Goal: Transaction & Acquisition: Purchase product/service

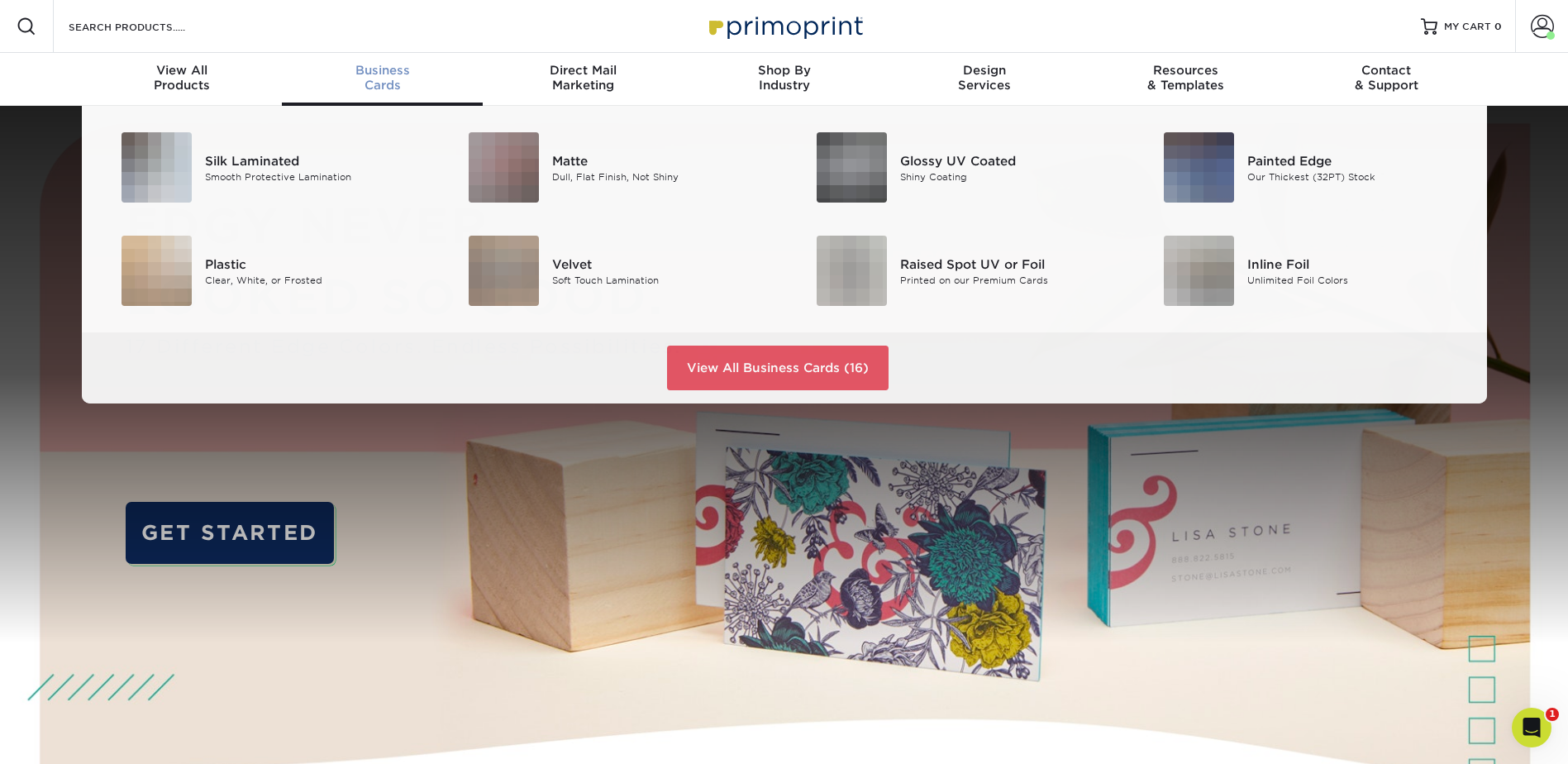
click at [402, 78] on div "Business Cards" at bounding box center [382, 78] width 201 height 30
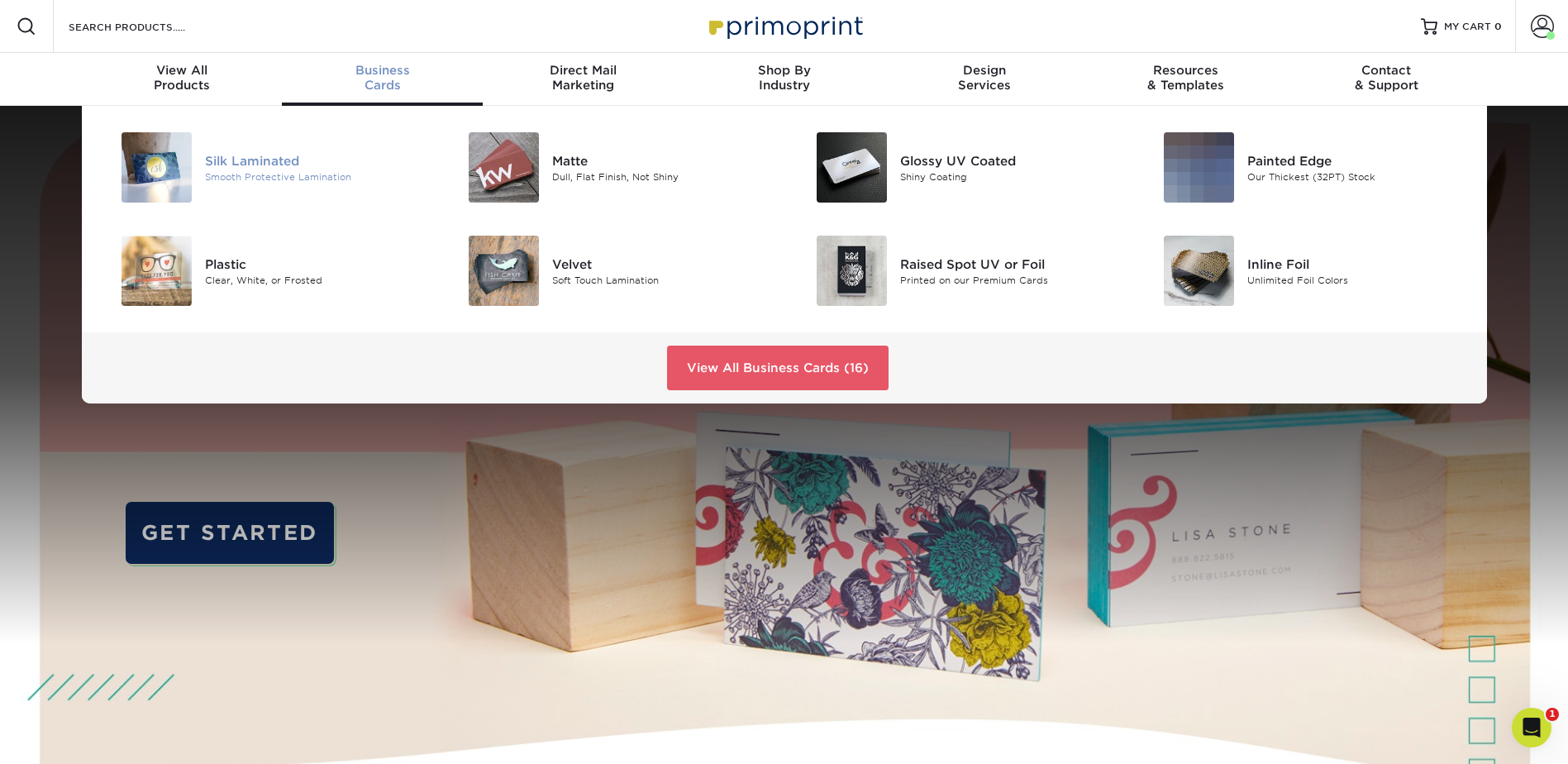
click at [262, 157] on div "Silk Laminated" at bounding box center [314, 160] width 219 height 18
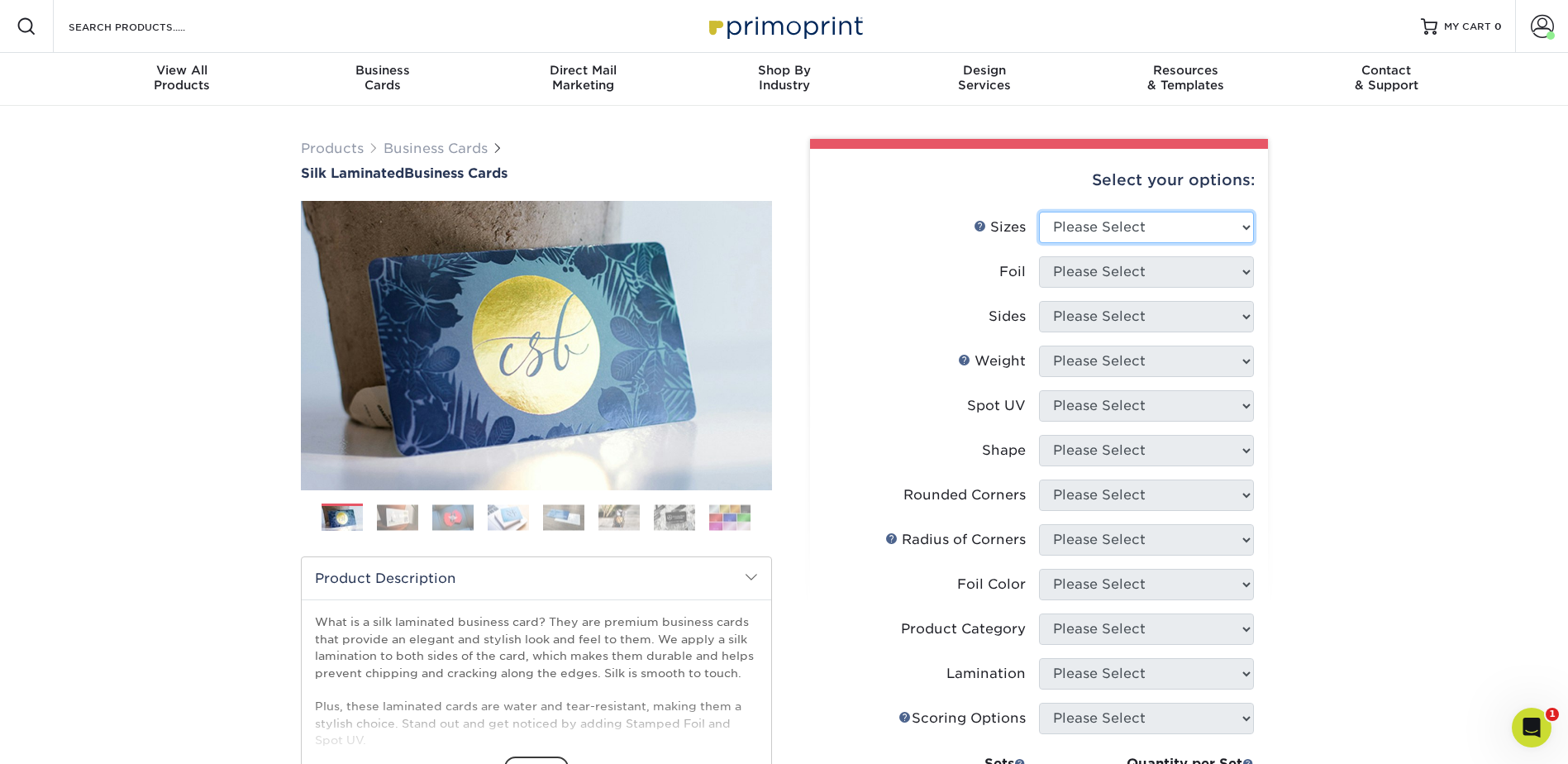
click at [1141, 215] on select "Please Select 1.5" x 3.5" - Mini 1.75" x 3.5" - Mini 2" x 2" - Square 2" x 3" -…" at bounding box center [1146, 227] width 215 height 31
select select "2.00x3.50"
click at [1039, 211] on select "Please Select 1.5" x 3.5" - Mini 1.75" x 3.5" - Mini 2" x 2" - Square 2" x 3" -…" at bounding box center [1146, 227] width 215 height 31
click at [1152, 279] on select "Please Select Yes No" at bounding box center [1146, 272] width 215 height 31
select select "0"
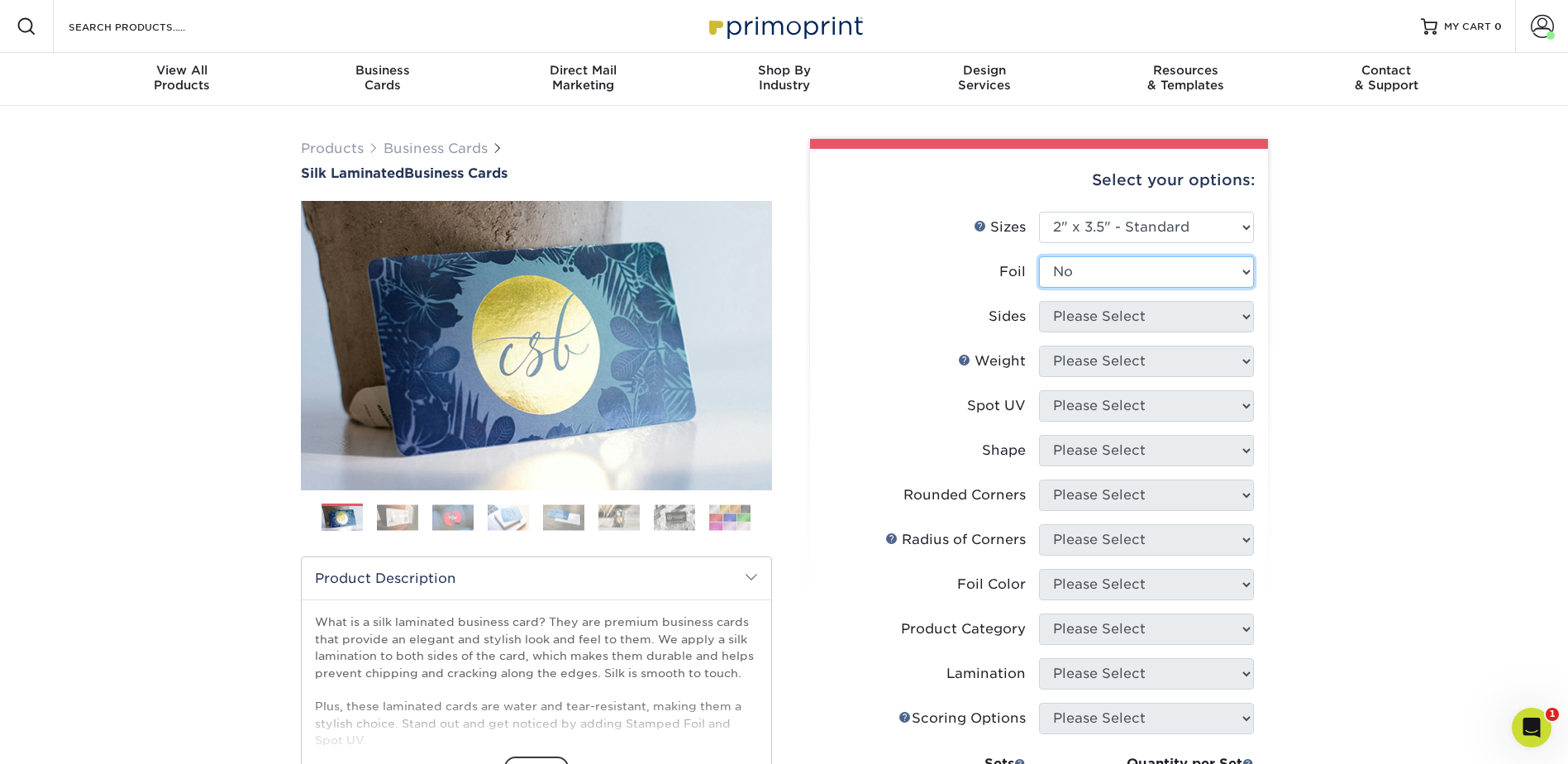
click at [1039, 256] on select "Please Select Yes No" at bounding box center [1146, 272] width 215 height 31
click at [1106, 313] on select "Please Select Print Both Sides Print Front Only" at bounding box center [1146, 317] width 215 height 31
select select "13abbda7-1d64-4f25-8bb2-c179b224825d"
click at [1039, 301] on select "Please Select Print Both Sides Print Front Only" at bounding box center [1146, 317] width 215 height 31
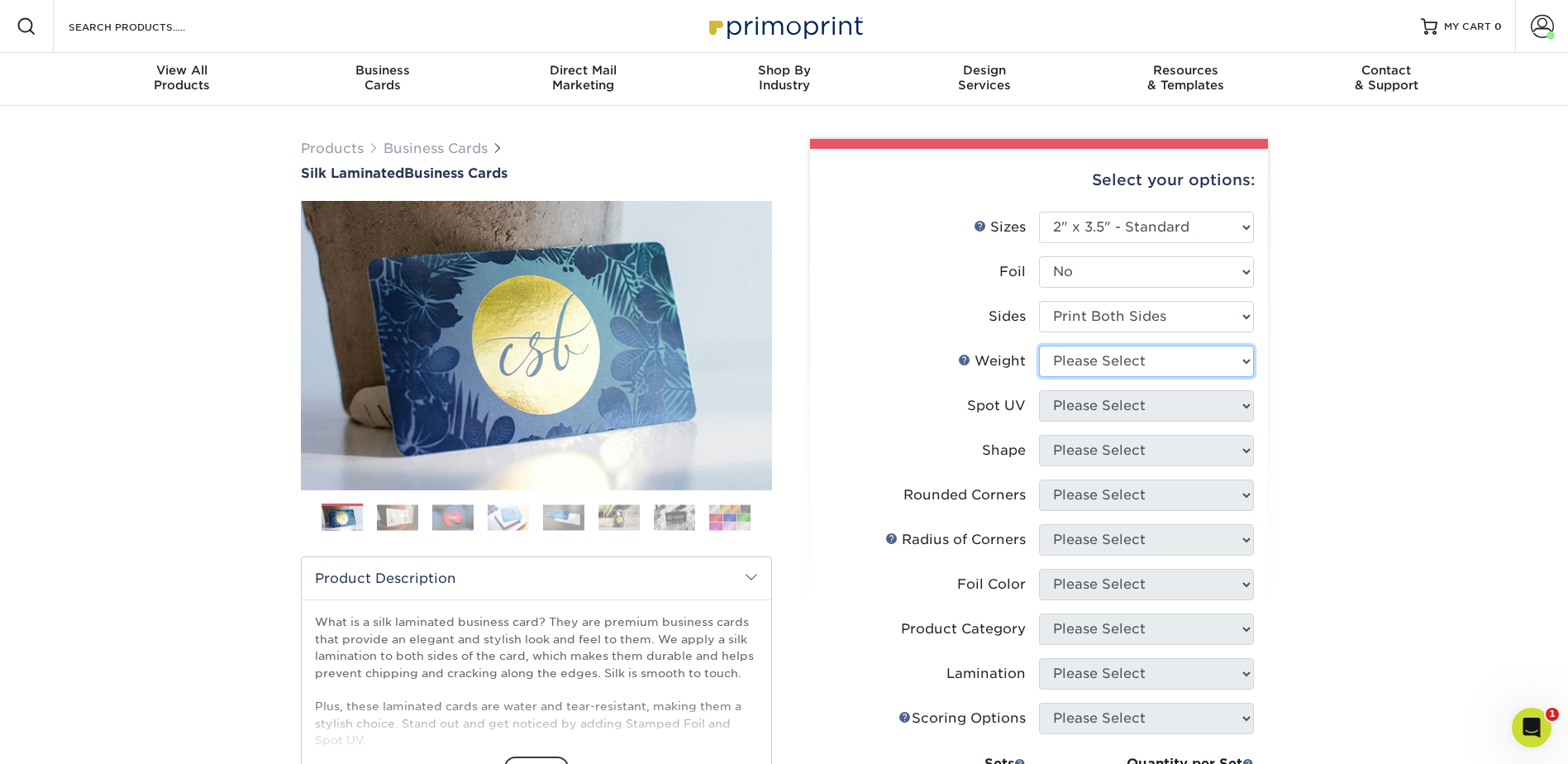
click at [1103, 350] on select "Please Select 16PT" at bounding box center [1146, 361] width 215 height 31
select select "16PT"
click at [1039, 346] on select "Please Select 16PT" at bounding box center [1146, 361] width 215 height 31
click at [1092, 404] on select "Please Select No Spot UV Front and Back (Both Sides) Front Only Back Only" at bounding box center [1146, 406] width 215 height 31
select select "3"
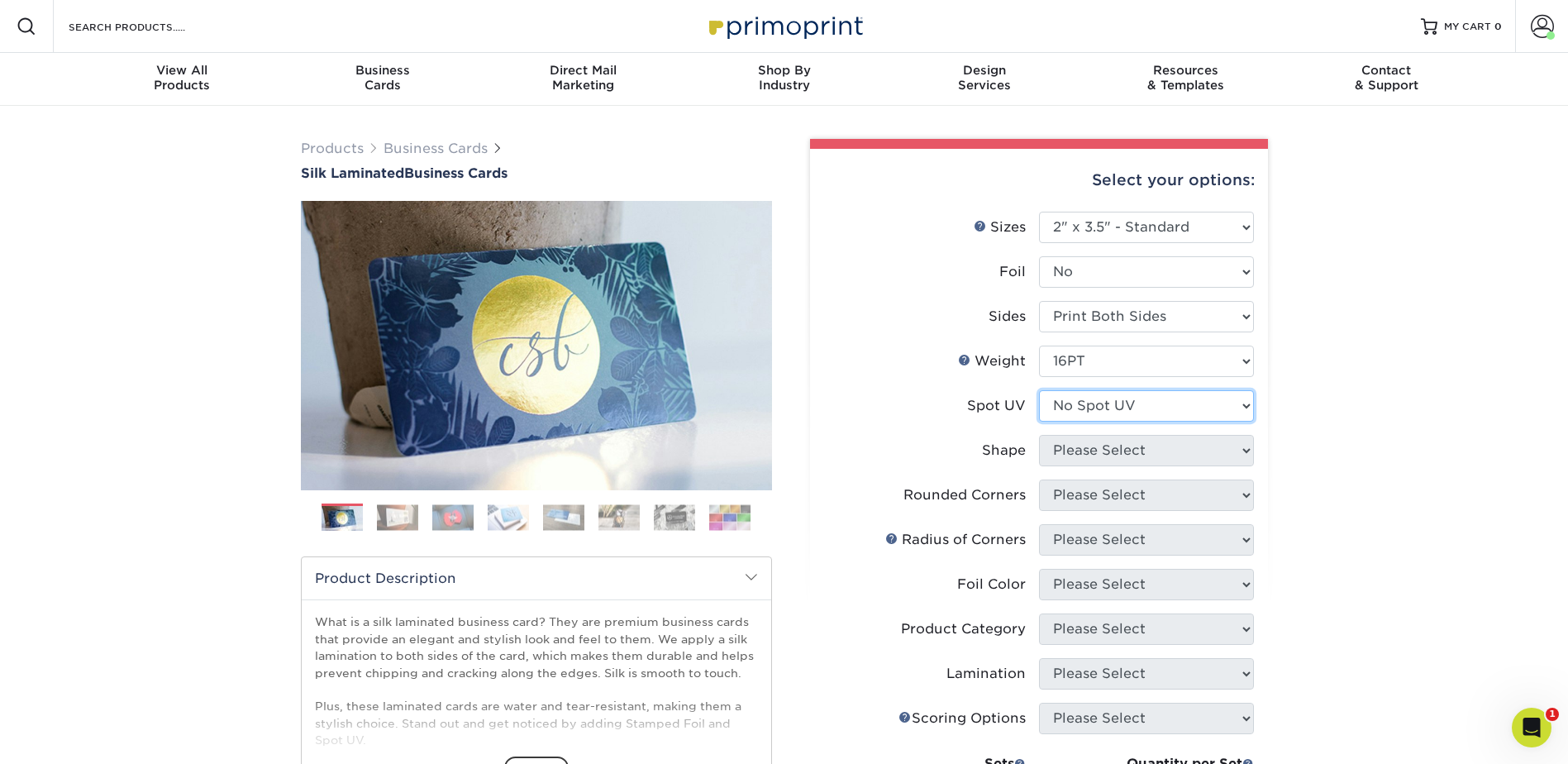
click at [1039, 390] on select "Please Select No Spot UV Front and Back (Both Sides) Front Only Back Only" at bounding box center [1146, 406] width 215 height 31
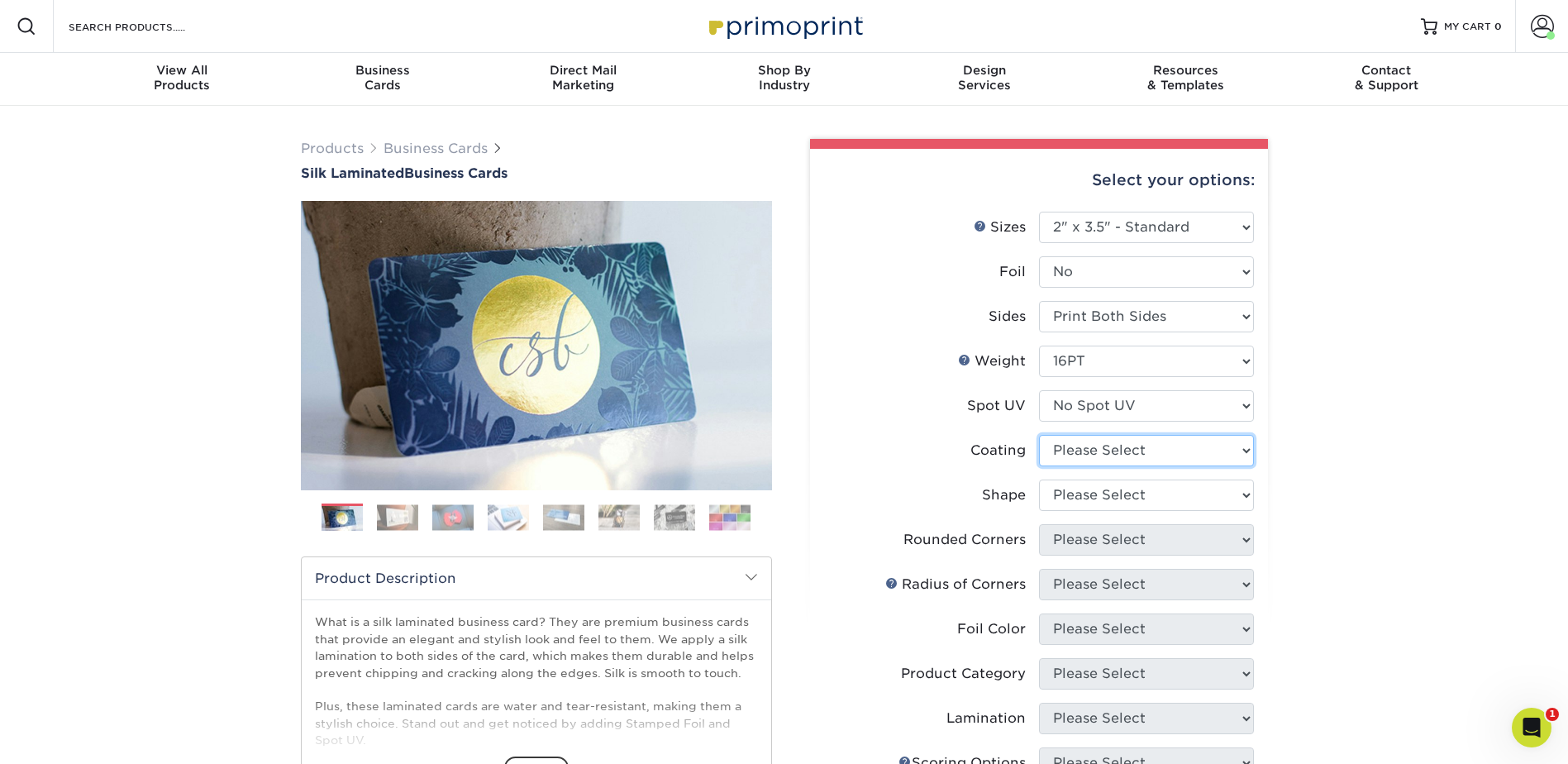
click at [1084, 450] on select at bounding box center [1146, 451] width 215 height 31
select select "3e7618de-abca-4bda-9f97-8b9129e913d8"
click at [1039, 435] on select at bounding box center [1146, 451] width 215 height 31
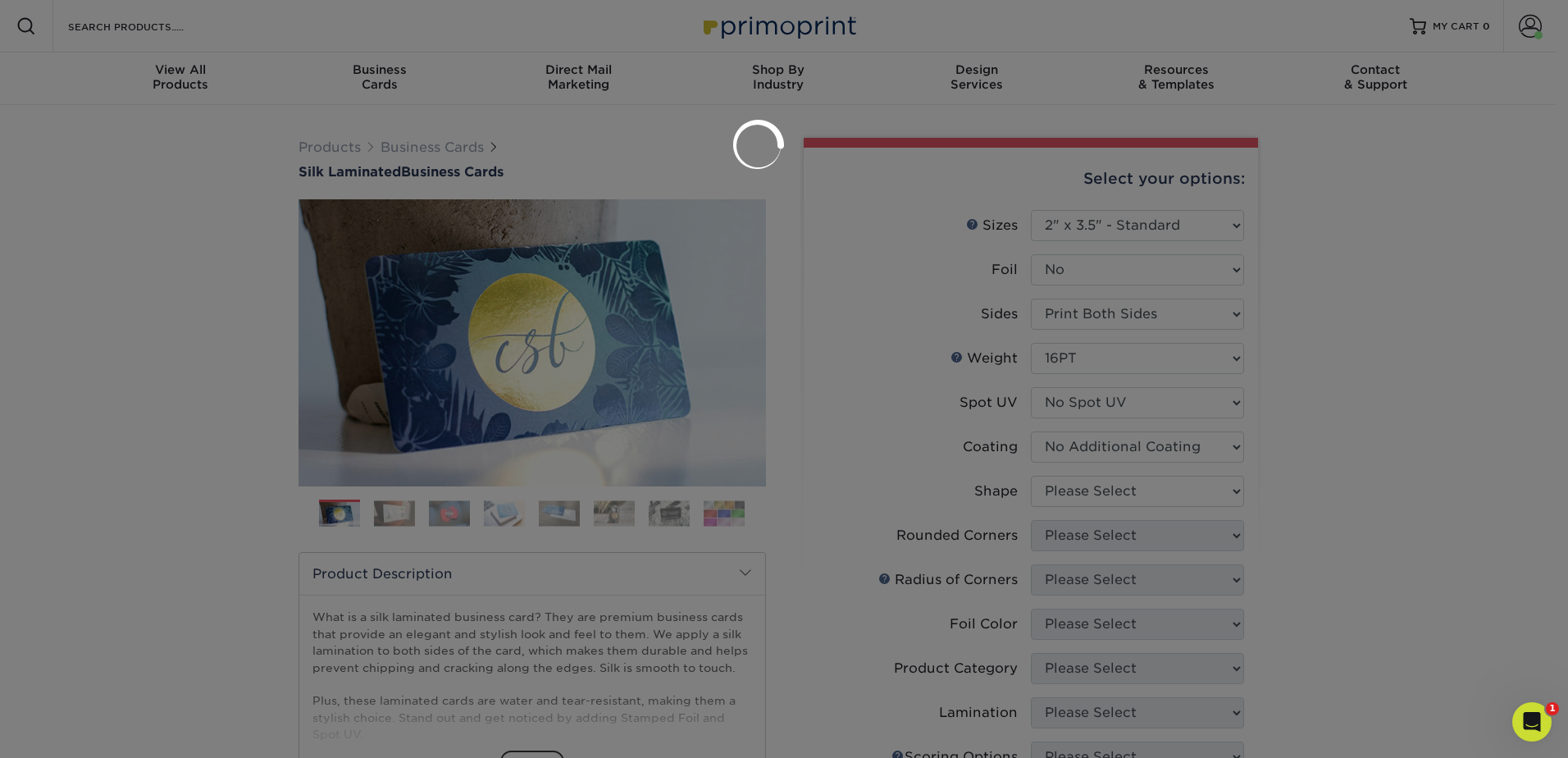
click at [1078, 485] on div at bounding box center [784, 379] width 1568 height 758
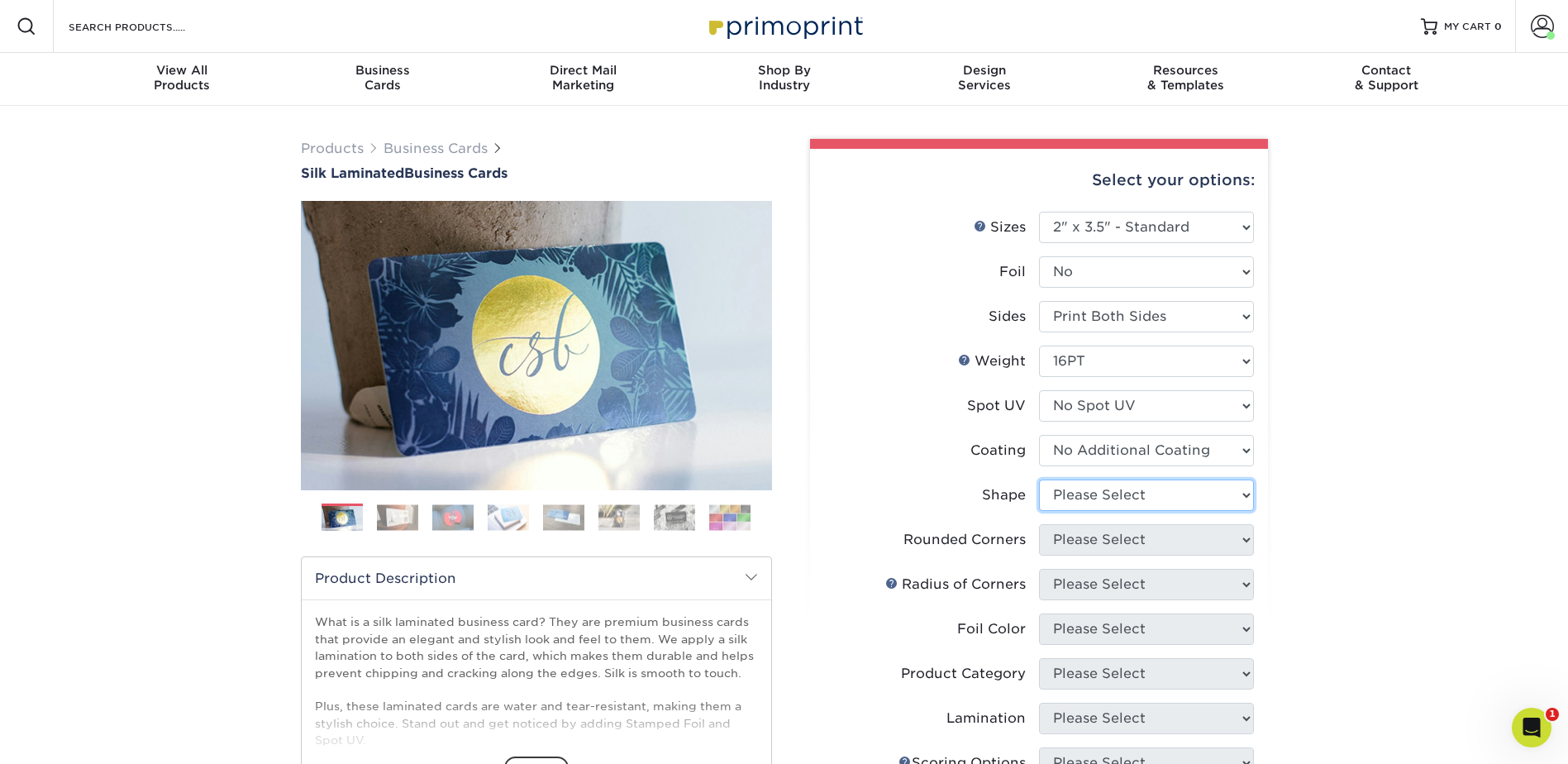
click at [1087, 489] on select "Please Select Standard Oval" at bounding box center [1146, 495] width 215 height 31
select select "standard"
click at [1039, 479] on select "Please Select Standard Oval" at bounding box center [1146, 495] width 215 height 31
click at [1077, 532] on select "Please Select Yes - Round 2 Corners Yes - Round 4 Corners No" at bounding box center [1146, 540] width 215 height 31
select select "0"
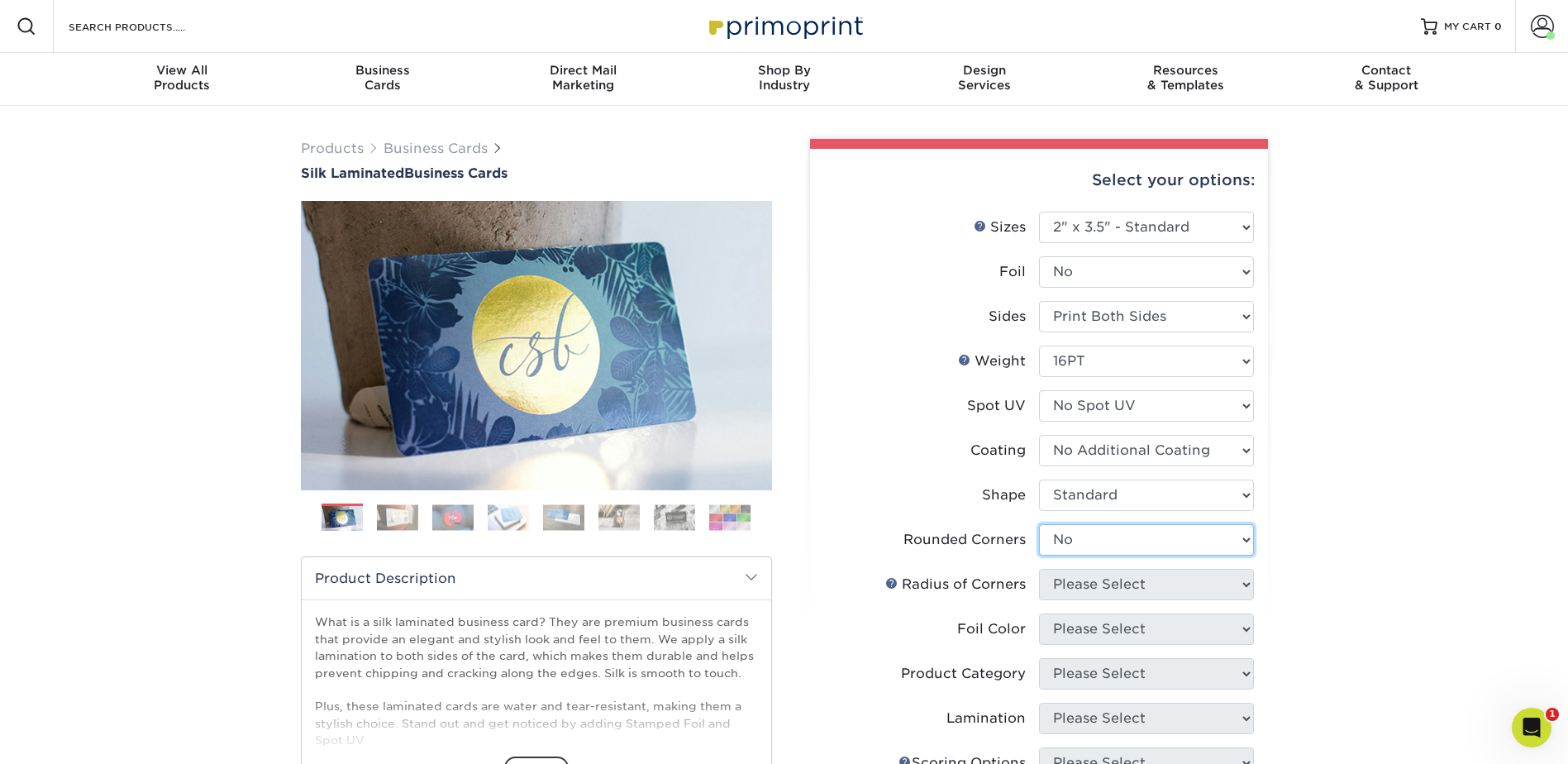
click at [1039, 524] on select "Please Select Yes - Round 2 Corners Yes - Round 4 Corners No" at bounding box center [1146, 540] width 215 height 31
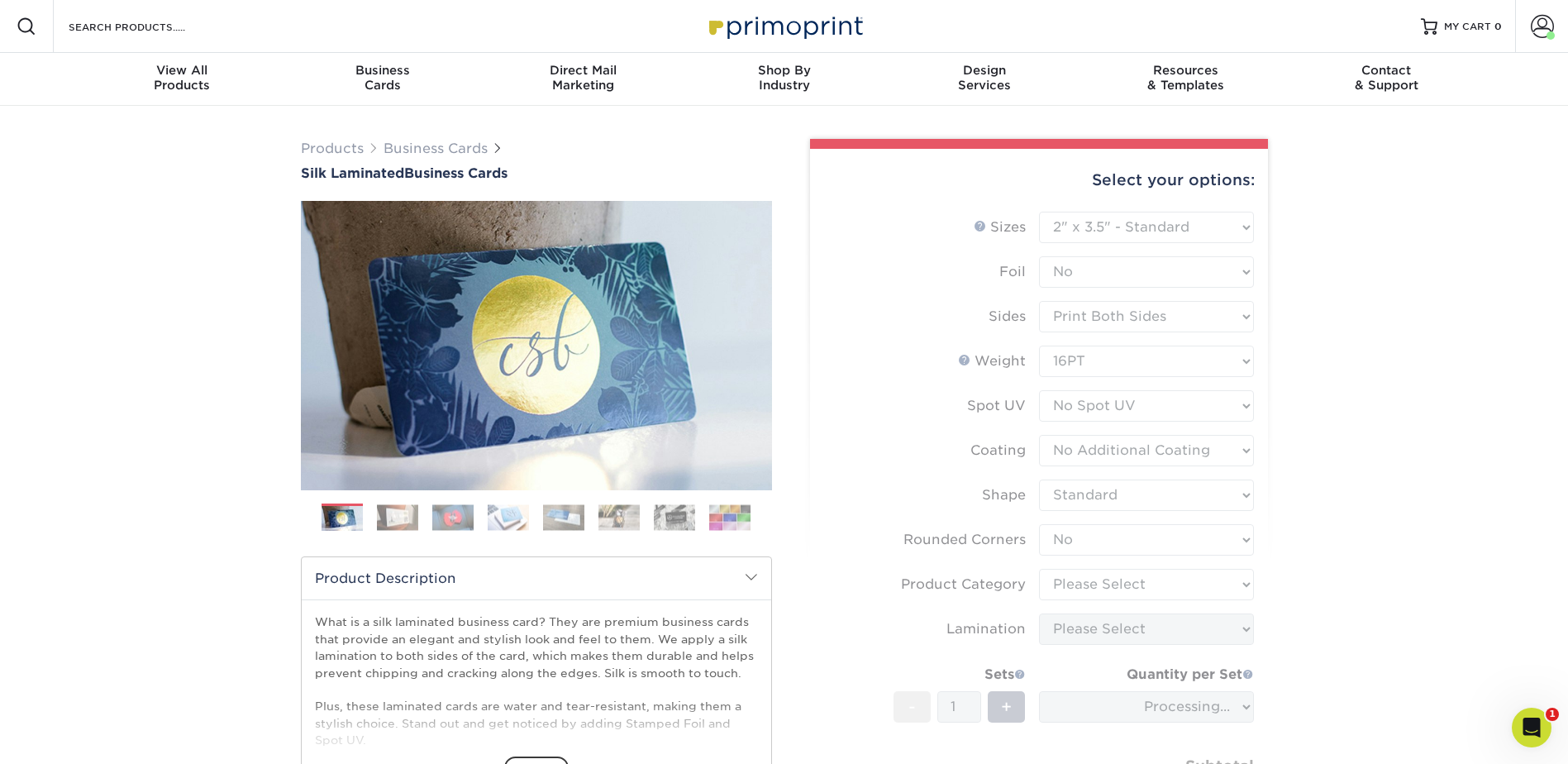
click at [1331, 527] on div "Products Business Cards Silk Laminated Business Cards Previous Next" at bounding box center [784, 583] width 1568 height 956
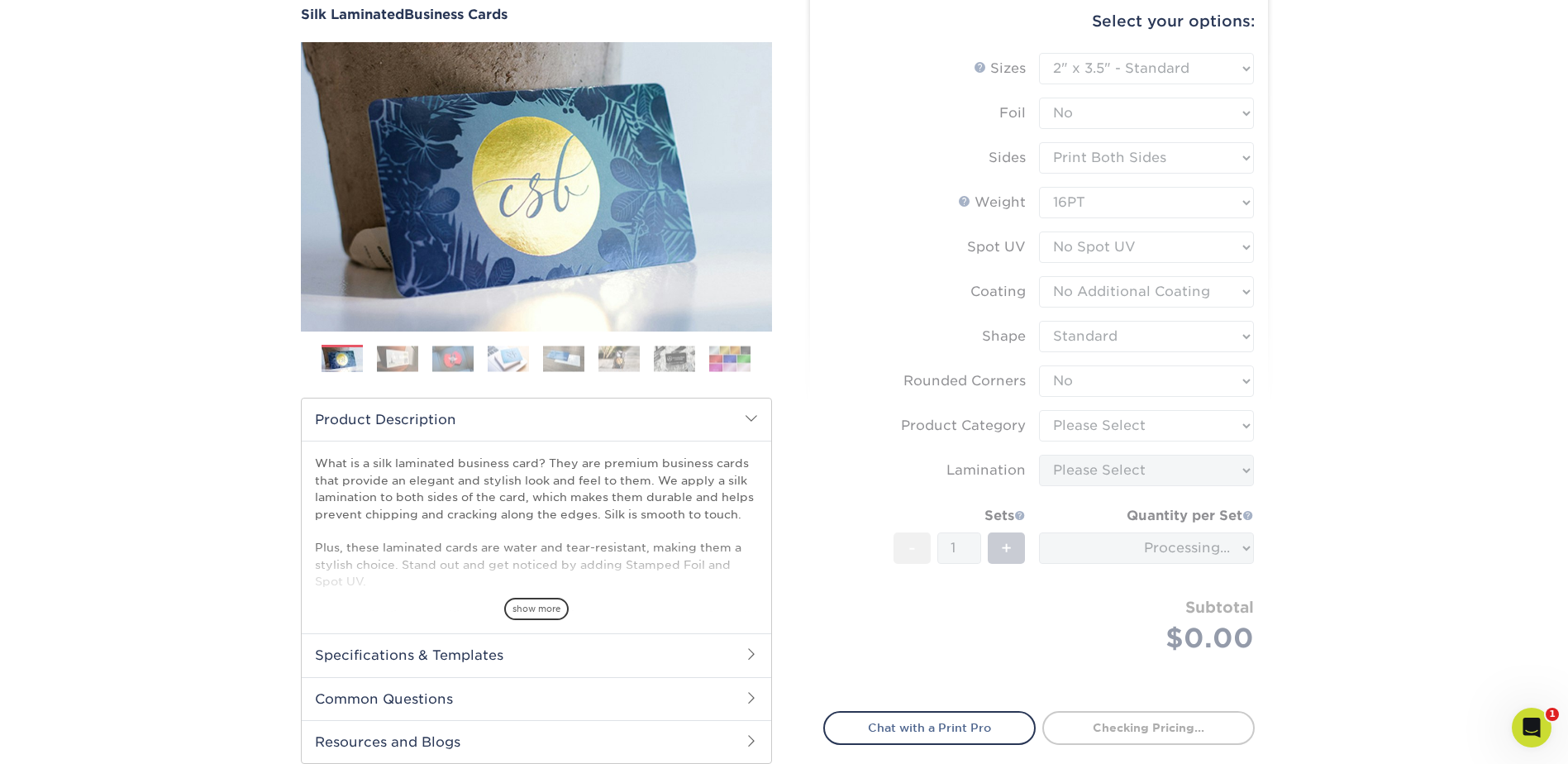
scroll to position [165, 0]
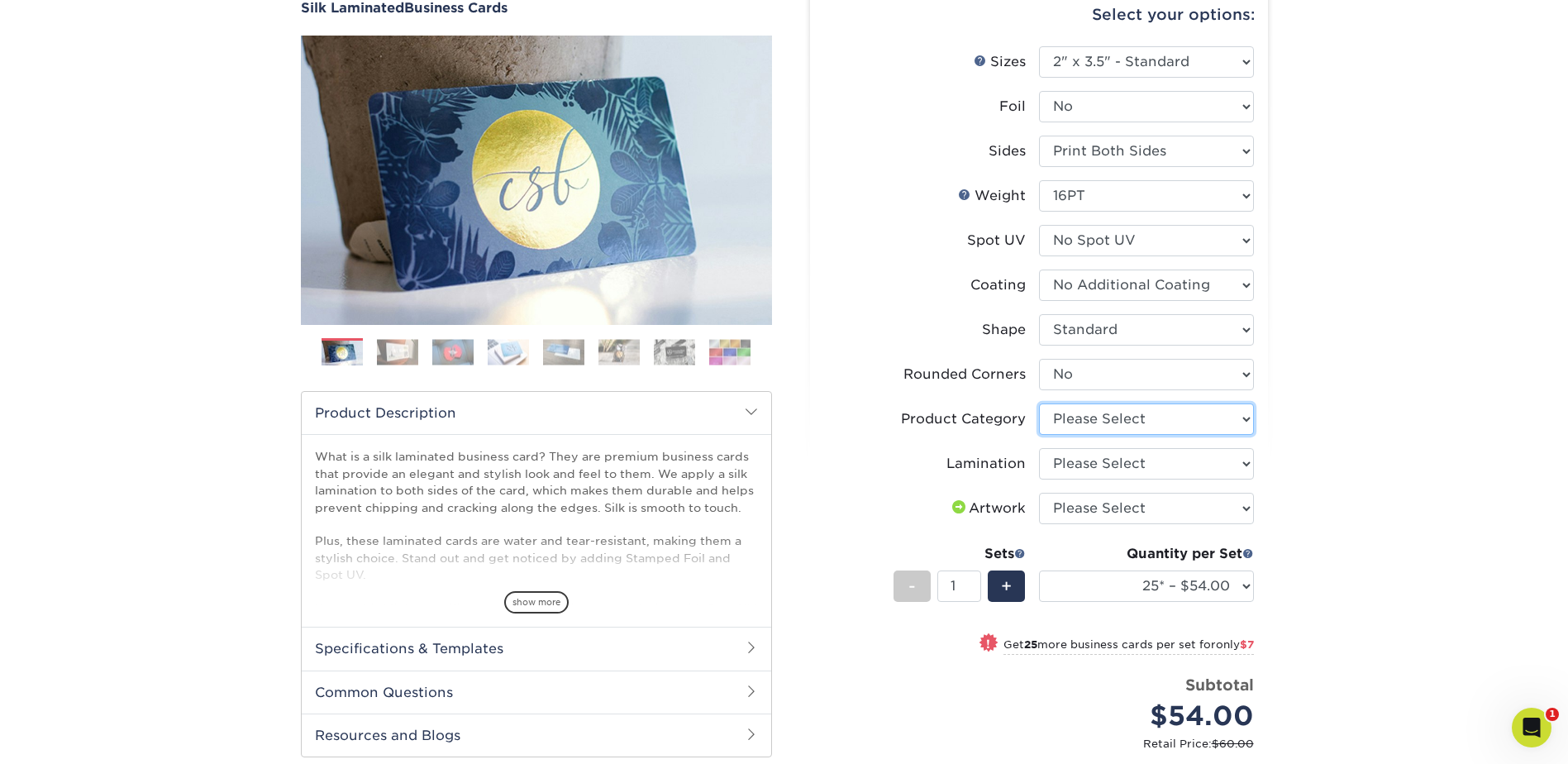
click at [1116, 427] on select "Please Select Business Cards" at bounding box center [1146, 419] width 215 height 31
select select "3b5148f1-0588-4f88-a218-97bcfdce65c1"
click at [1039, 403] on select "Please Select Business Cards" at bounding box center [1146, 419] width 215 height 31
drag, startPoint x: 1099, startPoint y: 456, endPoint x: 1099, endPoint y: 471, distance: 15.0
click at [1099, 456] on select "Please Select Silk" at bounding box center [1146, 464] width 215 height 31
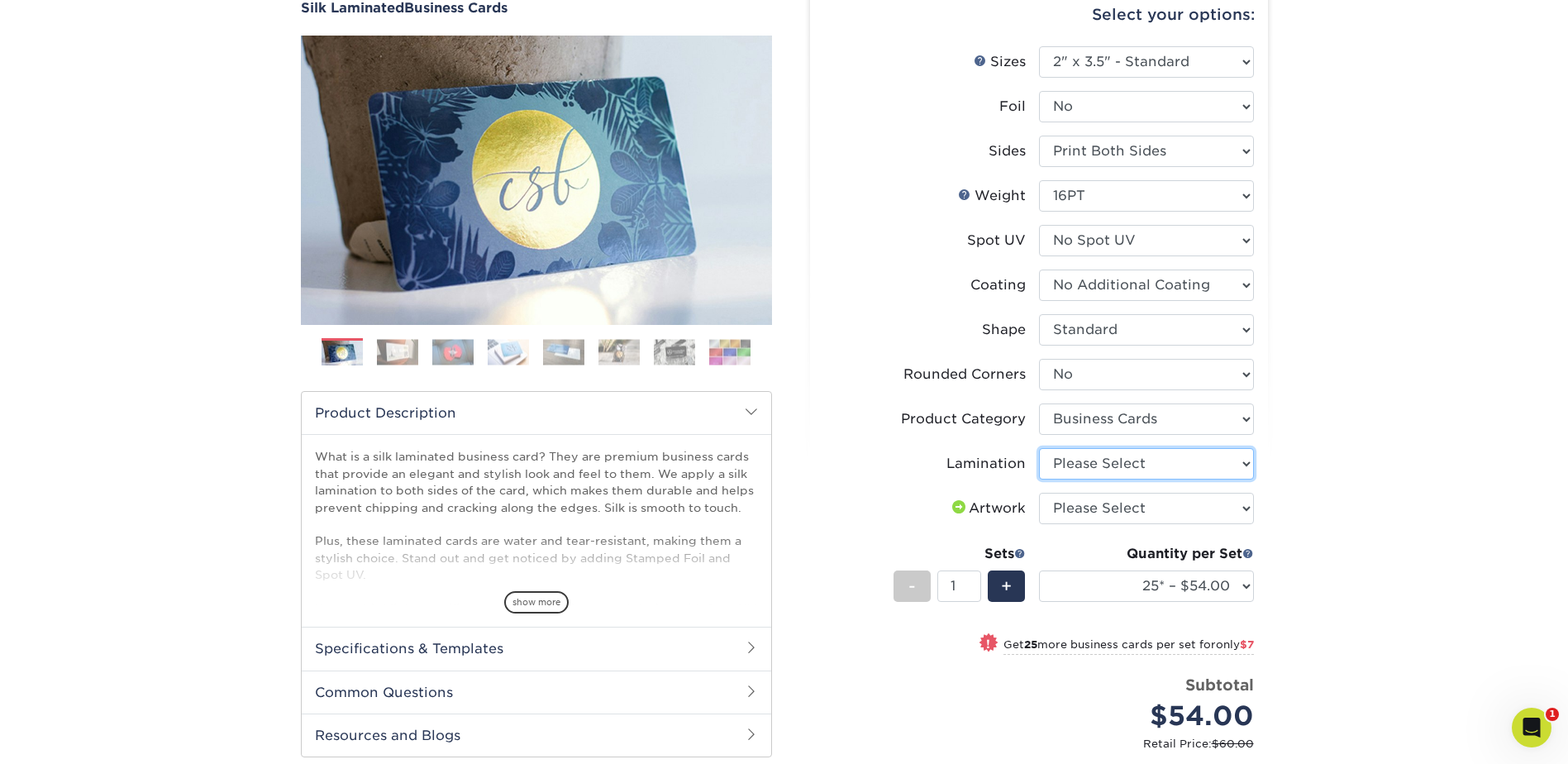
select select "ccacb42f-45f7-42d3-bbd3-7c8421cf37f0"
click at [1039, 448] on select "Please Select Silk" at bounding box center [1146, 464] width 215 height 31
drag, startPoint x: 1098, startPoint y: 493, endPoint x: 1100, endPoint y: 502, distance: 9.2
click at [1098, 493] on select "Please Select I will upload files I need a design - $100" at bounding box center [1146, 508] width 215 height 31
select select "upload"
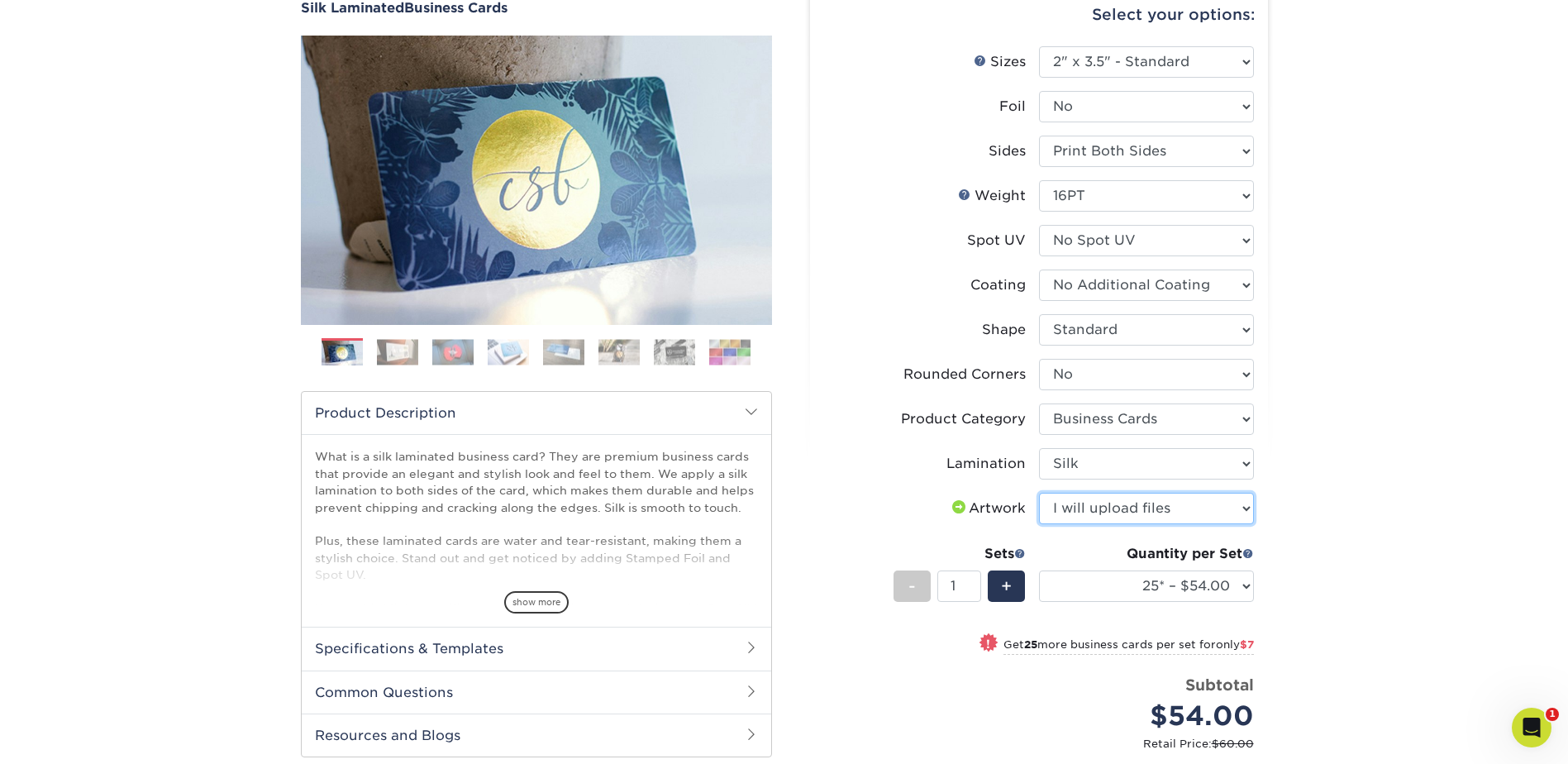
click at [1039, 492] on select "Please Select I will upload files I need a design - $100" at bounding box center [1146, 508] width 215 height 31
click at [1117, 589] on select "25* – $54.00 50* – $61.00 75* – $68.00 100* – $75.00 250* – $82.00 500 – $86.00…" at bounding box center [1146, 586] width 215 height 31
select select "100* – $75.00"
click at [1039, 570] on select "25* – $54.00 50* – $61.00 75* – $68.00 100* – $75.00 250* – $82.00 500 – $86.00…" at bounding box center [1146, 586] width 215 height 31
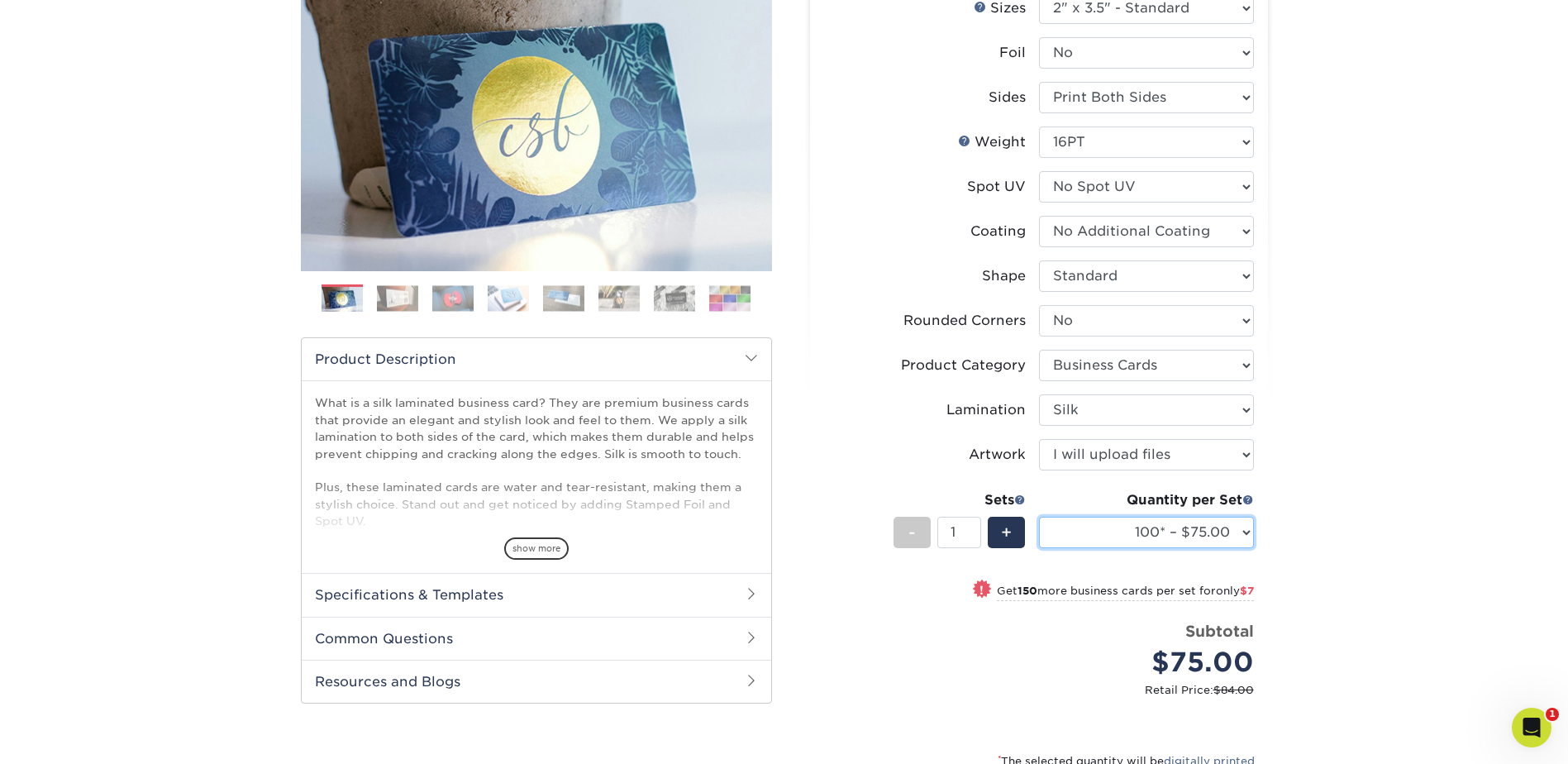
scroll to position [331, 0]
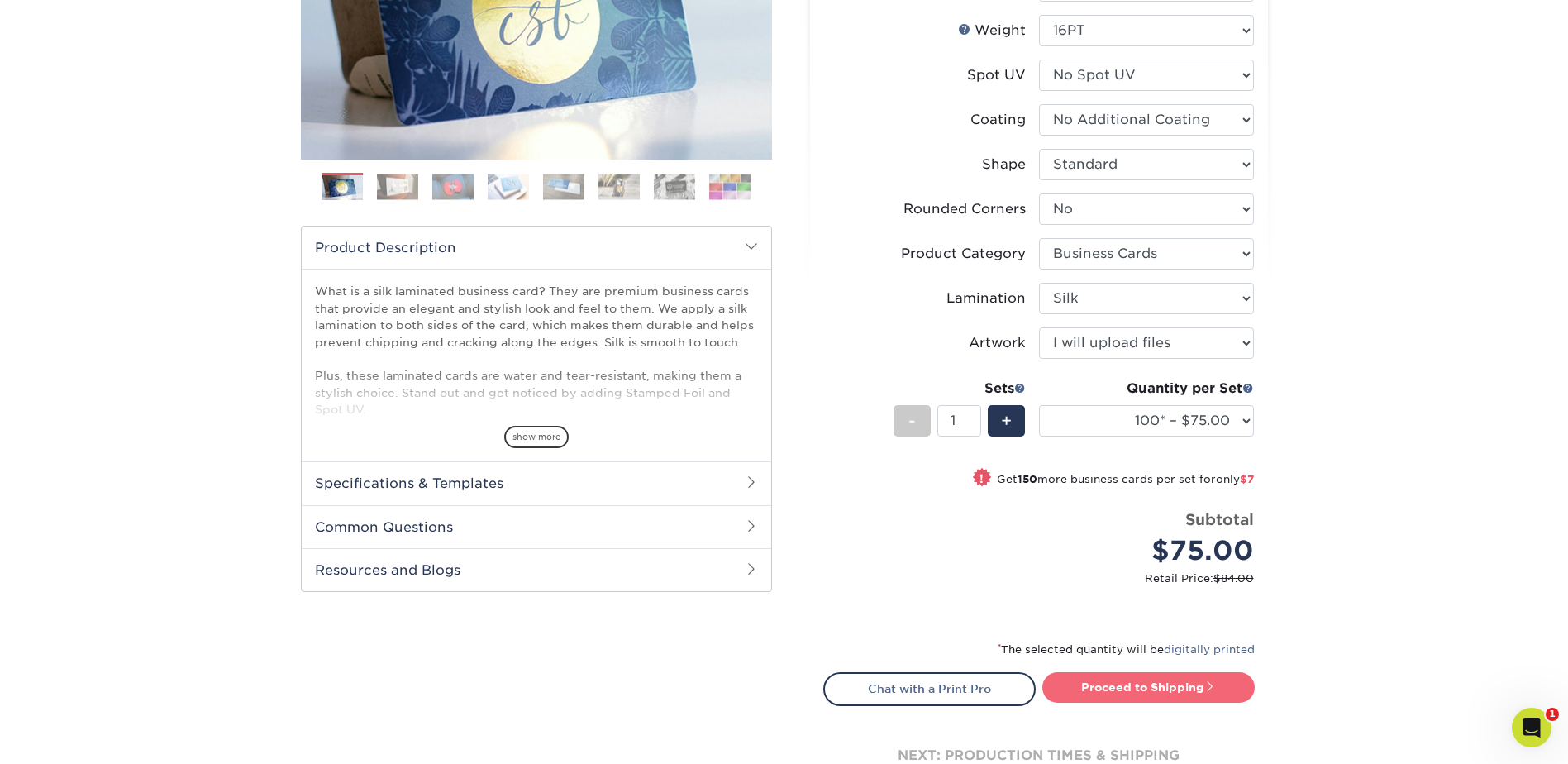
click at [1189, 678] on link "Proceed to Shipping" at bounding box center [1148, 687] width 212 height 30
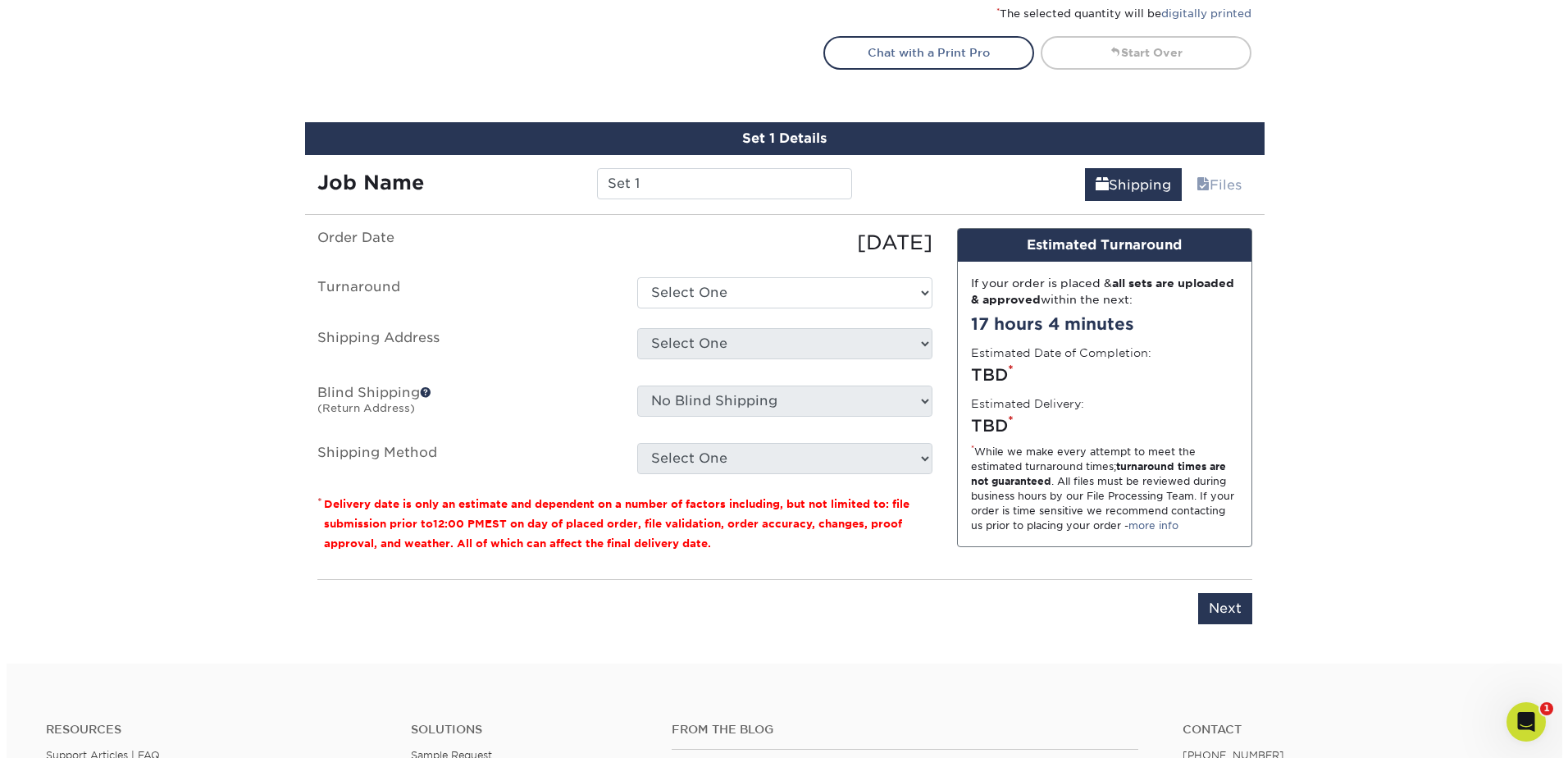
scroll to position [958, 0]
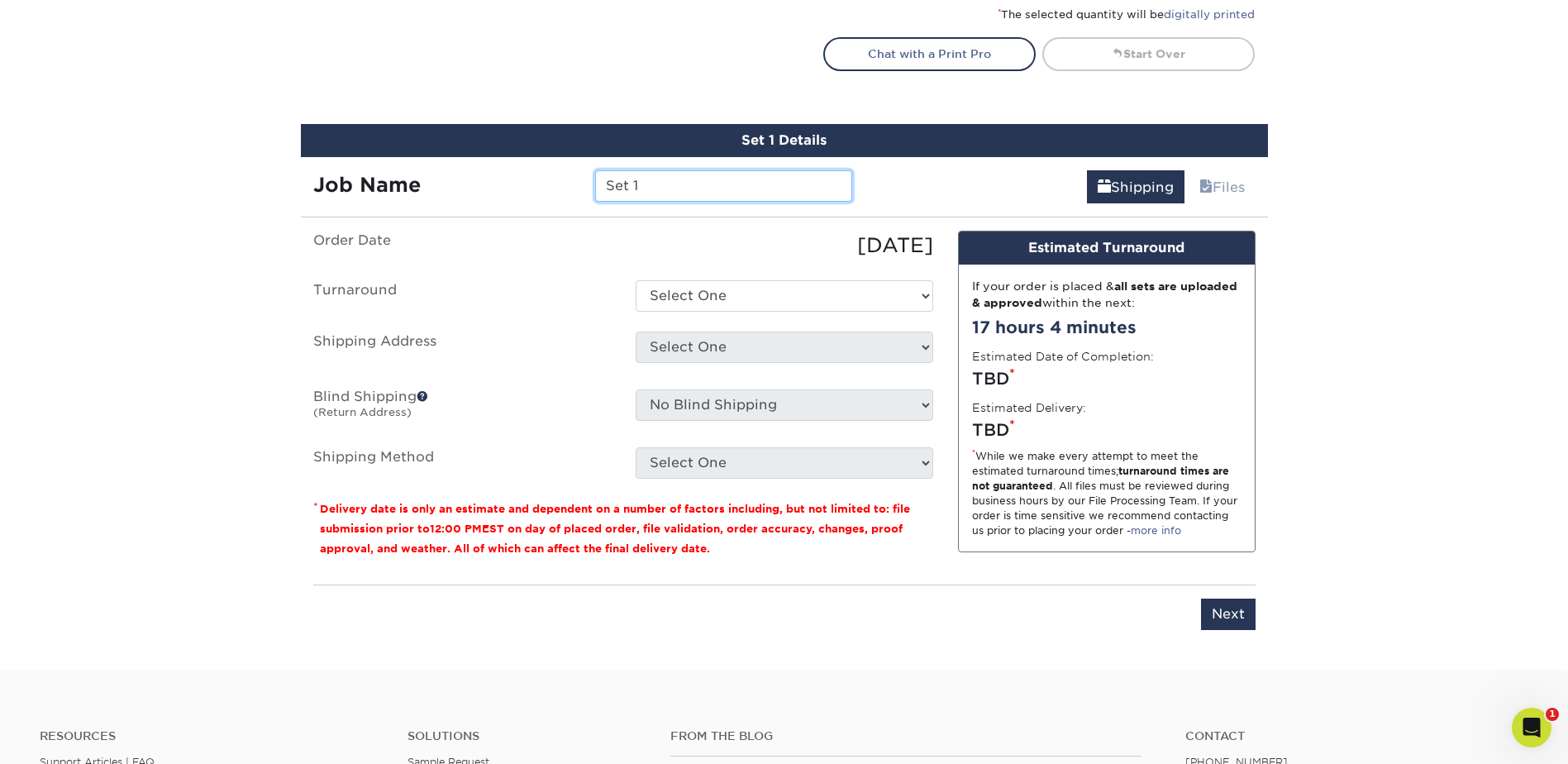
drag, startPoint x: 671, startPoint y: 188, endPoint x: 411, endPoint y: 162, distance: 261.3
click at [411, 162] on div "Job Name Set 1" at bounding box center [583, 180] width 565 height 46
type input "MBishai"
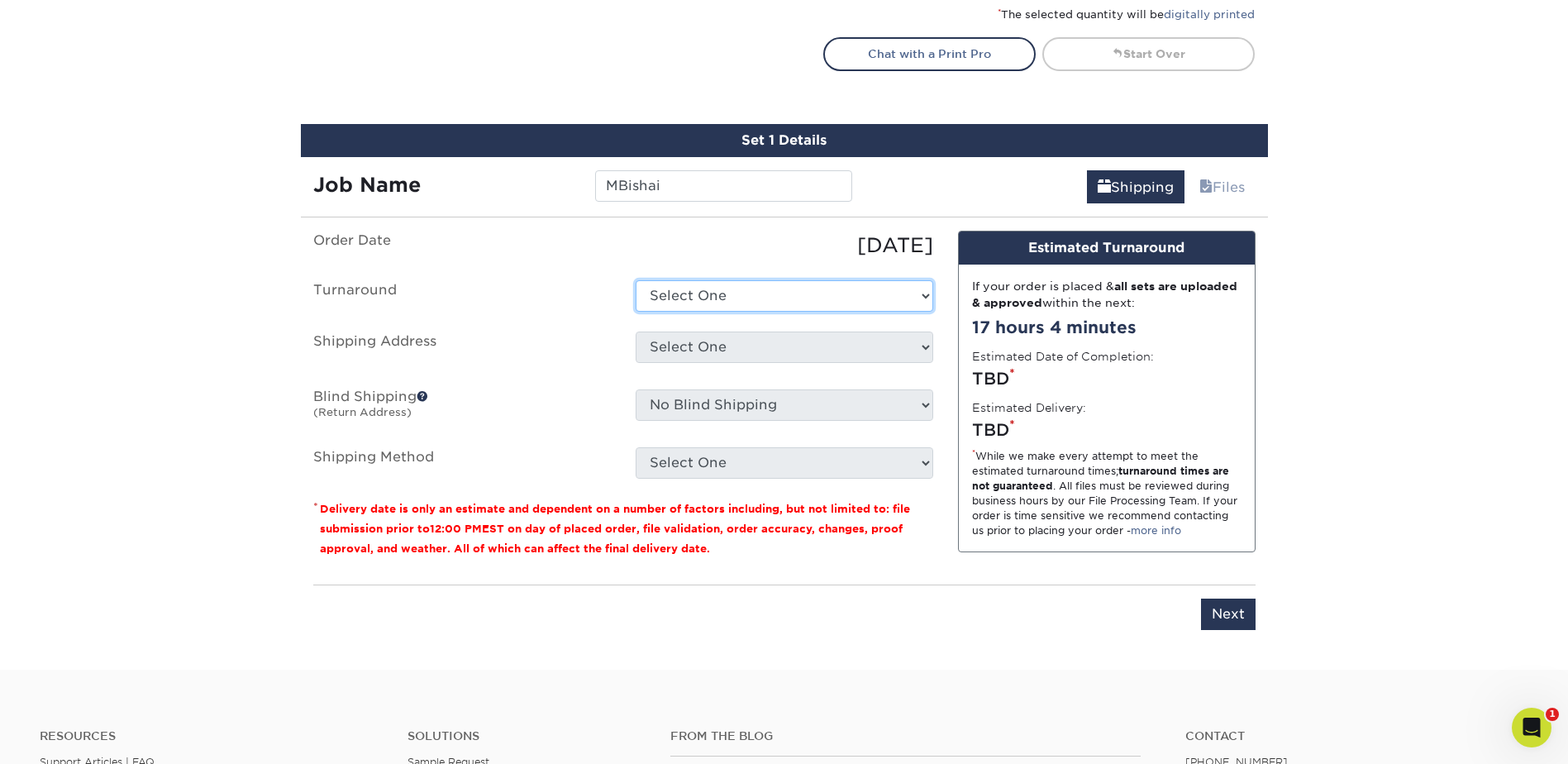
click at [763, 303] on select "Select One 2-4 Business Days 2 Day Next Business Day" at bounding box center [784, 296] width 298 height 31
select select "e8d6ad55-c448-4bce-ba25-c4c4dd4b9d0d"
click at [636, 280] on select "Select One 2-4 Business Days 2 Day Next Business Day" at bounding box center [784, 296] width 298 height 31
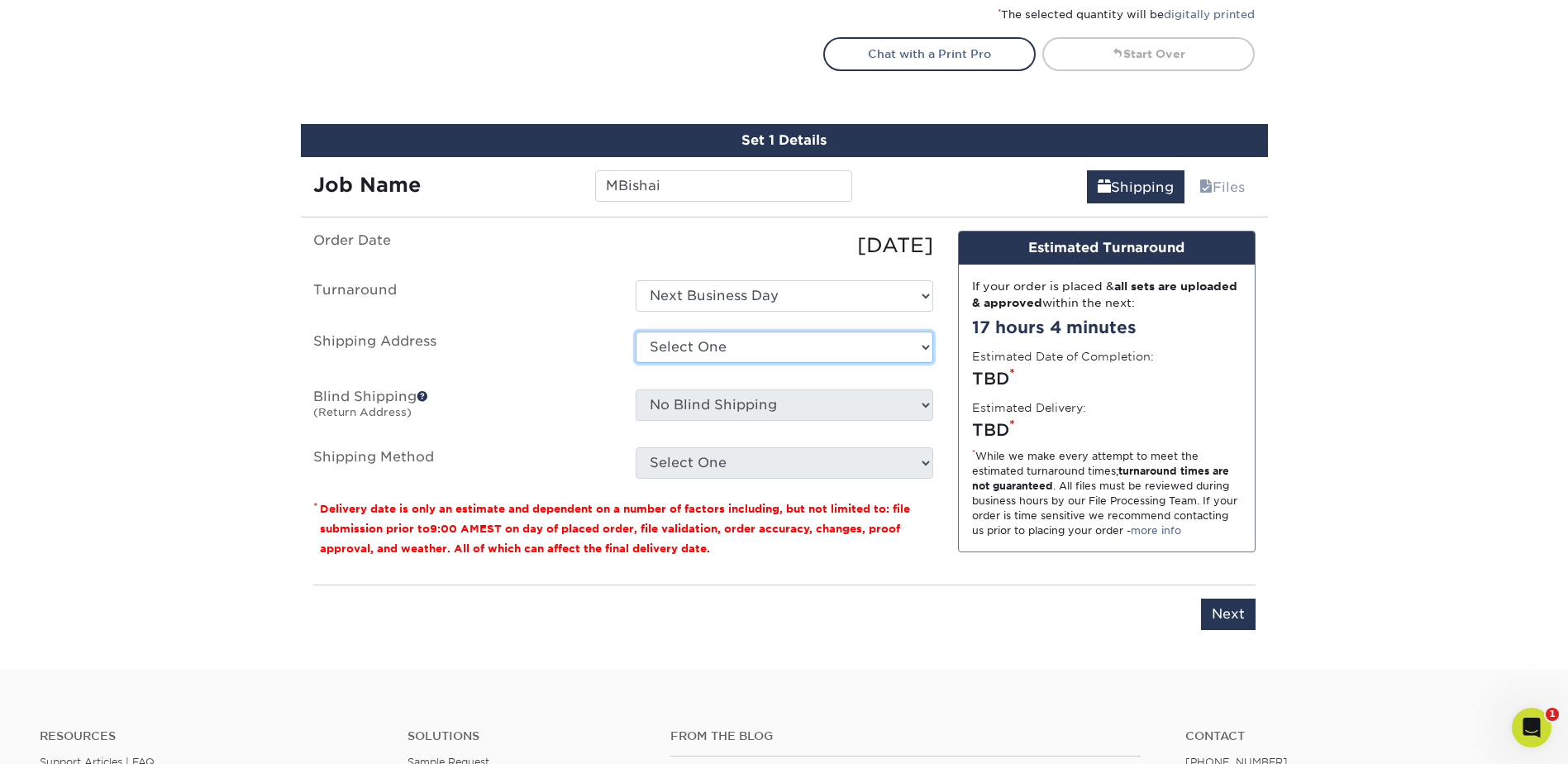
click at [765, 343] on select "Select One Adan Arreola Adolfo Ordonez Adolfo Ordonez Alfonso Toro Alicia Monta…" at bounding box center [784, 348] width 298 height 31
select select "newaddress"
click at [636, 332] on select "Select One Adan Arreola Adolfo Ordonez Adolfo Ordonez Alfonso Toro Alicia Monta…" at bounding box center [784, 348] width 298 height 31
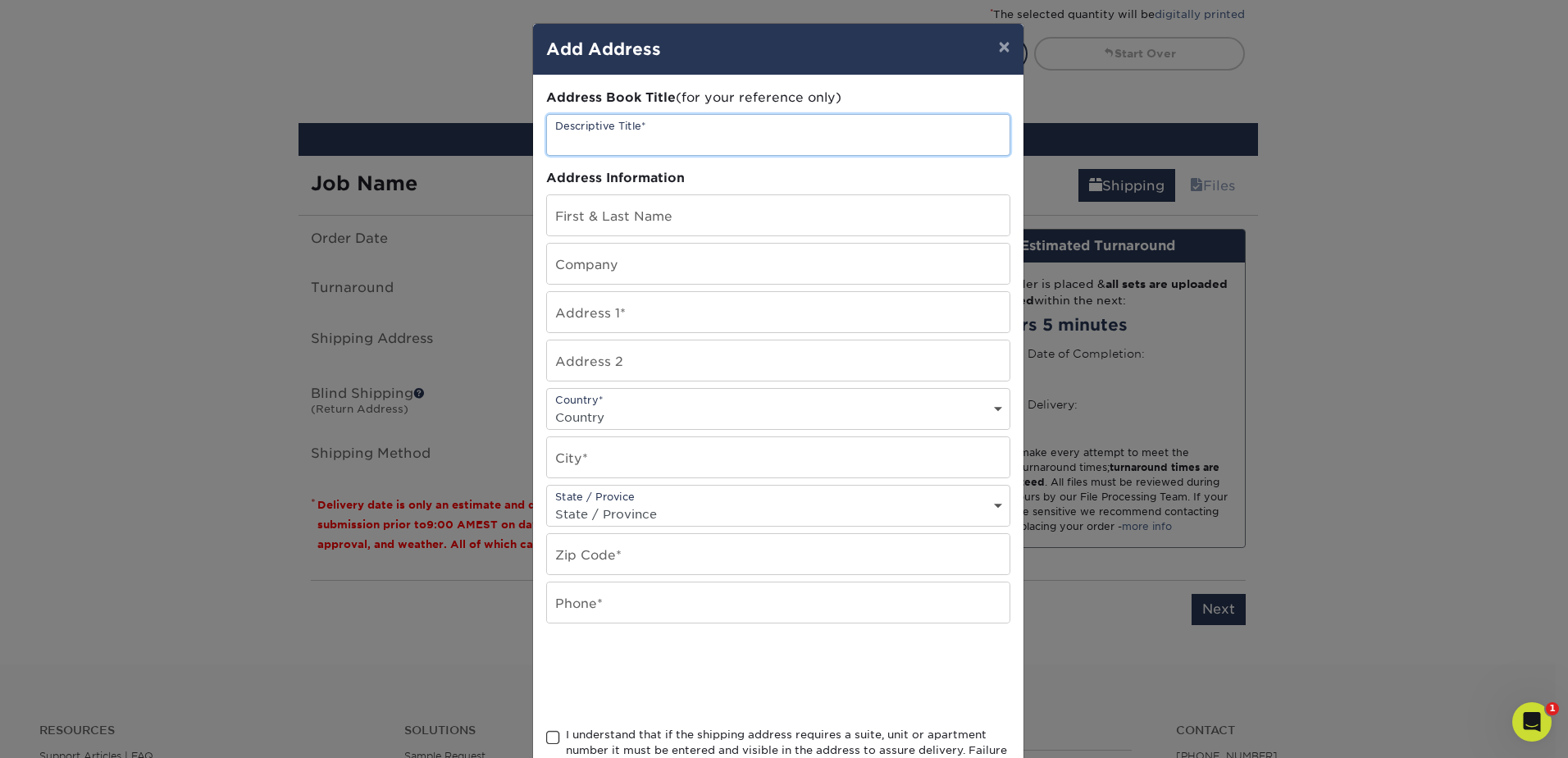
click at [615, 128] on input "text" at bounding box center [778, 135] width 463 height 40
type input "[PERSON_NAME]"
click at [633, 217] on input "text" at bounding box center [778, 215] width 463 height 40
paste input "[PERSON_NAME]"
type input "[PERSON_NAME]"
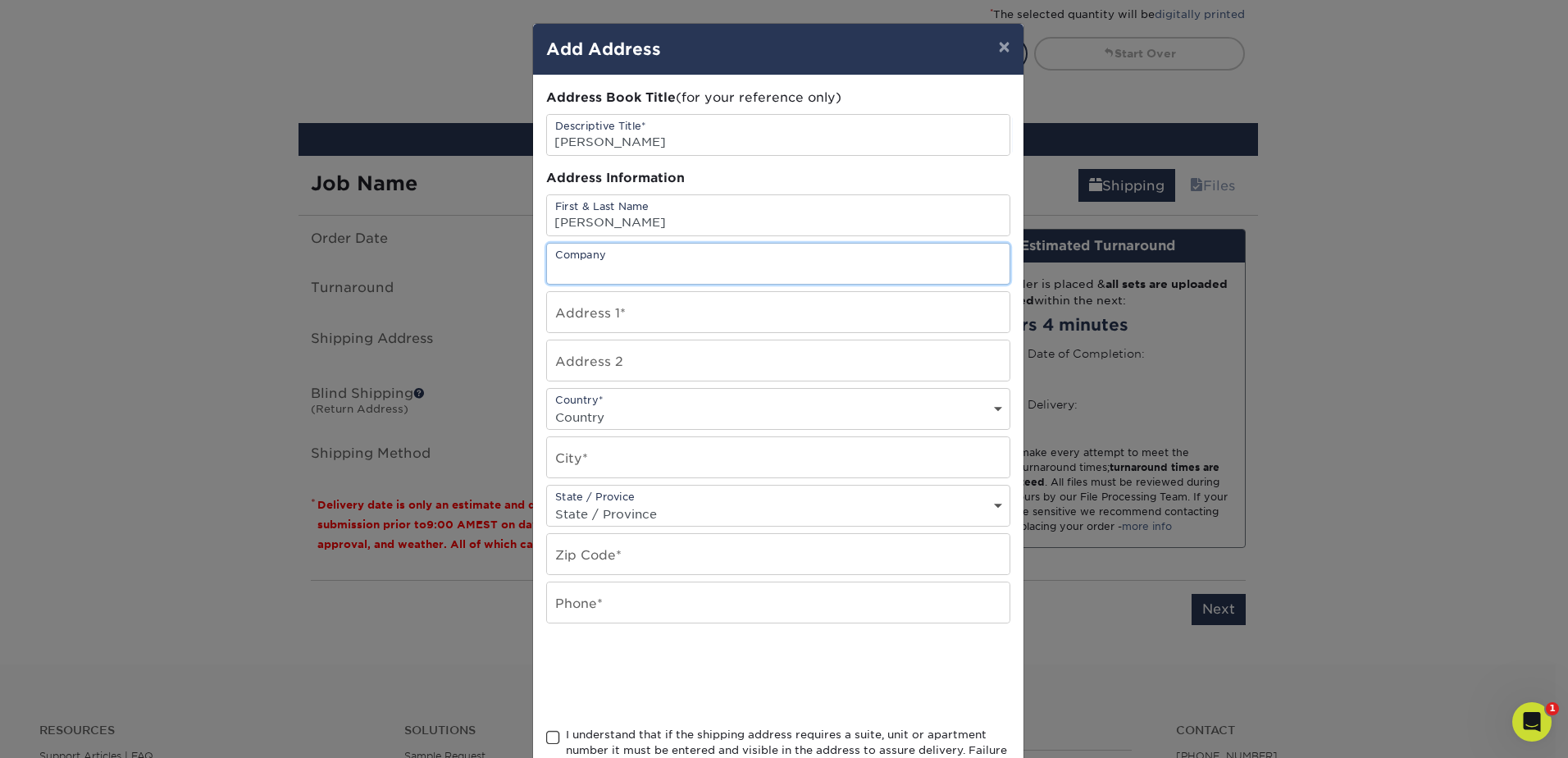
click at [599, 263] on input "text" at bounding box center [778, 263] width 463 height 40
type input "[PERSON_NAME]"
click at [654, 309] on input "text" at bounding box center [778, 312] width 463 height 40
paste input "[STREET_ADDRESS]"
type input "[STREET_ADDRESS]"
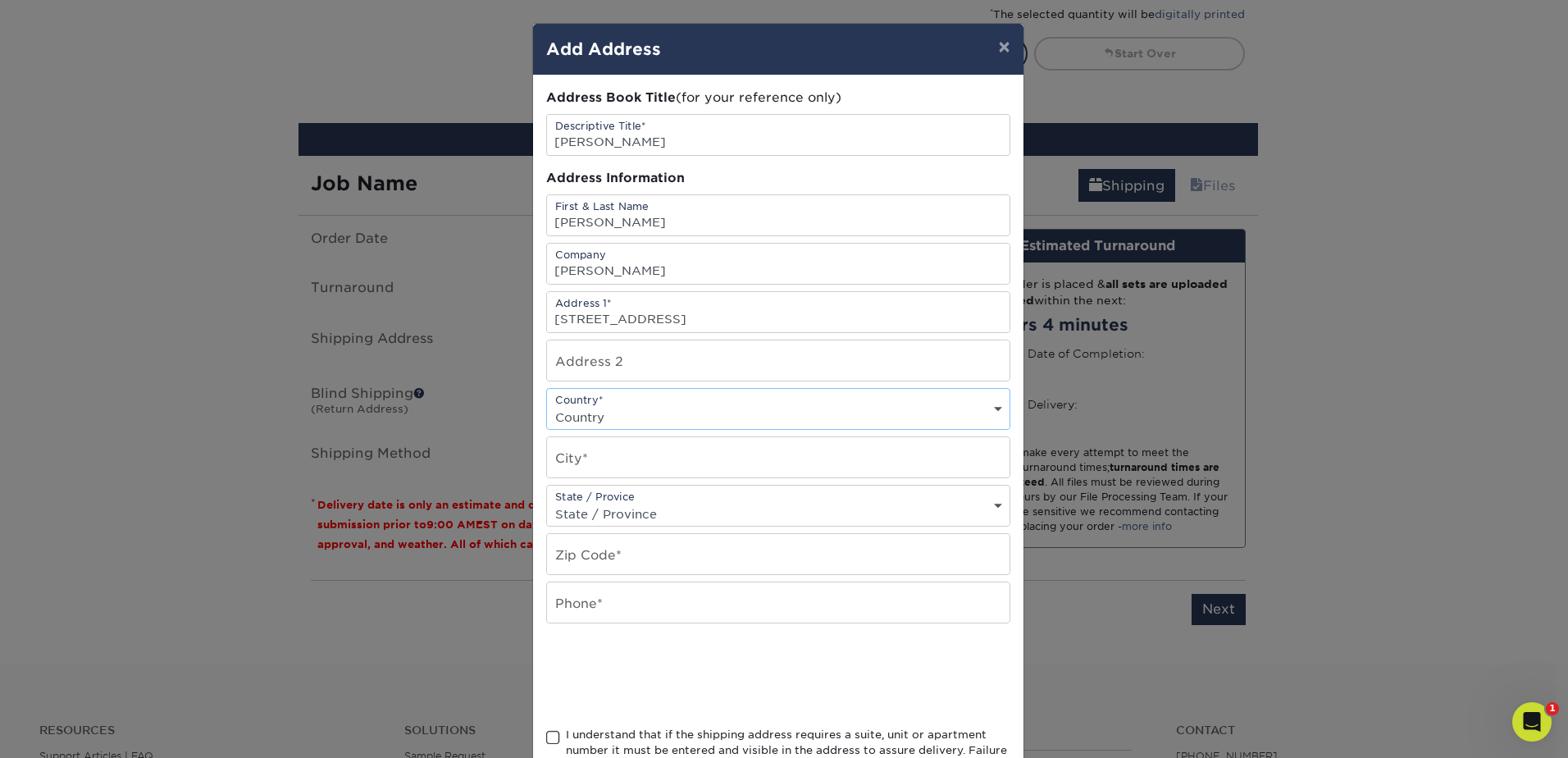
select select "US"
type input "Woodland Hills"
select select "CA"
type input "91367"
click at [606, 591] on input "text" at bounding box center [778, 602] width 463 height 40
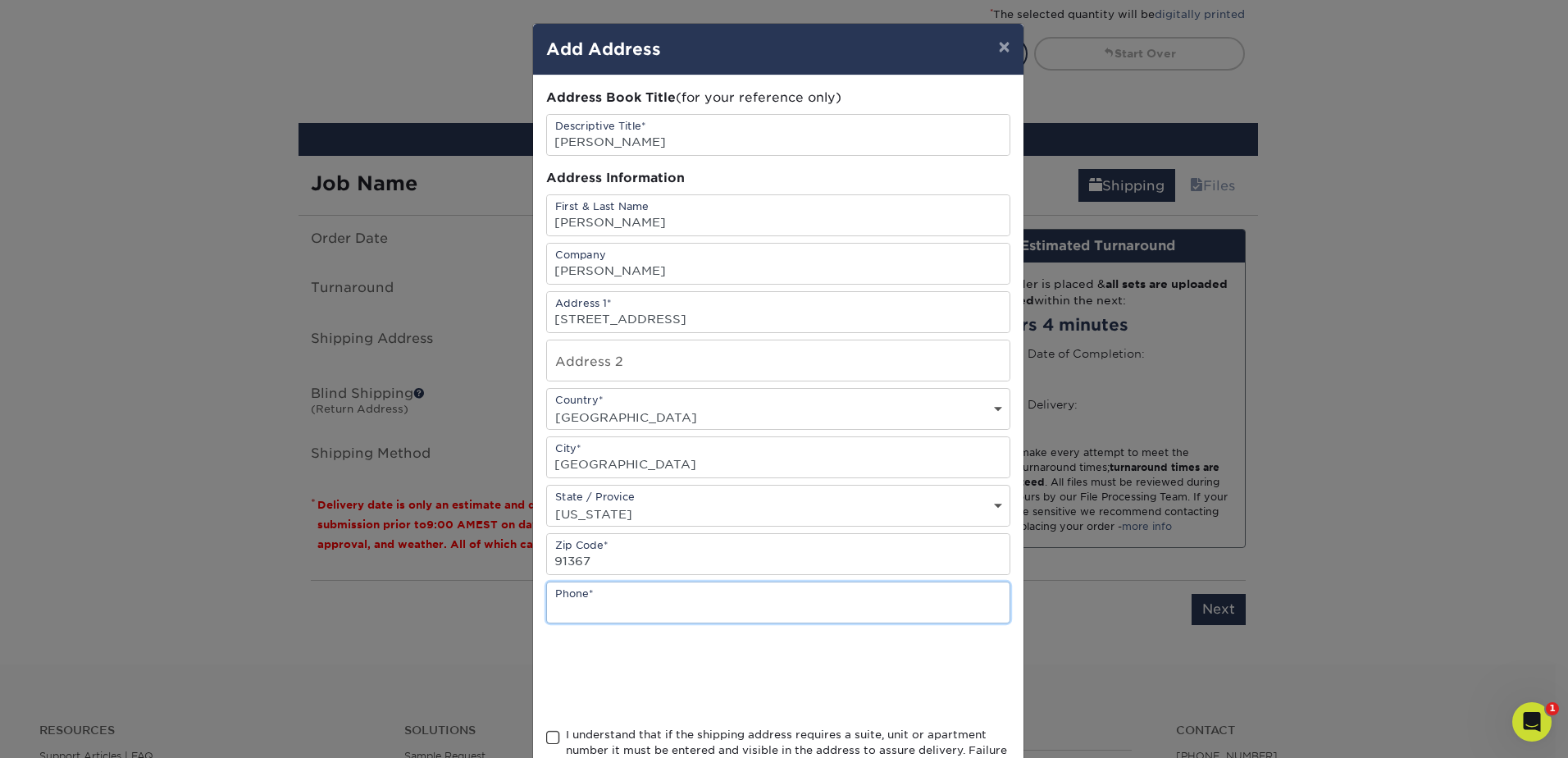
paste input "3107204939"
click at [574, 605] on input "3107204939" at bounding box center [778, 602] width 463 height 40
type input "310.720.4939"
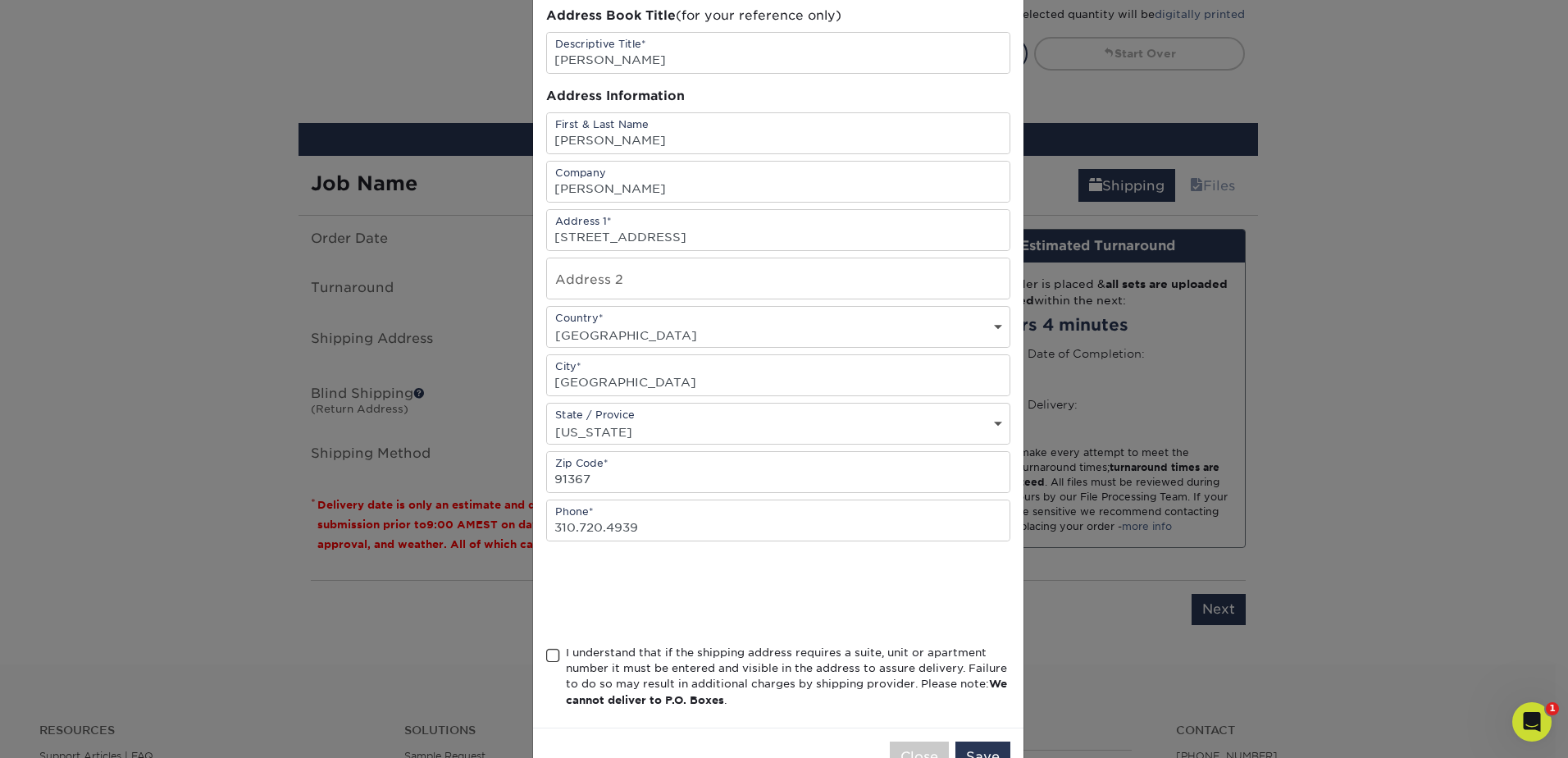
click at [548, 651] on span at bounding box center [554, 656] width 14 height 16
click at [0, 0] on input "I understand that if the shipping address requires a suite, unit or apartment n…" at bounding box center [0, 0] width 0 height 0
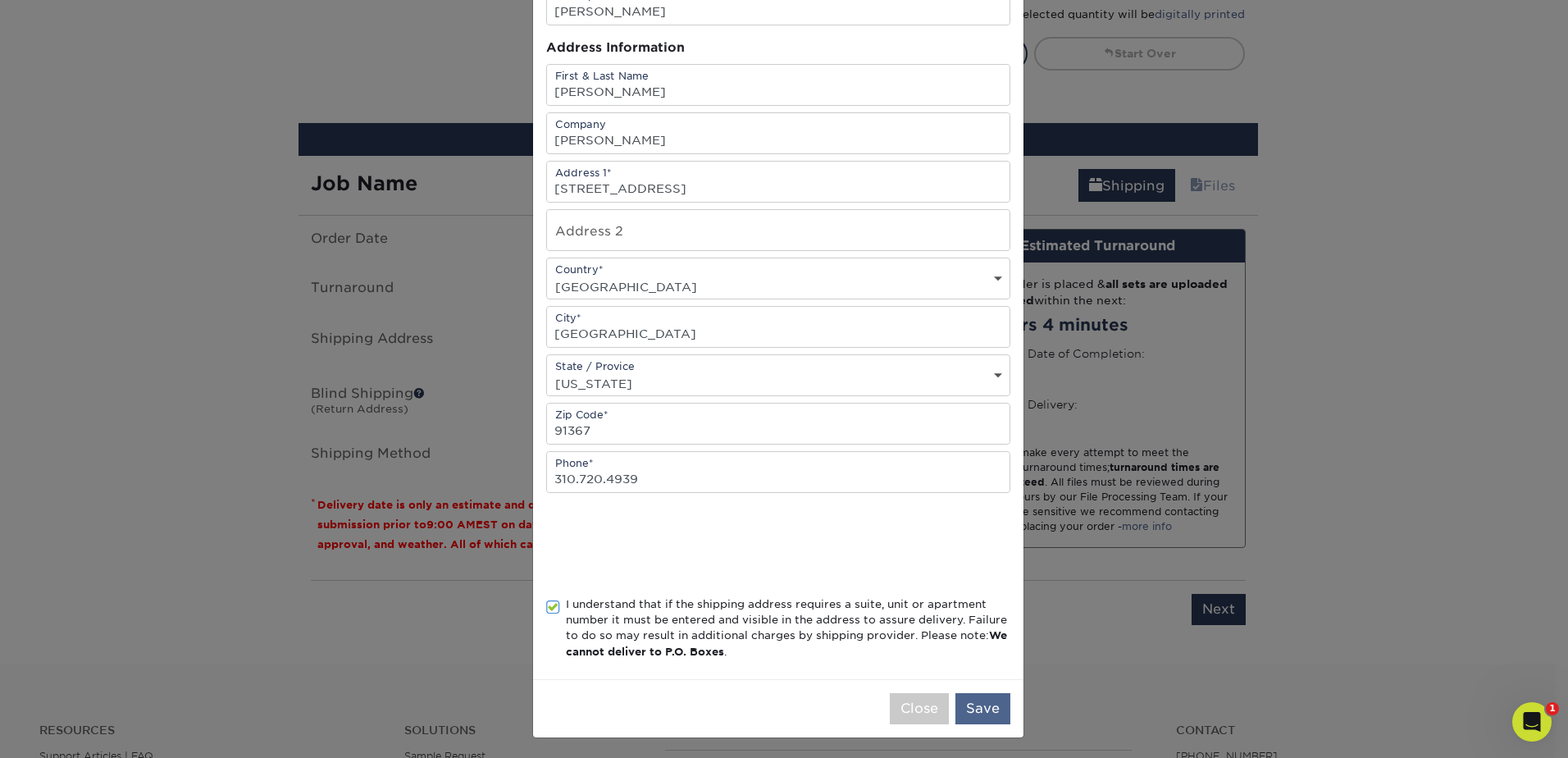
scroll to position [133, 0]
click at [969, 705] on button "Save" at bounding box center [982, 705] width 55 height 31
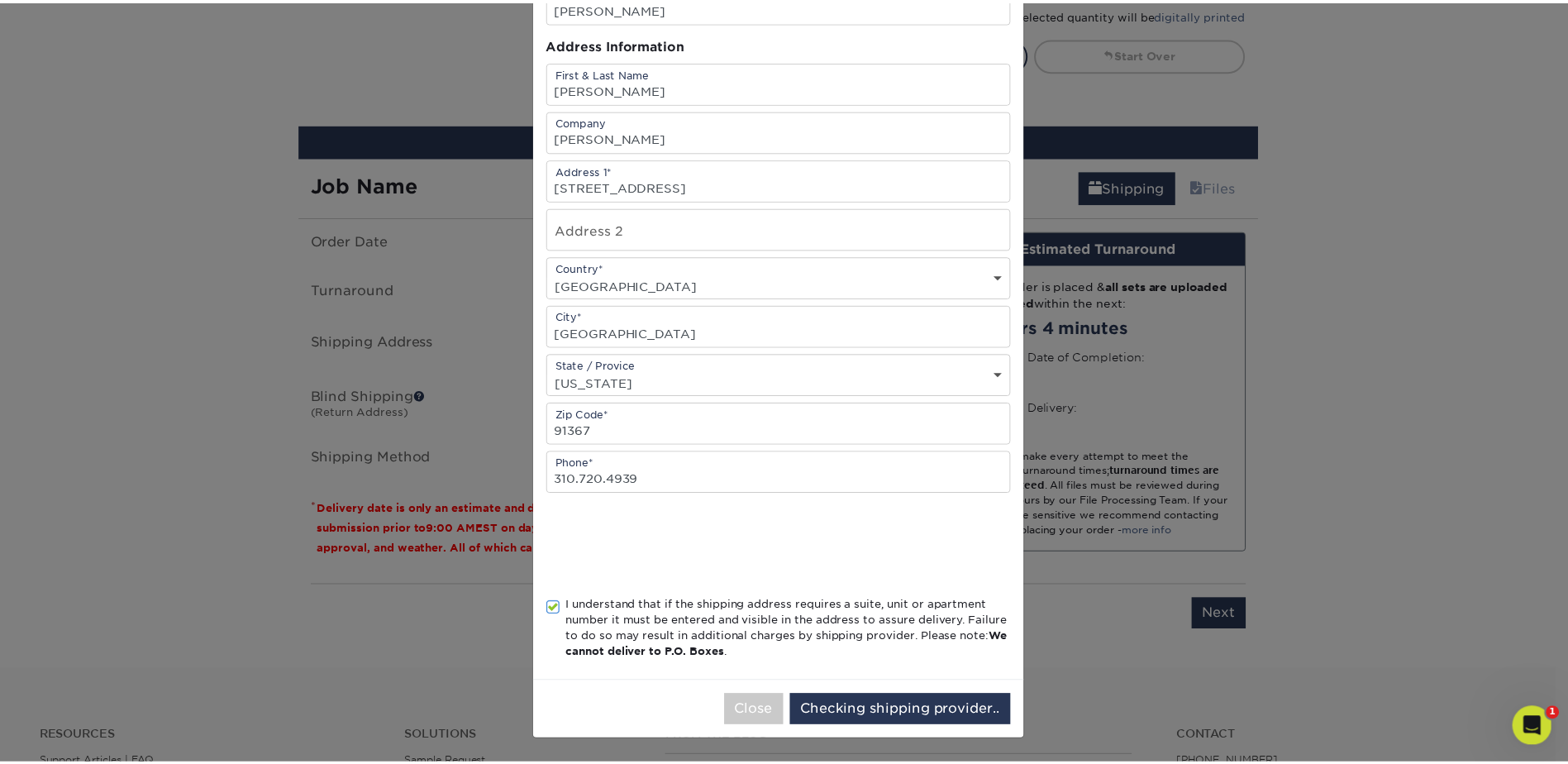
scroll to position [0, 0]
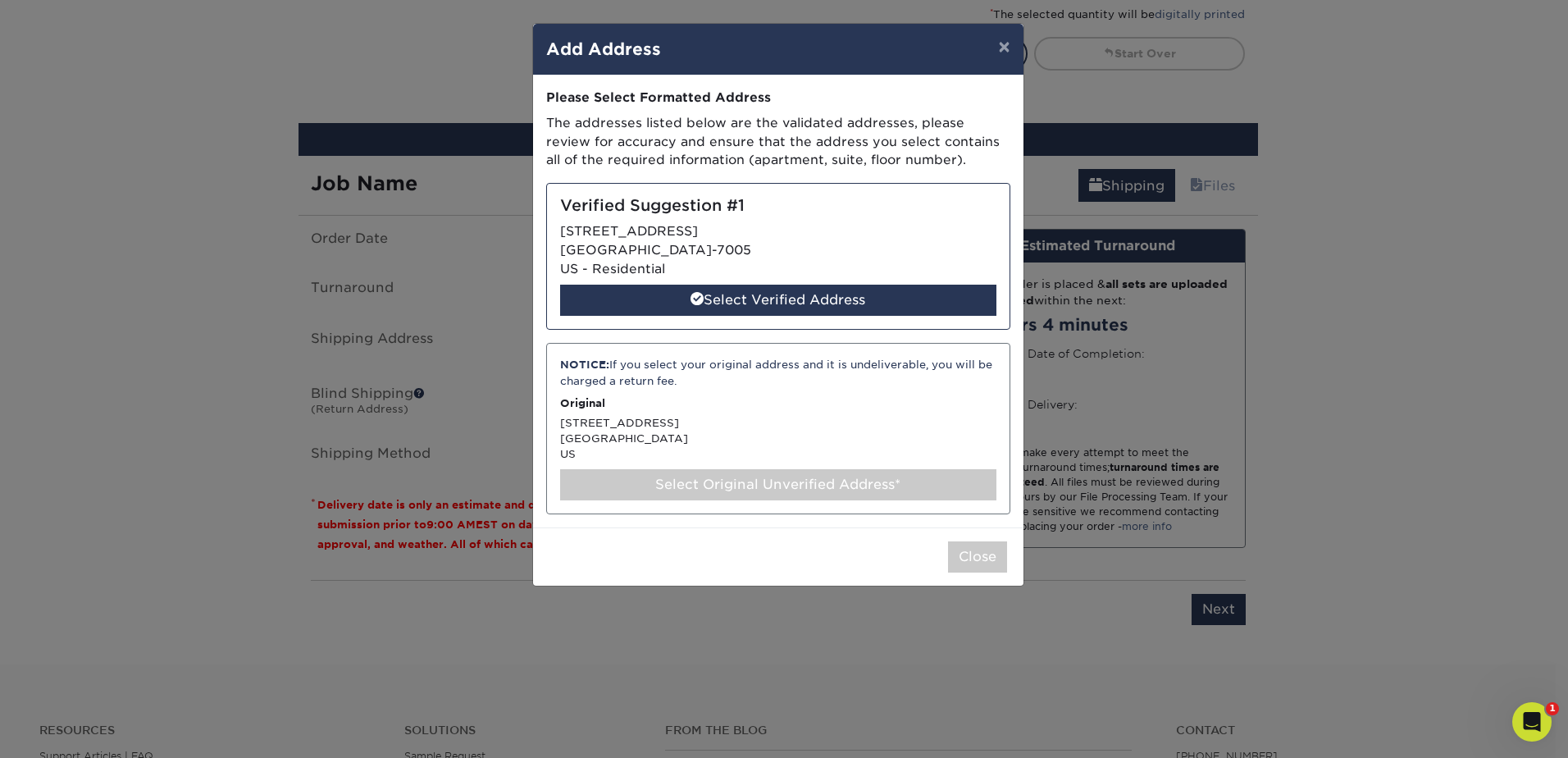
click at [753, 487] on div "Select Original Unverified Address*" at bounding box center [779, 485] width 437 height 31
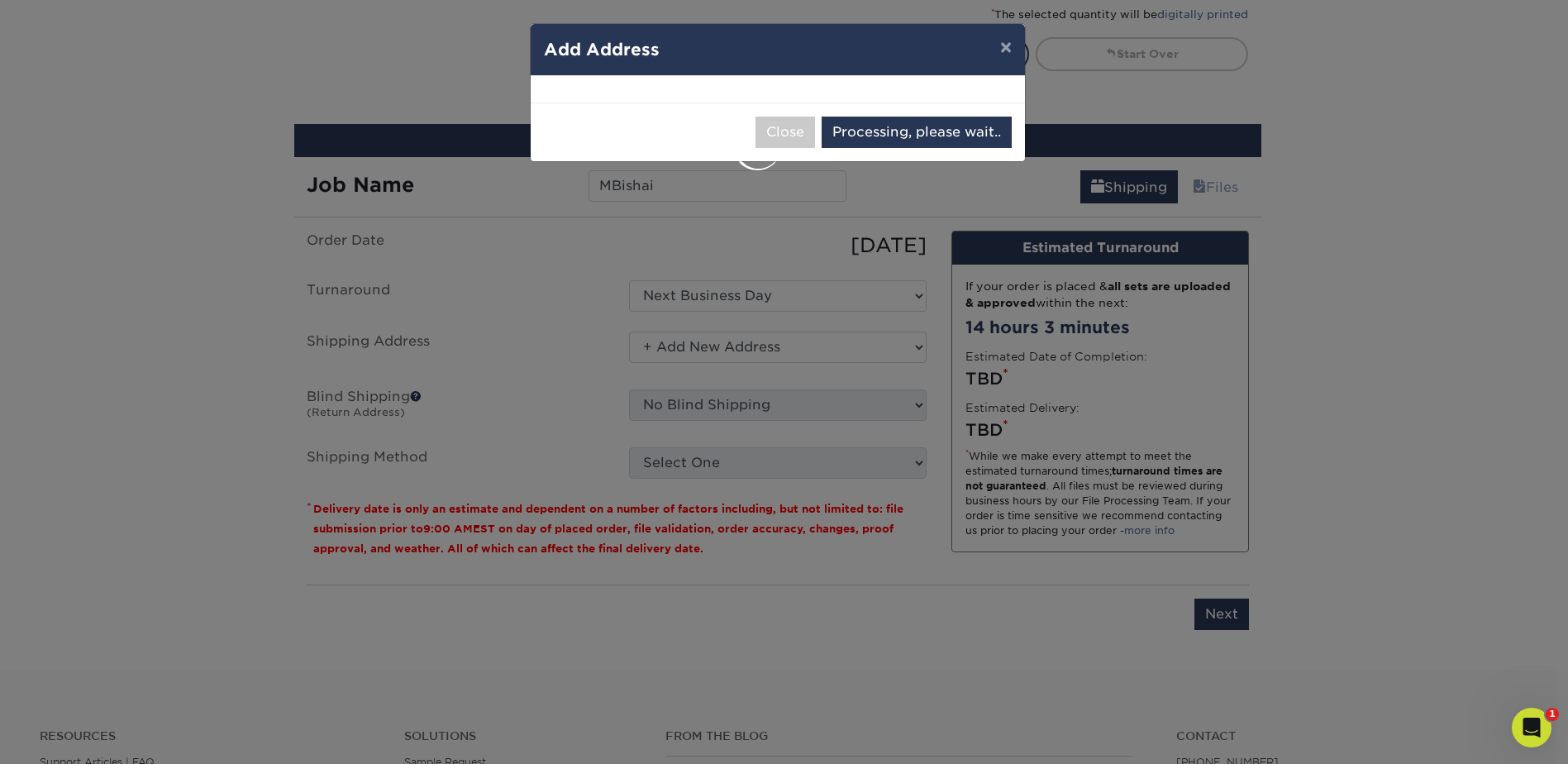
select select "285674"
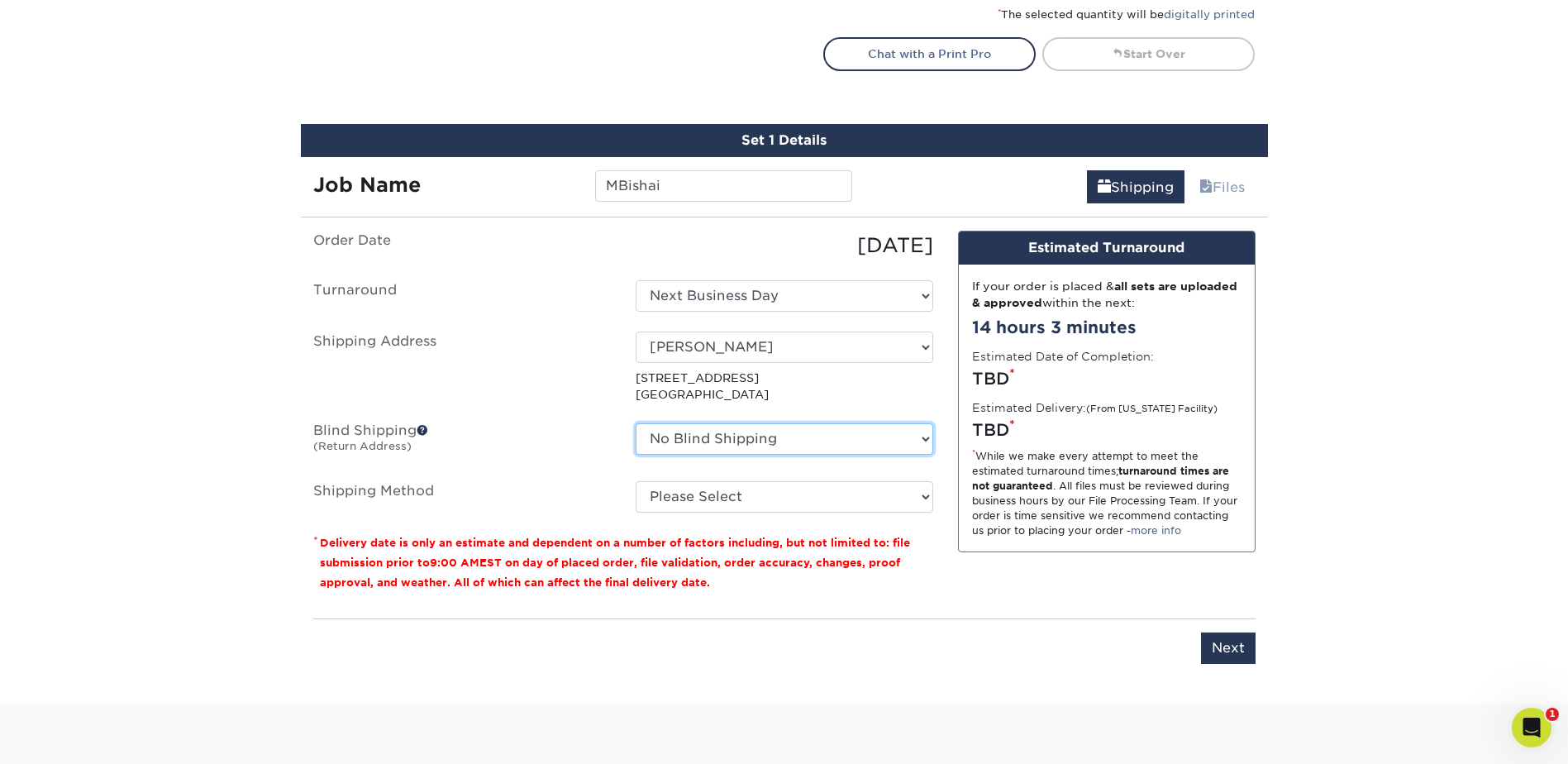
click at [691, 439] on select "No Blind Shipping Adan Arreola Adolfo Ordonez Adolfo Ordonez Alfonso Toro Alici…" at bounding box center [784, 439] width 298 height 31
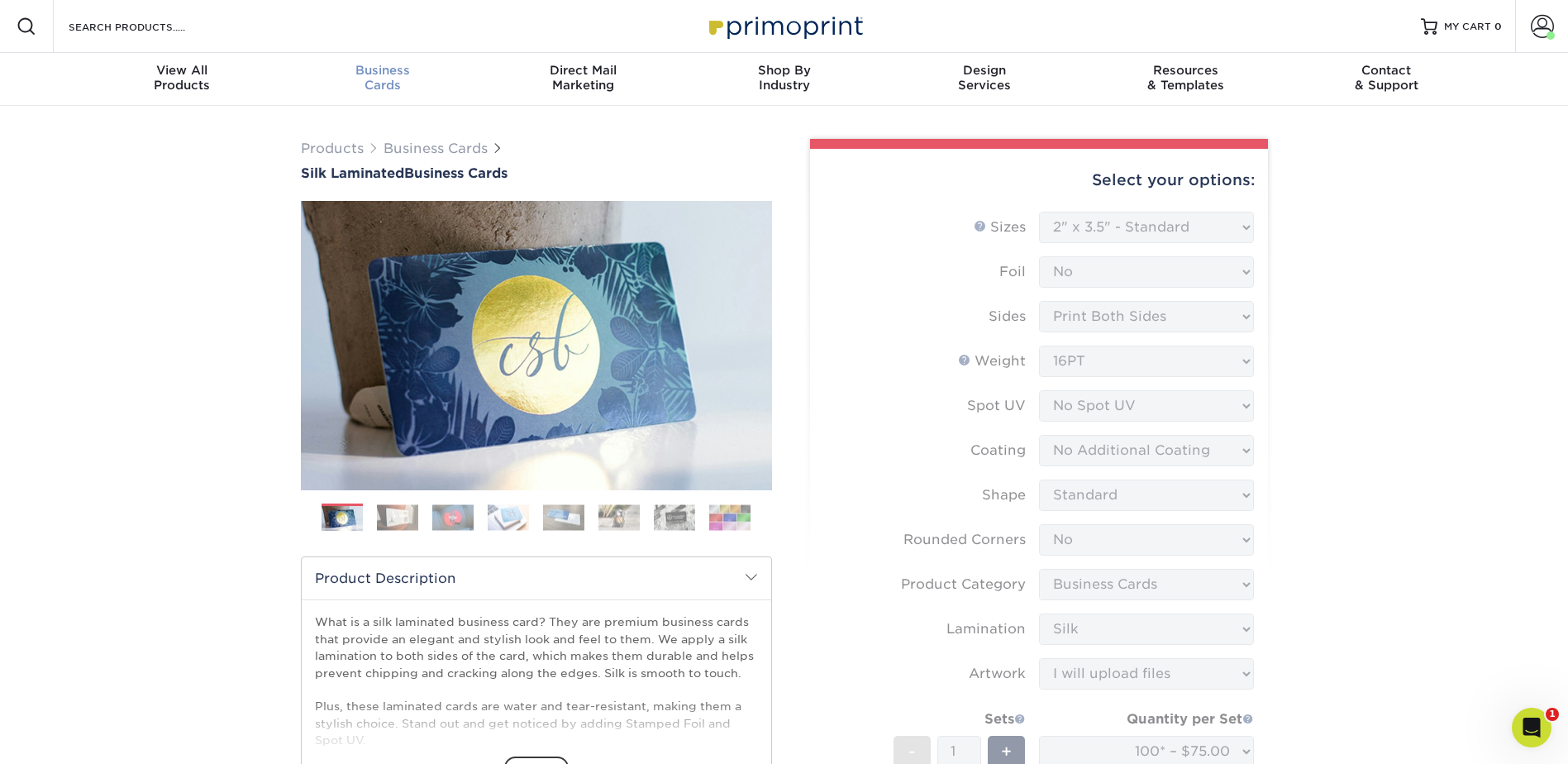
click at [401, 75] on span "Business" at bounding box center [382, 70] width 201 height 15
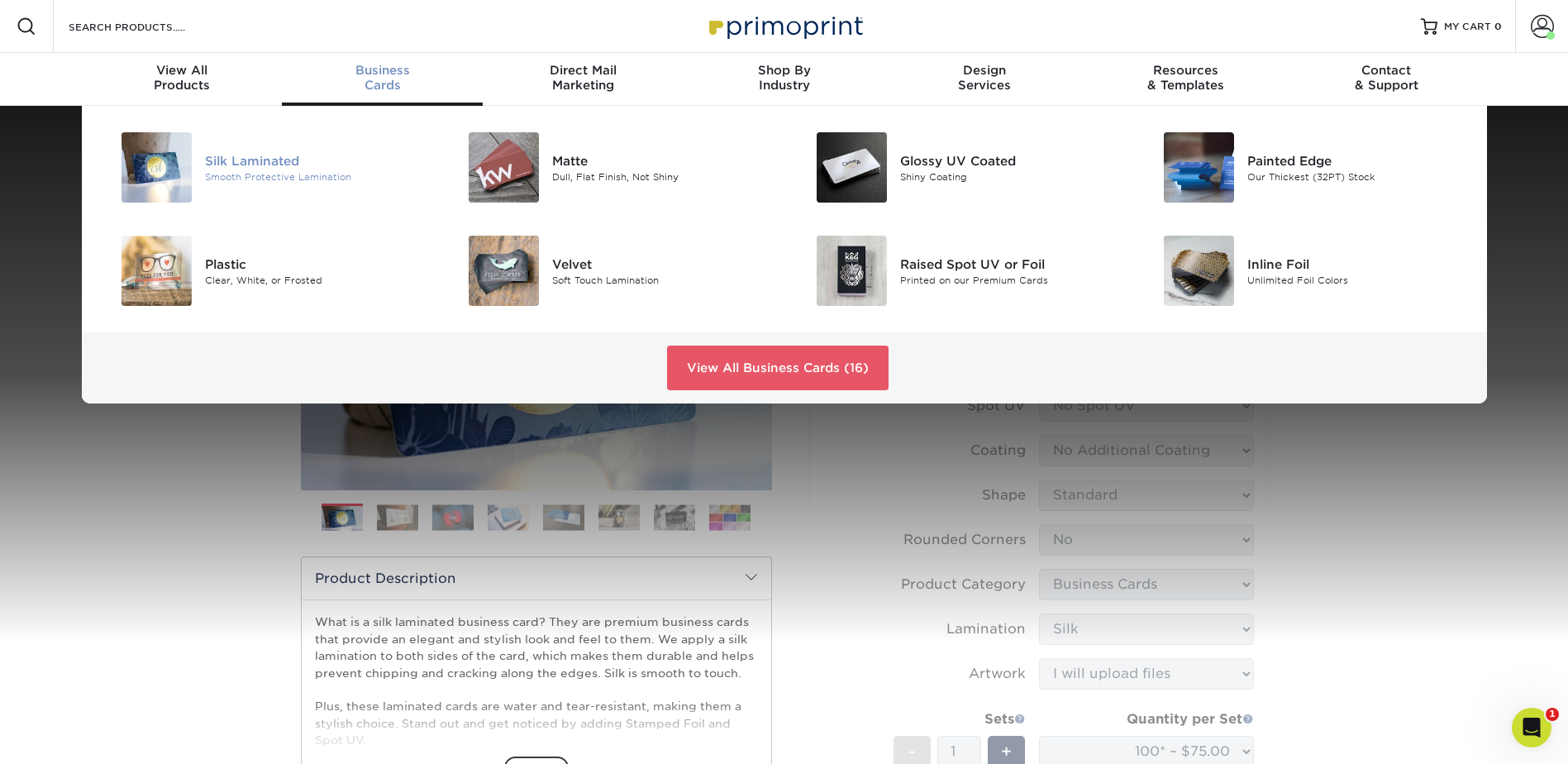
click at [218, 156] on div "Silk Laminated" at bounding box center [314, 160] width 219 height 18
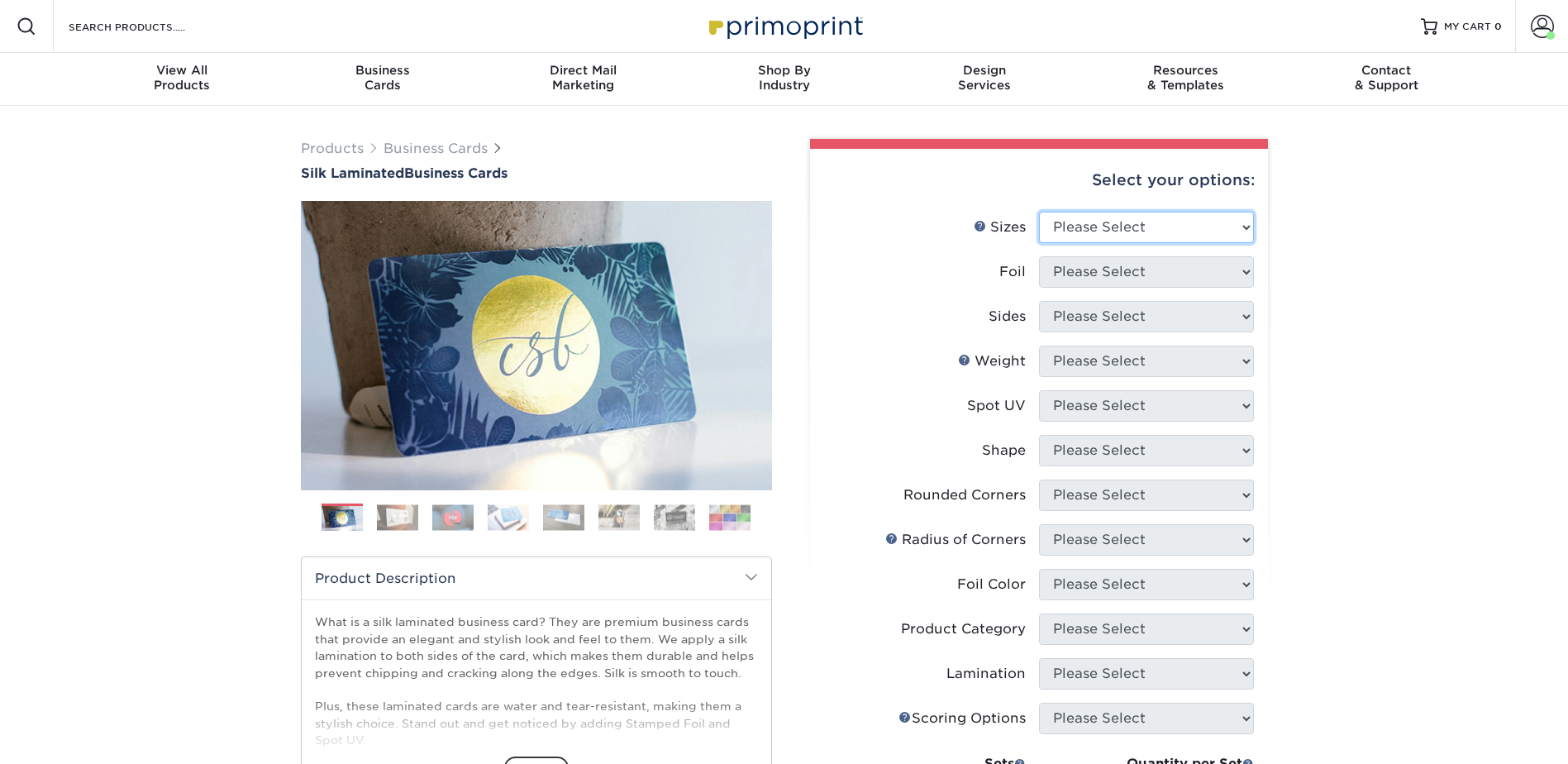
click at [1131, 227] on select "Please Select 1.5" x 3.5" - Mini 1.75" x 3.5" - Mini 2" x 2" - Square 2" x 3" -…" at bounding box center [1146, 227] width 215 height 31
select select "2.00x3.50"
click at [1039, 211] on select "Please Select 1.5" x 3.5" - Mini 1.75" x 3.5" - Mini 2" x 2" - Square 2" x 3" -…" at bounding box center [1146, 227] width 215 height 31
click at [1131, 274] on select "Please Select Yes No" at bounding box center [1146, 272] width 215 height 31
select select "0"
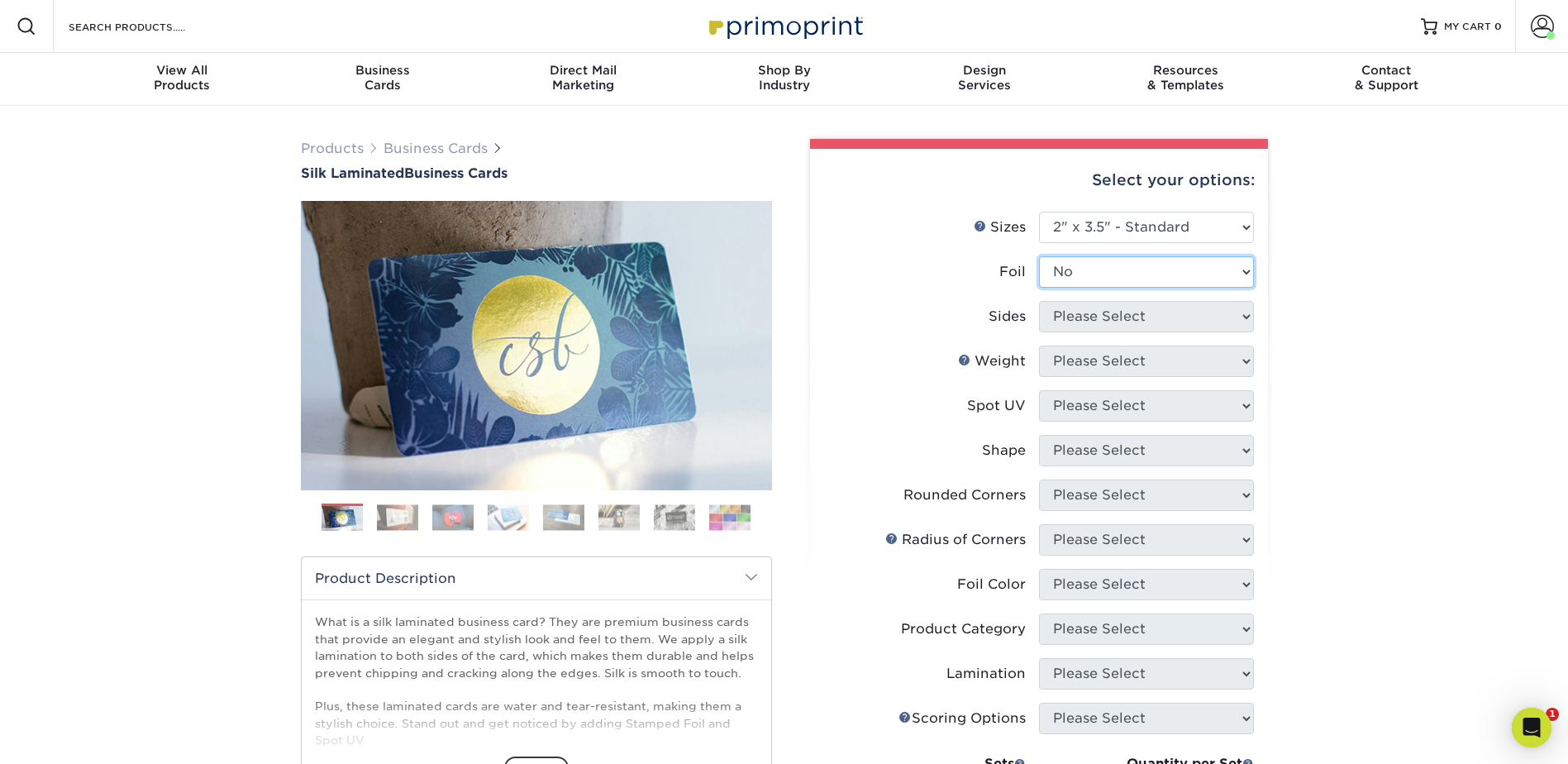
click at [1039, 256] on select "Please Select Yes No" at bounding box center [1146, 272] width 215 height 31
click at [1117, 307] on select "Please Select Print Both Sides Print Front Only" at bounding box center [1146, 317] width 215 height 31
select select "13abbda7-1d64-4f25-8bb2-c179b224825d"
click at [1039, 301] on select "Please Select Print Both Sides Print Front Only" at bounding box center [1146, 317] width 215 height 31
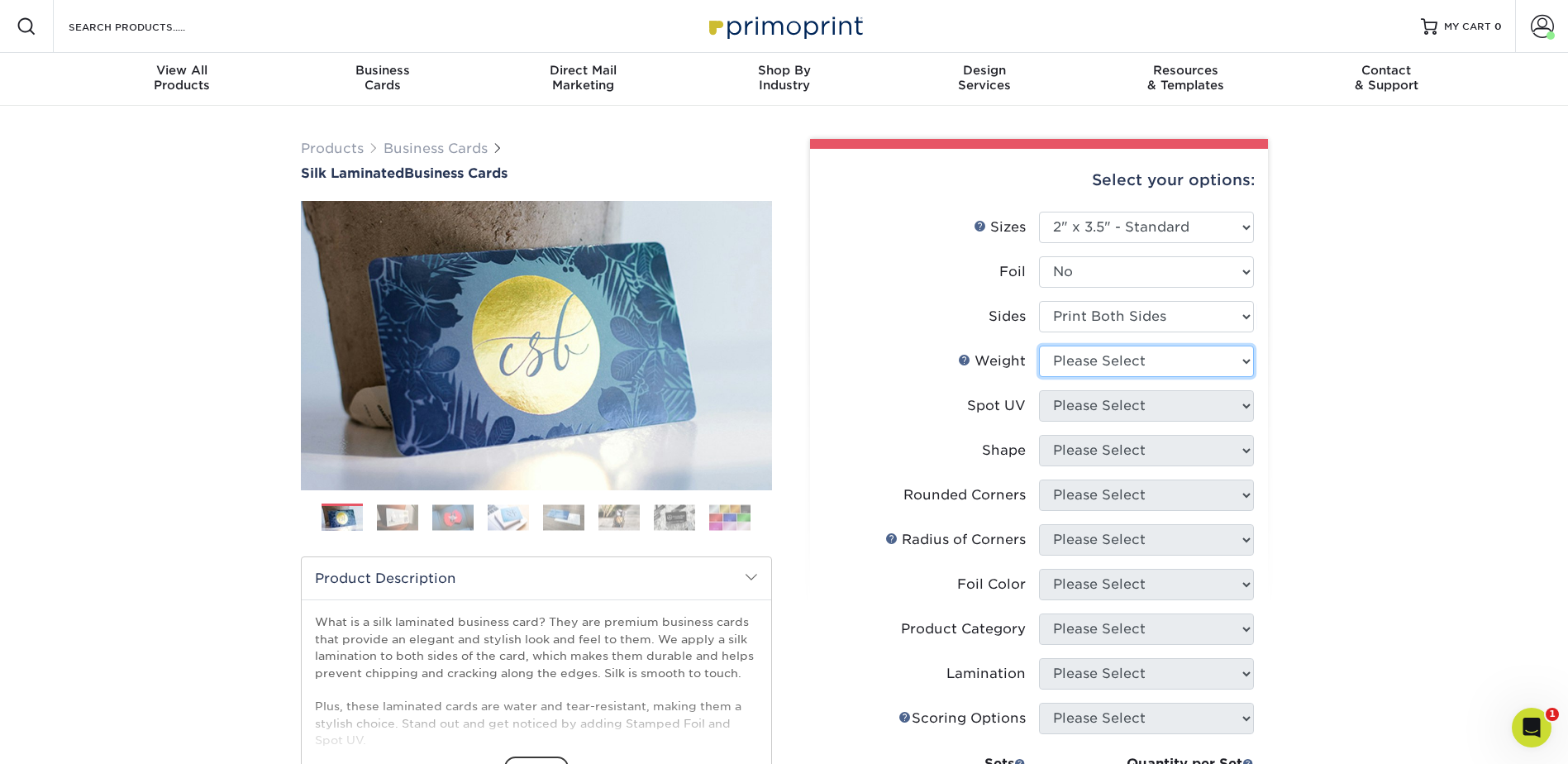
click at [1109, 364] on select "Please Select 16PT" at bounding box center [1146, 361] width 215 height 31
select select "16PT"
click at [1039, 346] on select "Please Select 16PT" at bounding box center [1146, 361] width 215 height 31
click at [1114, 398] on select "Please Select No Spot UV Front and Back (Both Sides) Front Only Back Only" at bounding box center [1146, 406] width 215 height 31
select select "3"
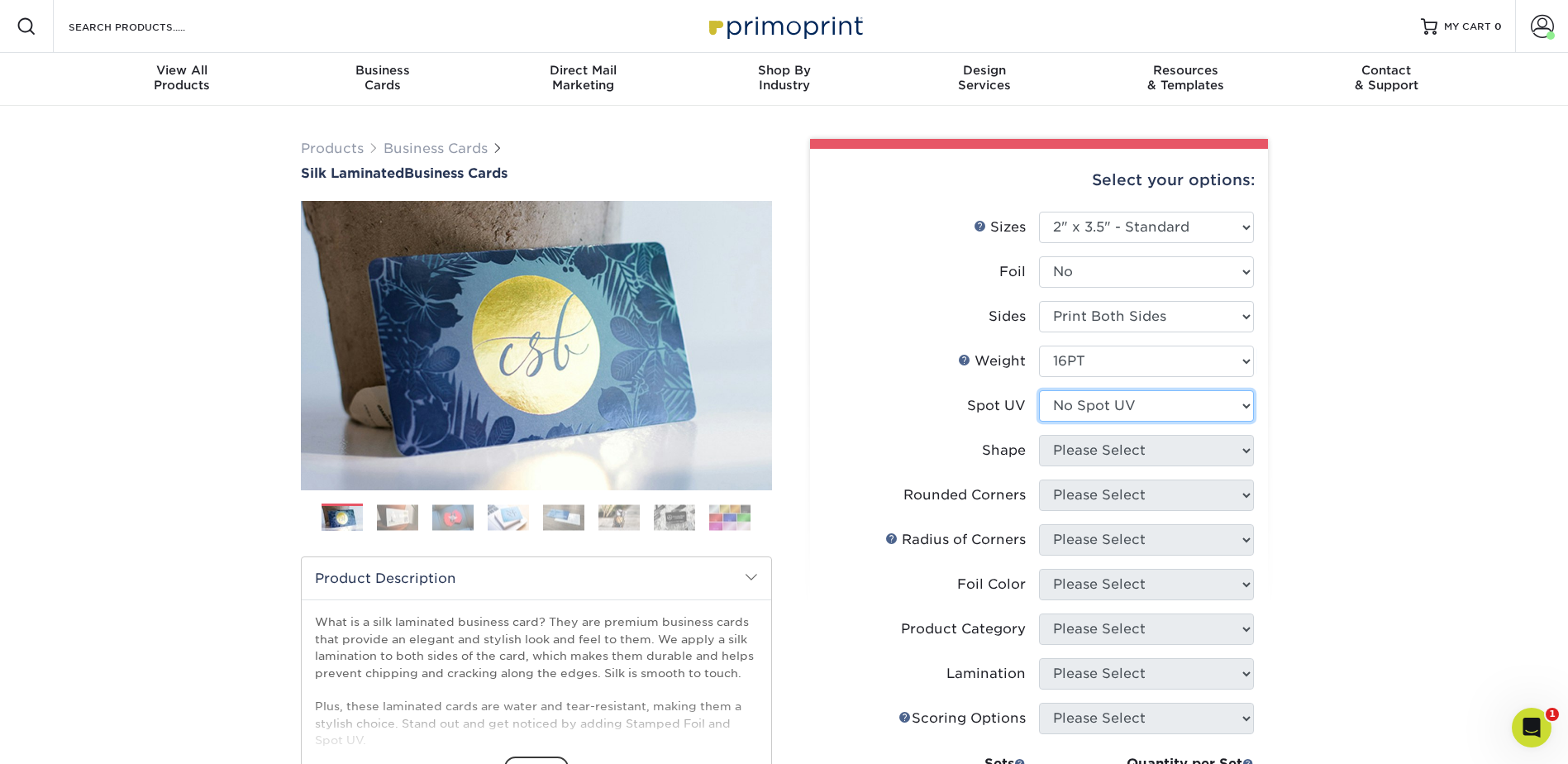
click at [1039, 390] on select "Please Select No Spot UV Front and Back (Both Sides) Front Only Back Only" at bounding box center [1146, 406] width 215 height 31
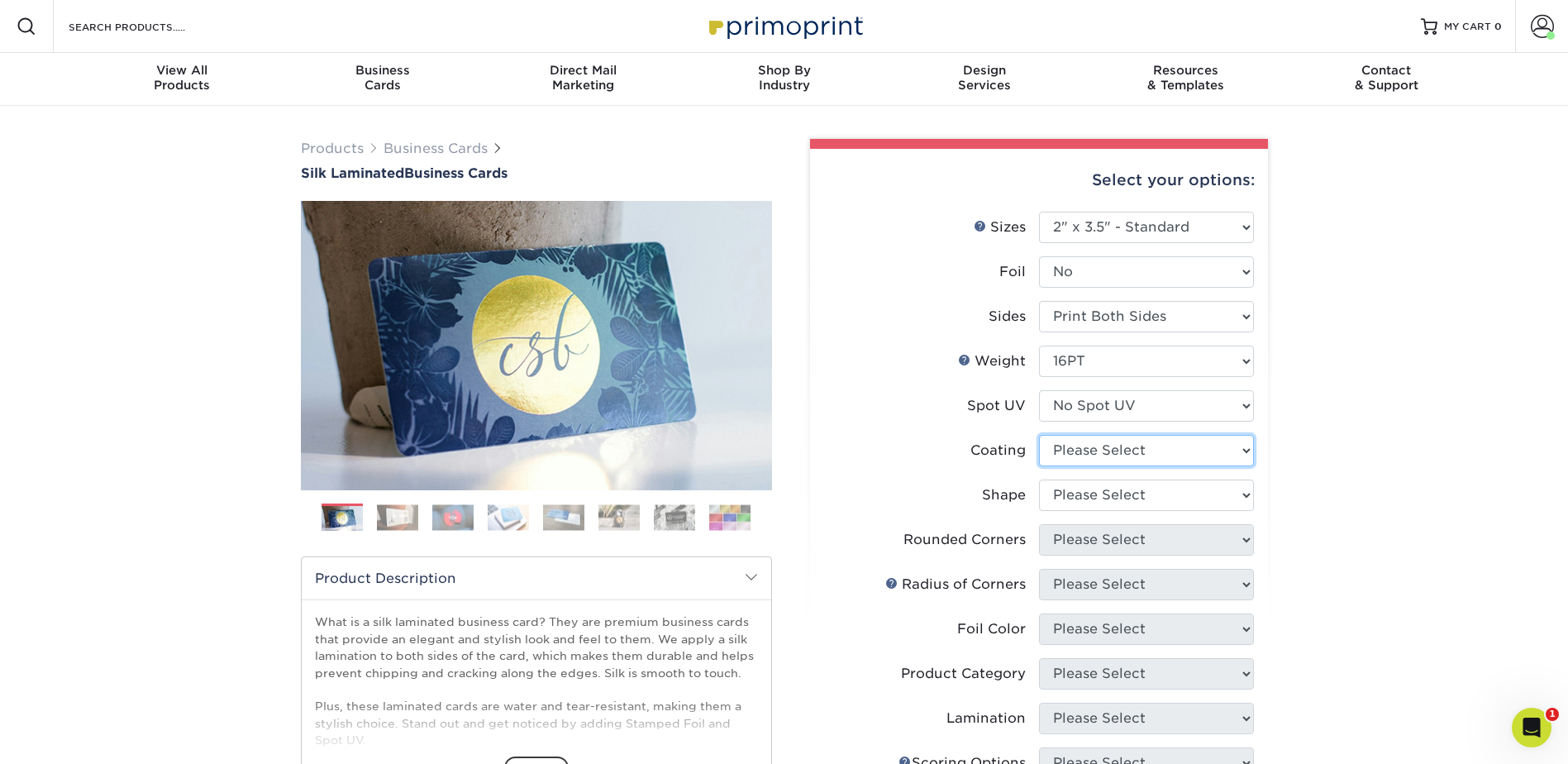
click at [1104, 455] on select at bounding box center [1146, 451] width 215 height 31
select select "3e7618de-abca-4bda-9f97-8b9129e913d8"
click at [1039, 435] on select at bounding box center [1146, 451] width 215 height 31
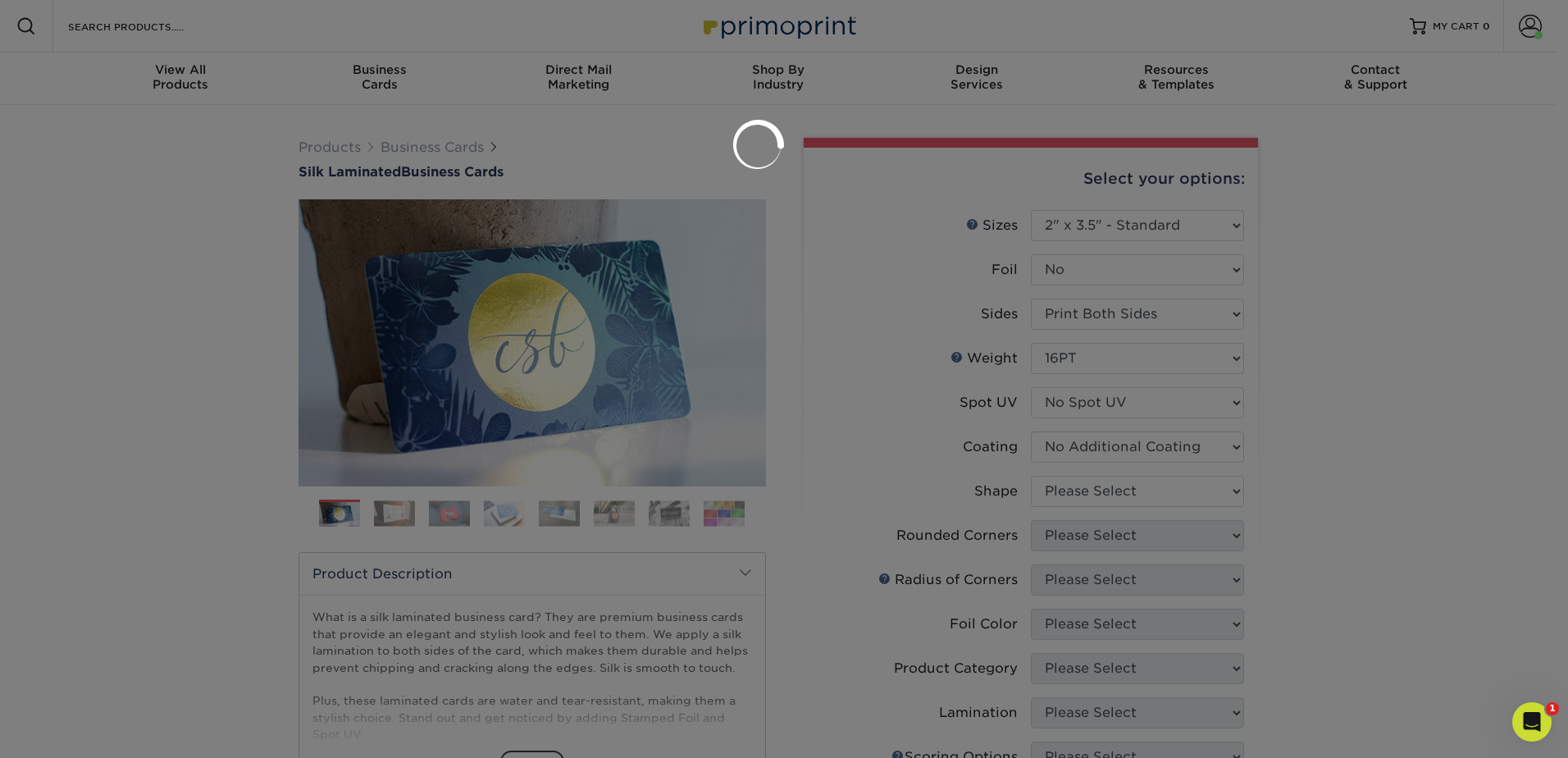
click at [1101, 485] on div at bounding box center [784, 379] width 1568 height 758
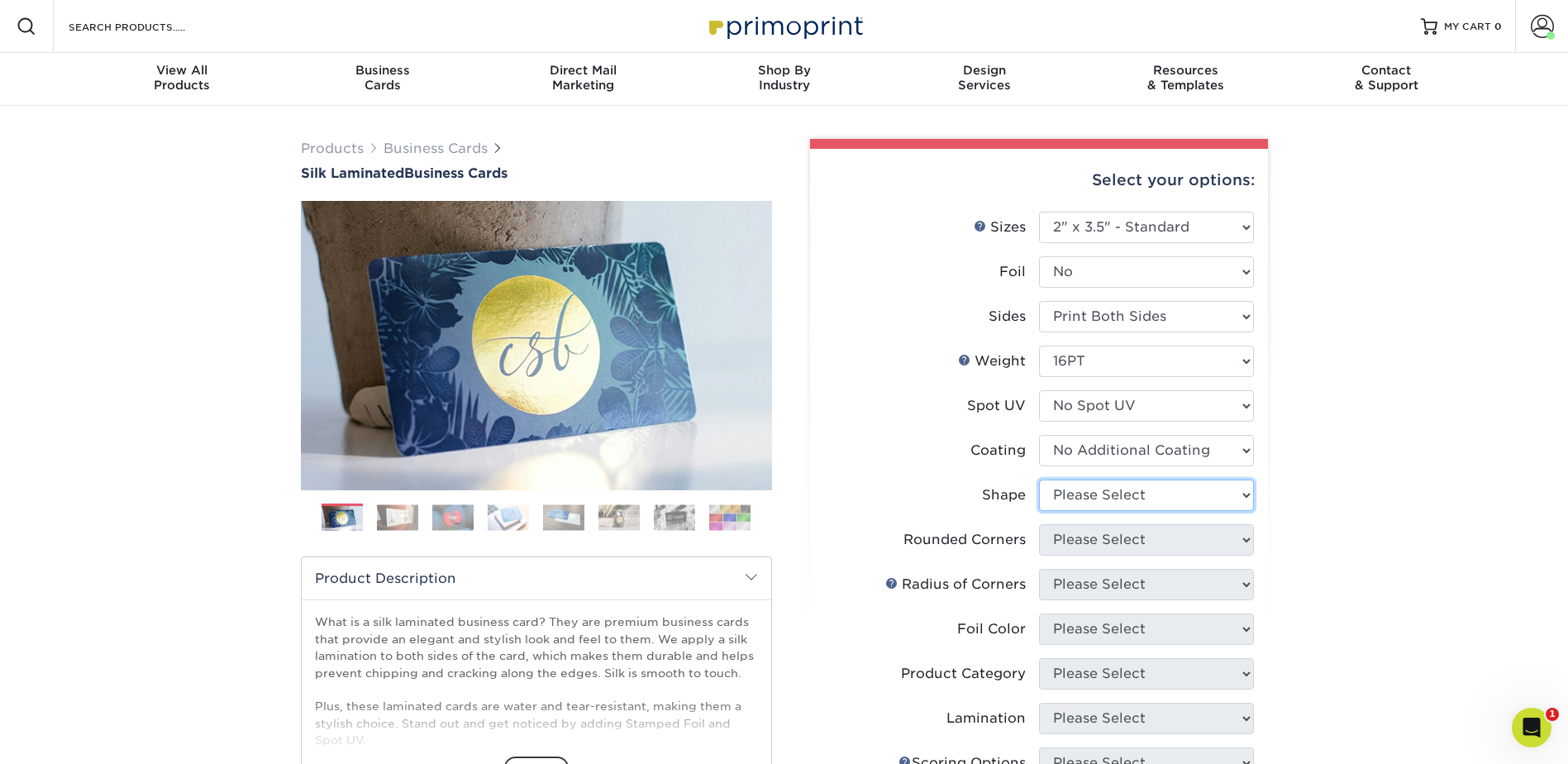
click at [1110, 490] on select "Please Select Standard Oval" at bounding box center [1146, 495] width 215 height 31
select select "standard"
click at [1039, 479] on select "Please Select Standard Oval" at bounding box center [1146, 495] width 215 height 31
click at [1111, 547] on select "Please Select Yes - Round 2 Corners Yes - Round 4 Corners No" at bounding box center [1146, 540] width 215 height 31
select select "0"
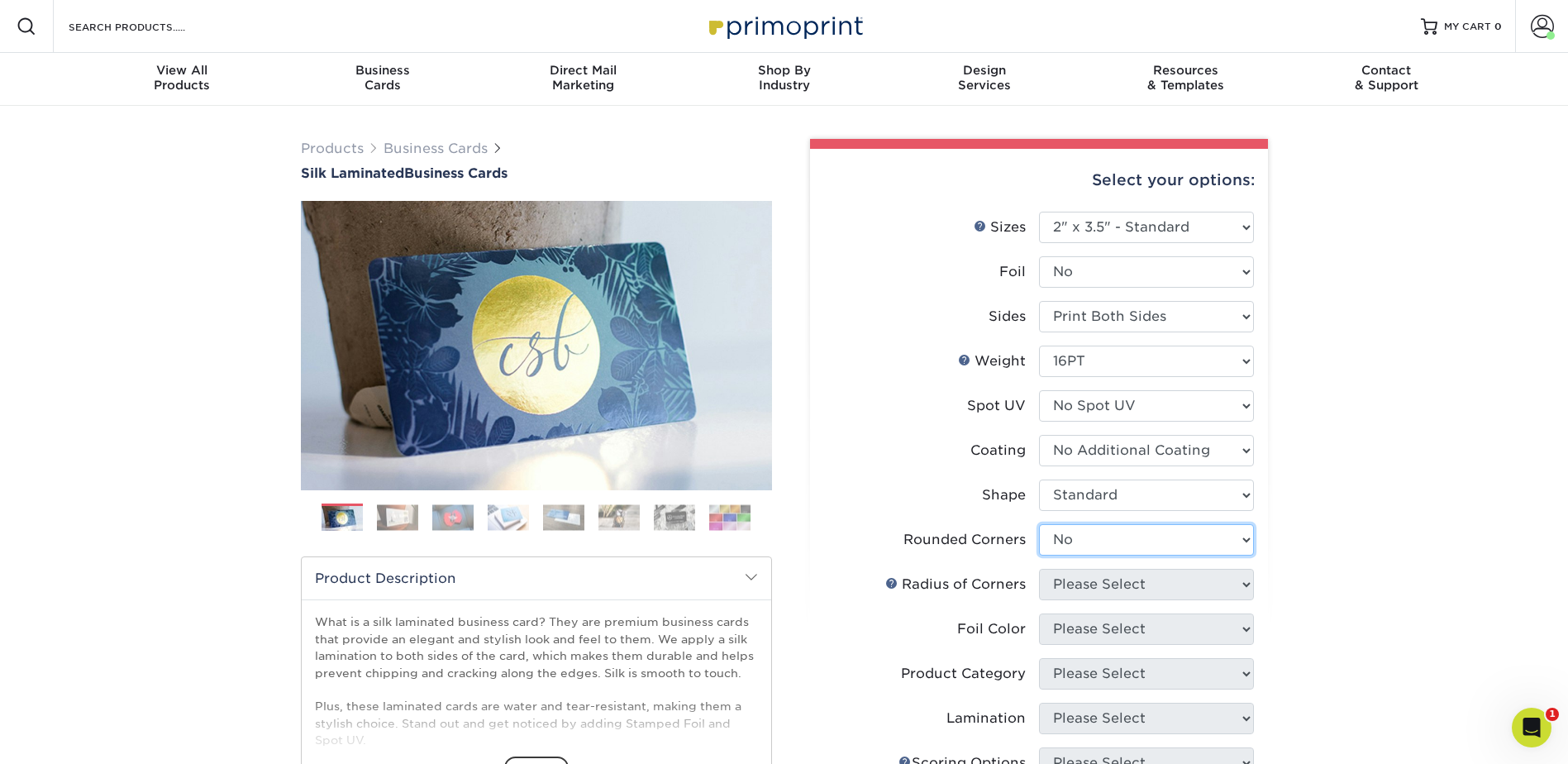
click at [1039, 524] on select "Please Select Yes - Round 2 Corners Yes - Round 4 Corners No" at bounding box center [1146, 540] width 215 height 31
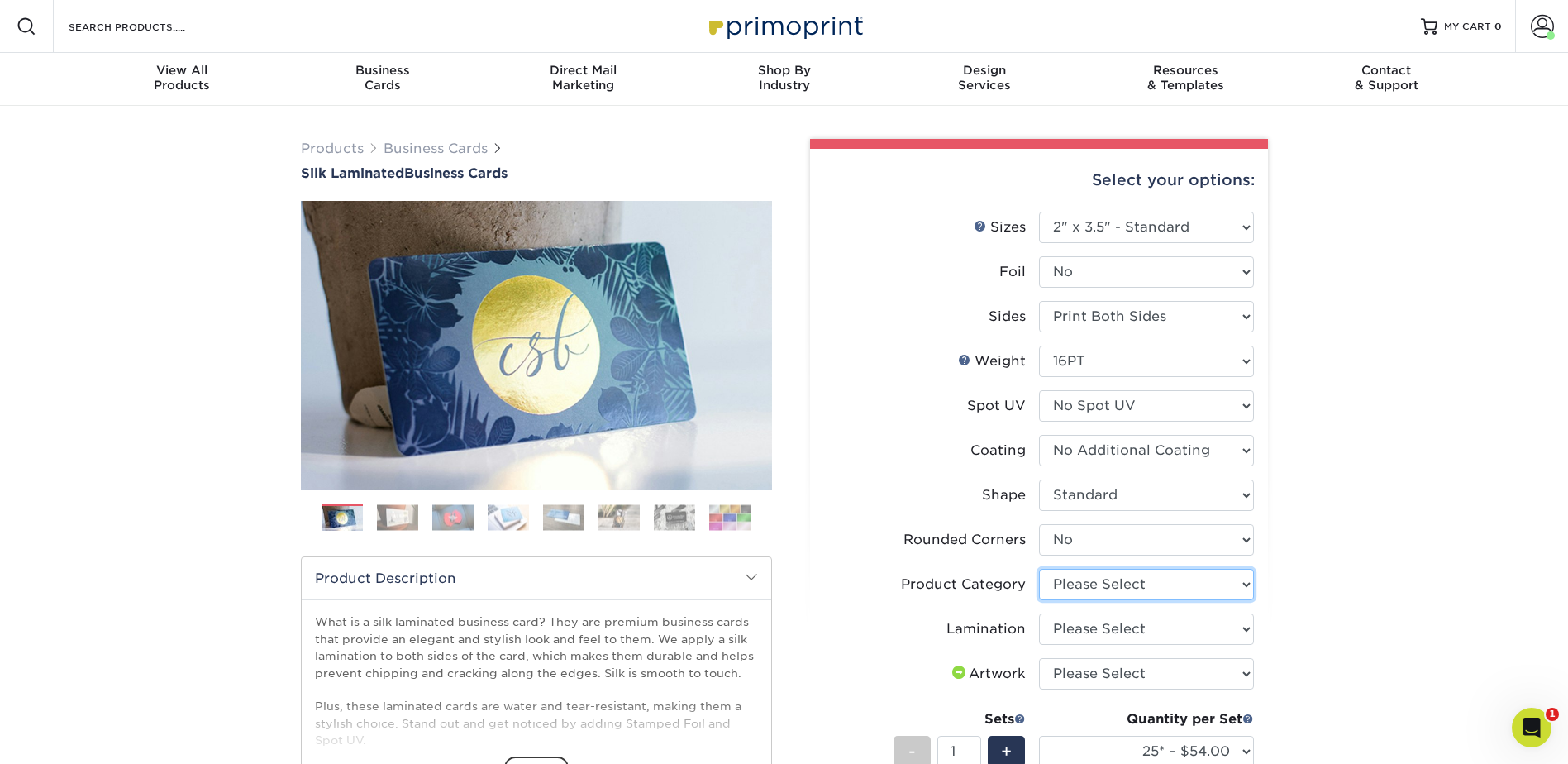
click at [1102, 582] on select "Please Select Business Cards" at bounding box center [1146, 584] width 215 height 31
select select "3b5148f1-0588-4f88-a218-97bcfdce65c1"
click at [1039, 568] on select "Please Select Business Cards" at bounding box center [1146, 584] width 215 height 31
click at [1099, 626] on select "Please Select Silk" at bounding box center [1146, 629] width 215 height 31
select select "ccacb42f-45f7-42d3-bbd3-7c8421cf37f0"
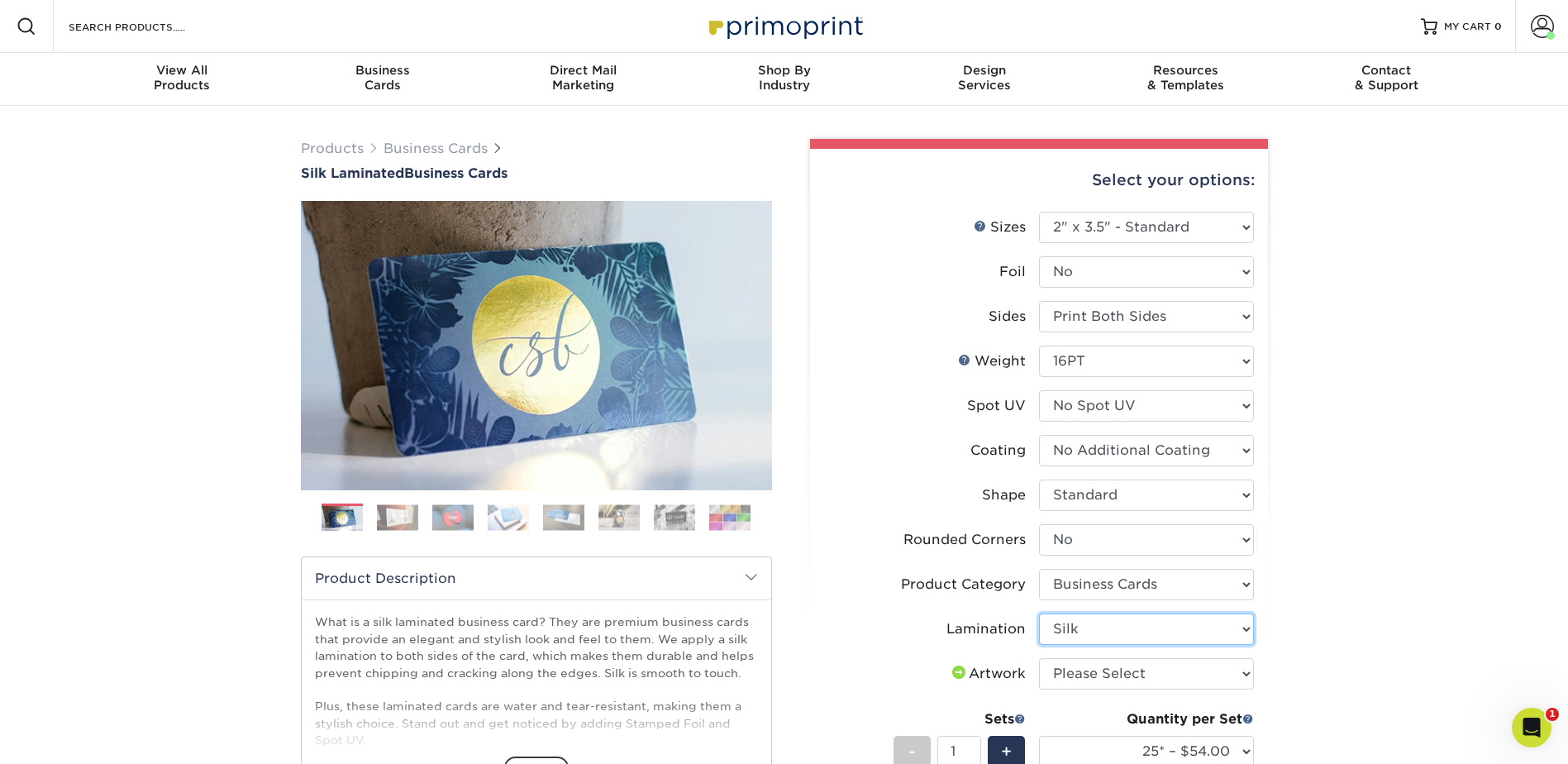
click at [1039, 613] on select "Please Select Silk" at bounding box center [1146, 629] width 215 height 31
click at [1099, 673] on select "Please Select I will upload files I need a design - $100" at bounding box center [1146, 674] width 215 height 31
select select "upload"
click at [1039, 658] on select "Please Select I will upload files I need a design - $100" at bounding box center [1146, 674] width 215 height 31
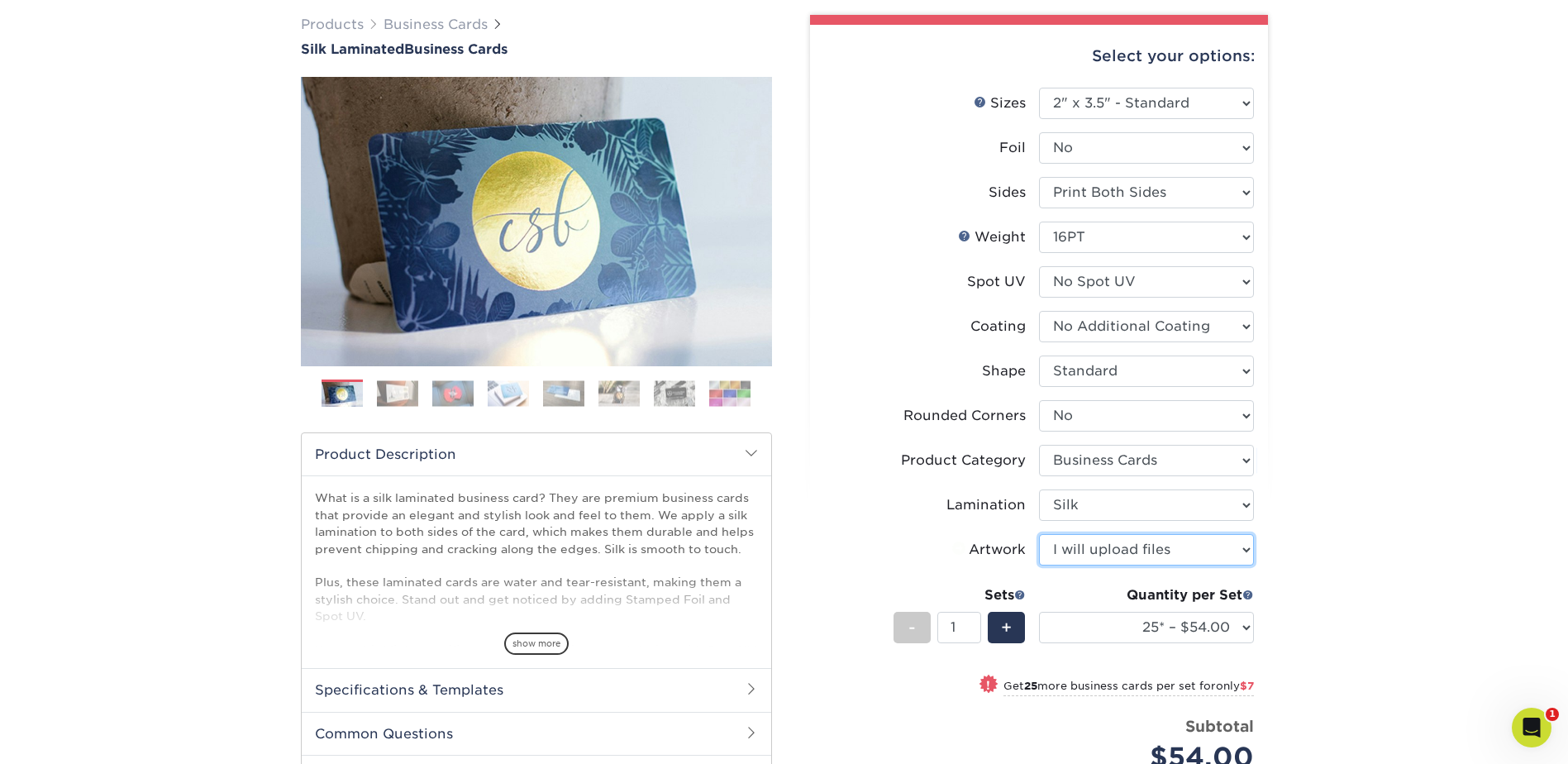
scroll to position [165, 0]
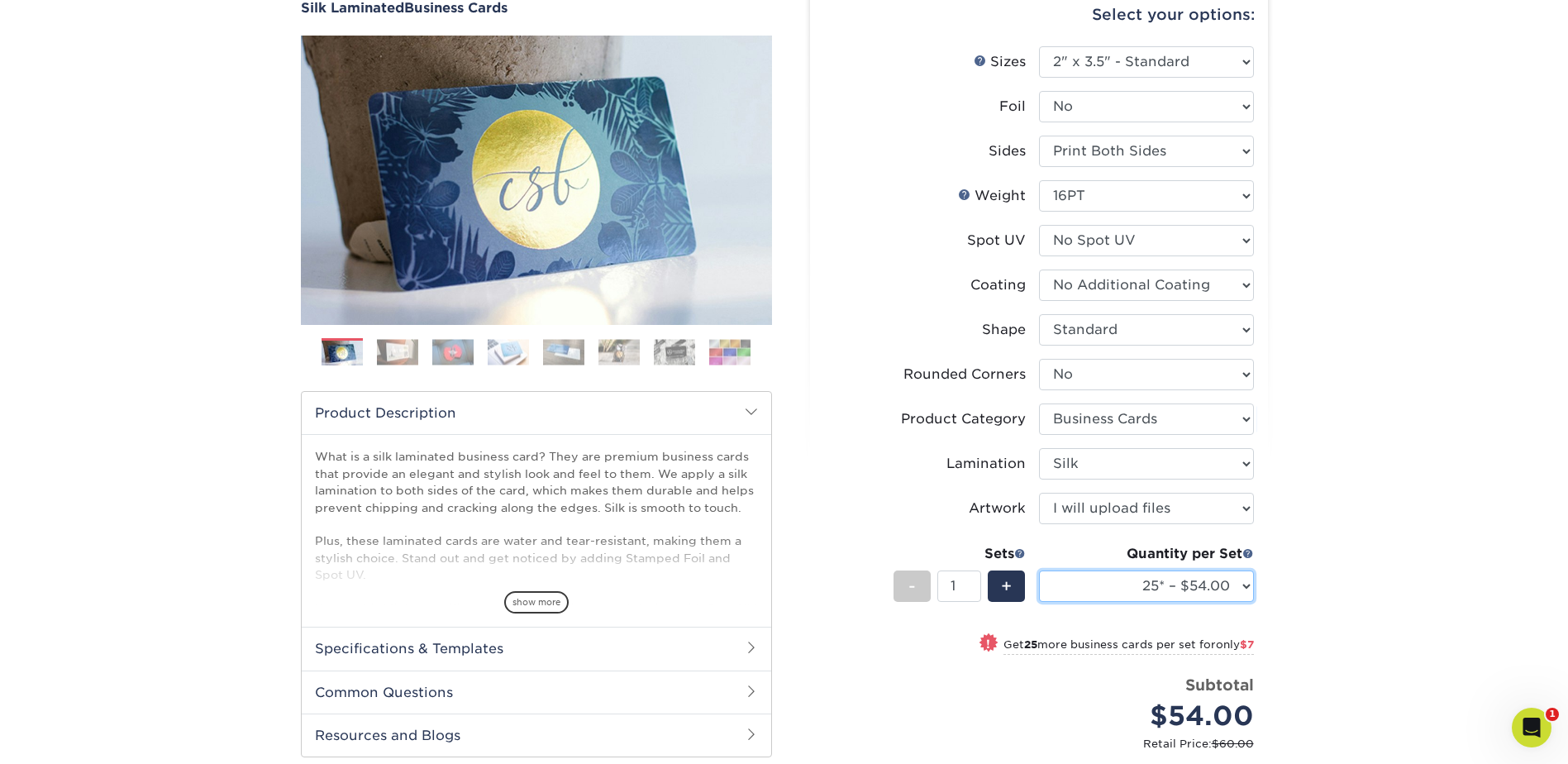
click at [1139, 587] on select "25* – $54.00 50* – $61.00 75* – $68.00 100* – $75.00 250* – $82.00 500 – $86.00…" at bounding box center [1146, 586] width 215 height 31
select select "100* – $75.00"
click at [1039, 570] on select "25* – $54.00 50* – $61.00 75* – $68.00 100* – $75.00 250* – $82.00 500 – $86.00…" at bounding box center [1146, 586] width 215 height 31
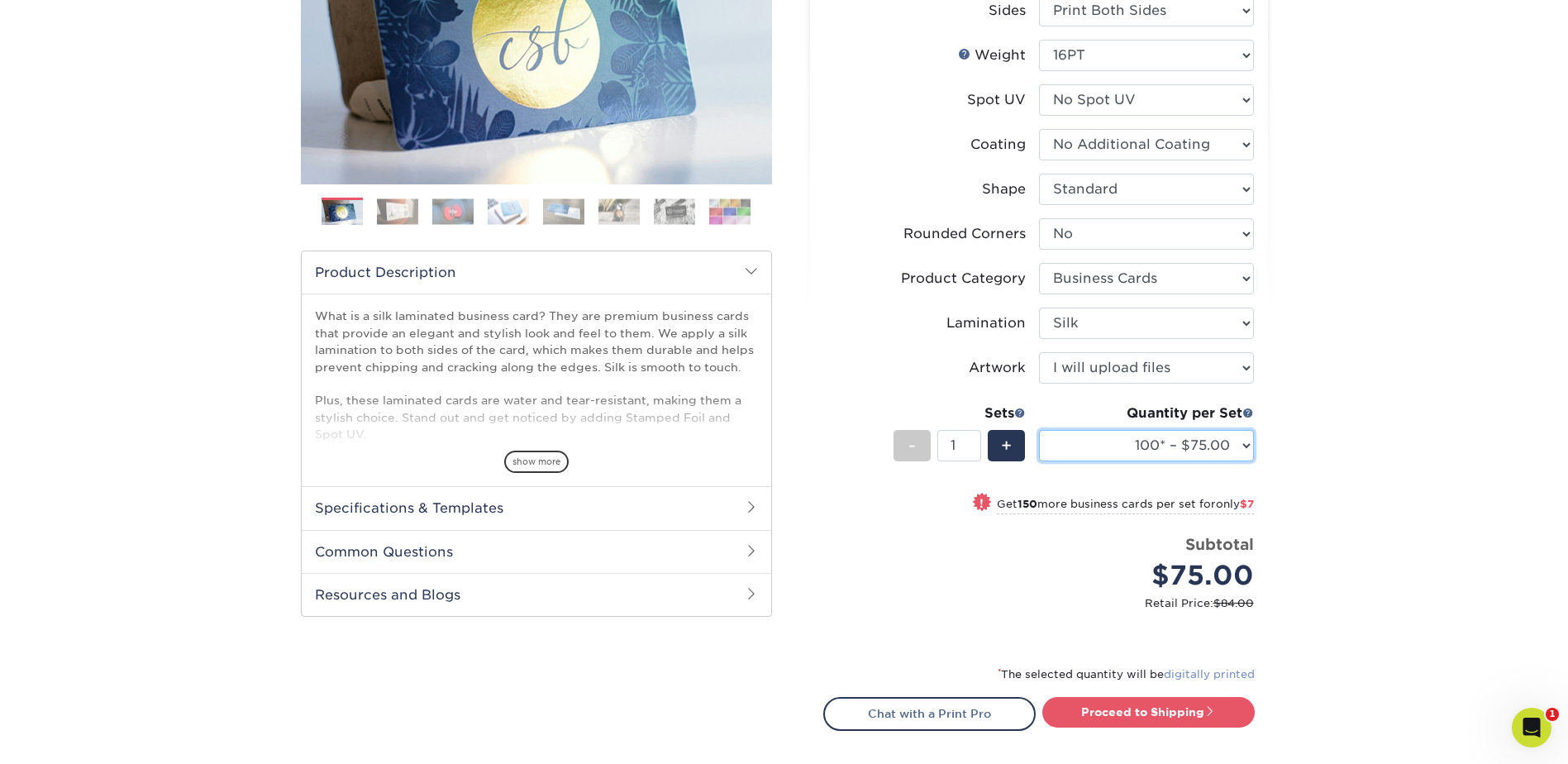
scroll to position [331, 0]
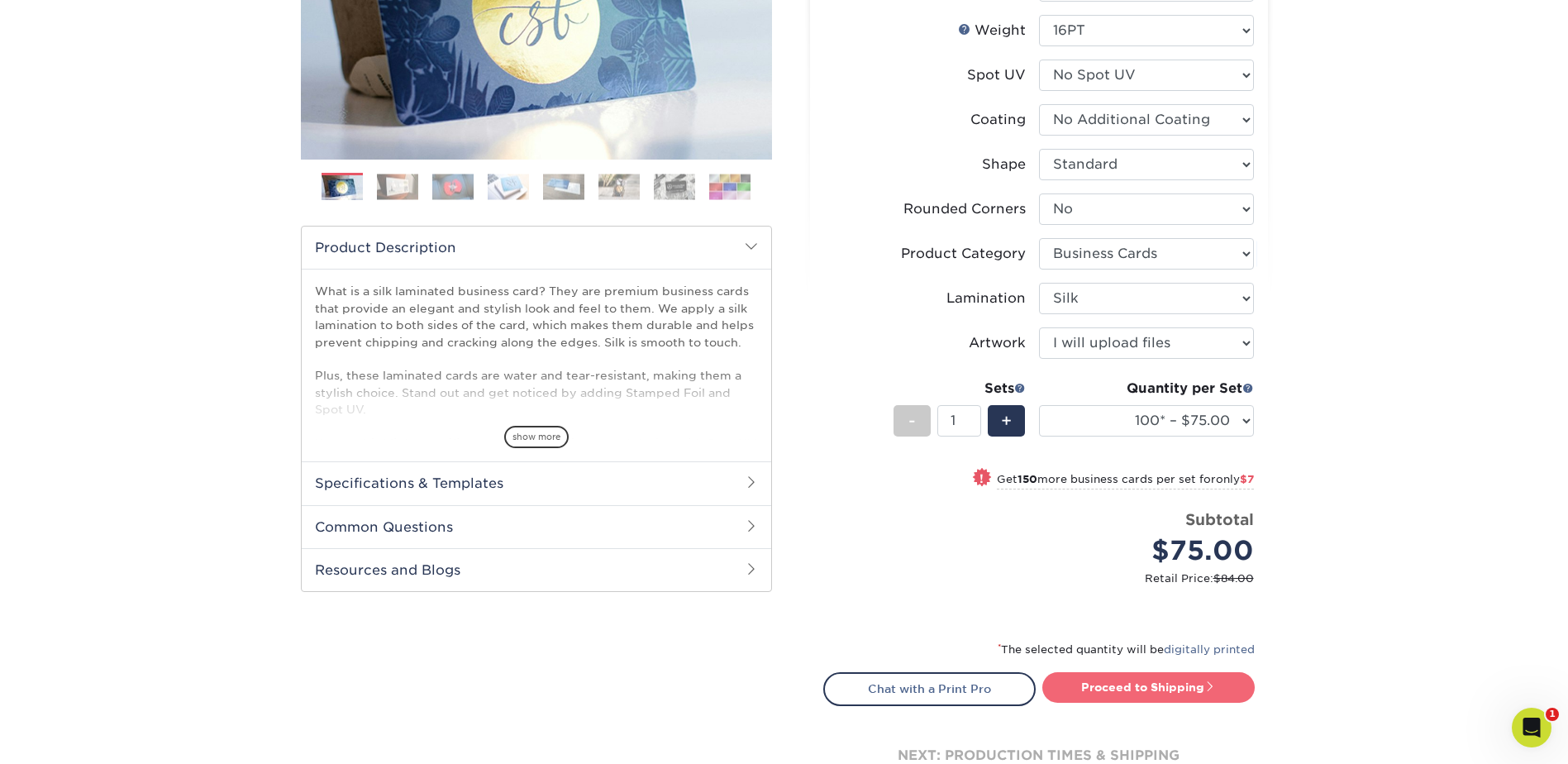
click at [1202, 680] on link "Proceed to Shipping" at bounding box center [1148, 687] width 212 height 30
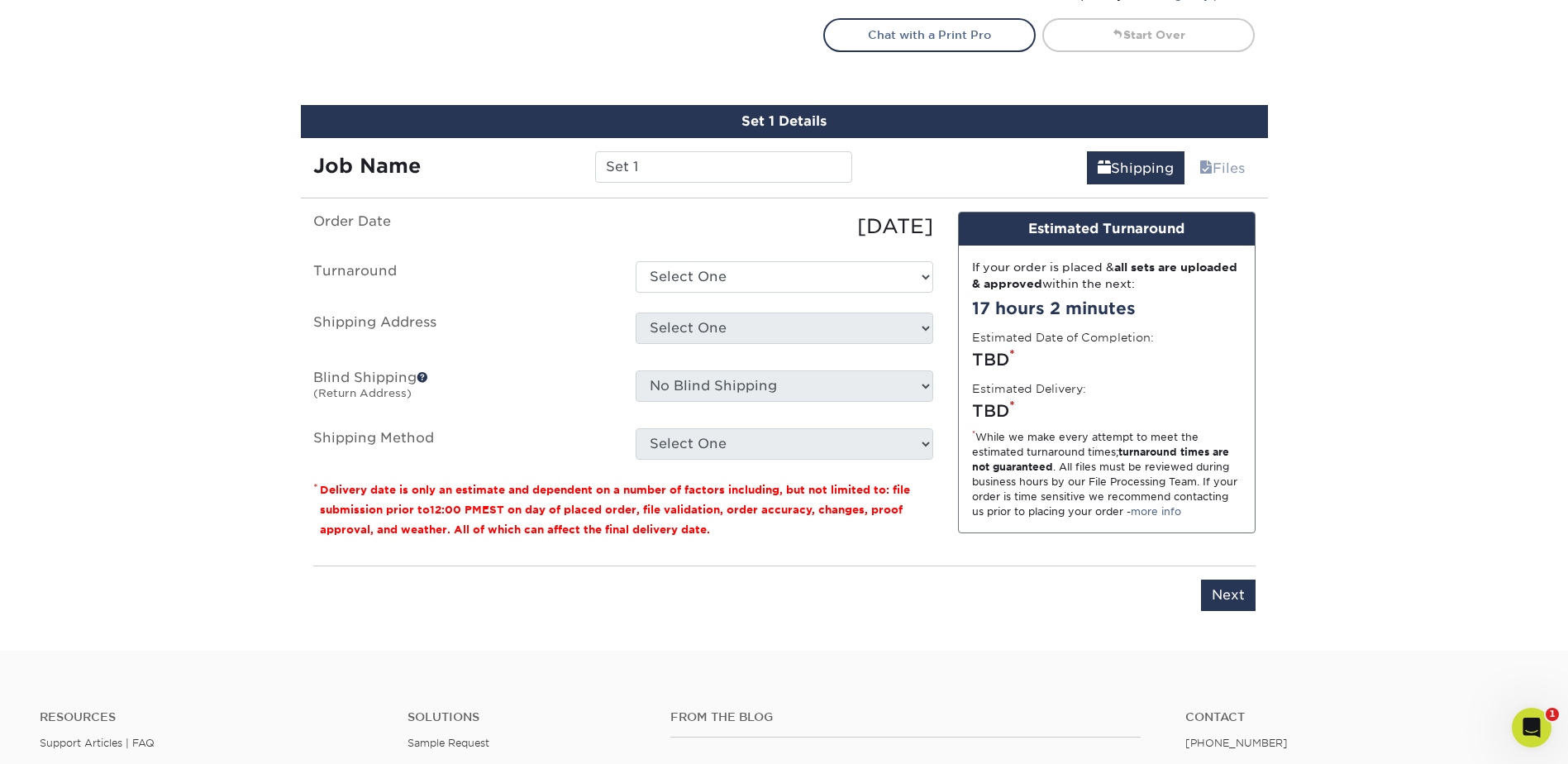
scroll to position [1048, 0]
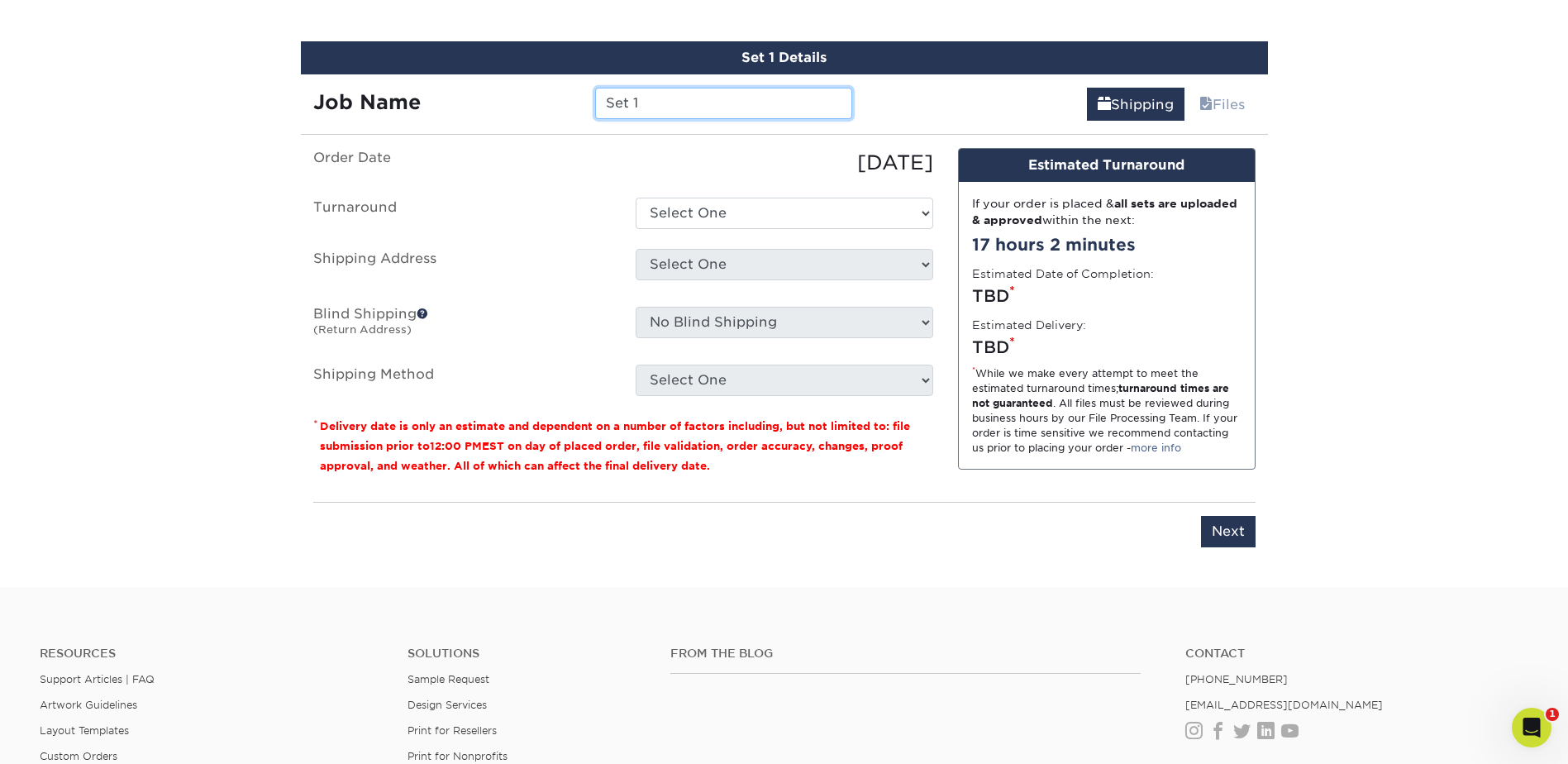
drag, startPoint x: 684, startPoint y: 103, endPoint x: 512, endPoint y: 101, distance: 172.0
click at [515, 101] on div "Job Name Set 1" at bounding box center [583, 103] width 565 height 31
type input "MBishai"
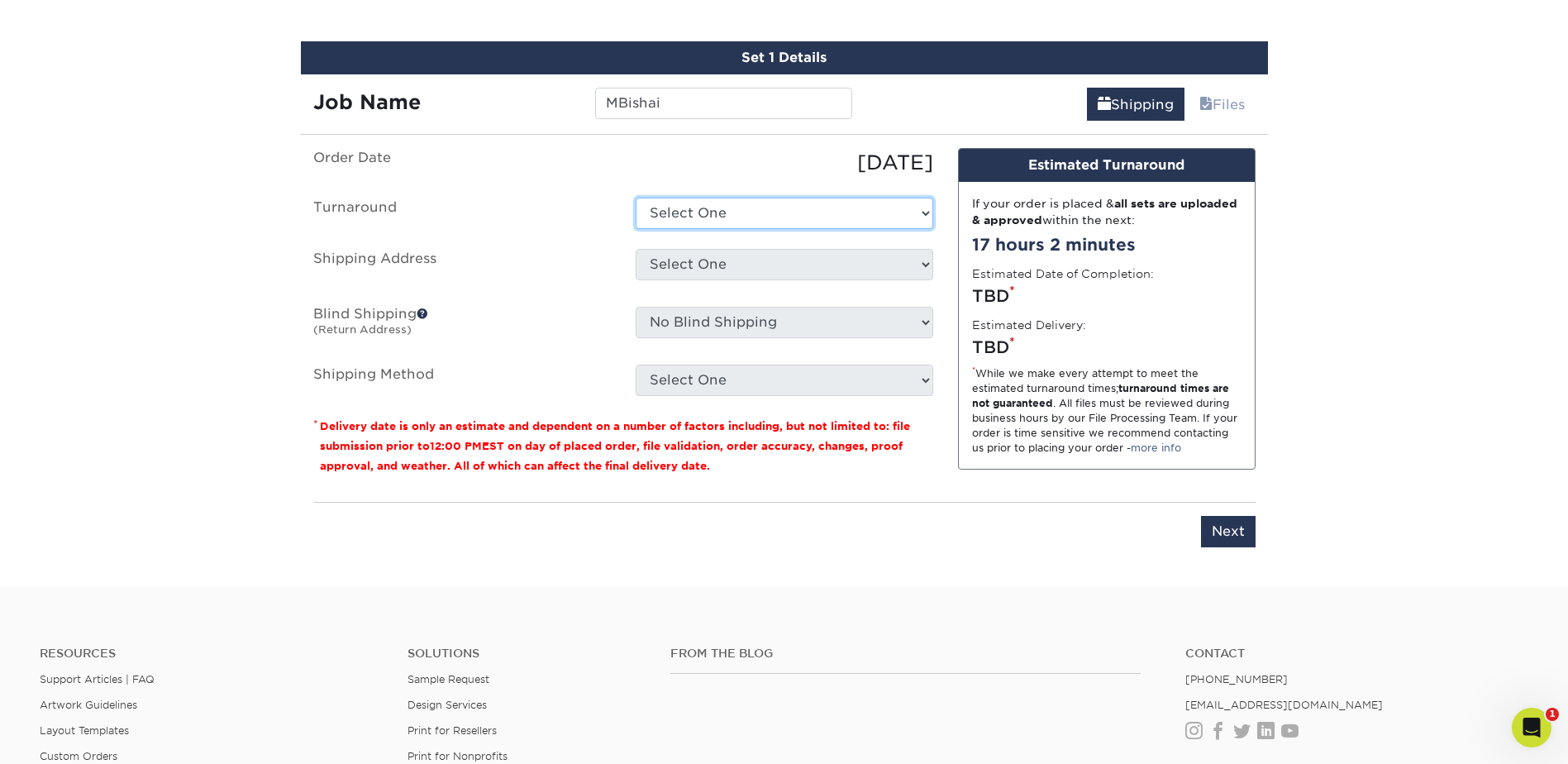
click at [704, 227] on select "Select One 2-4 Business Days 2 Day Next Business Day" at bounding box center [784, 213] width 298 height 31
select select "e8d6ad55-c448-4bce-ba25-c4c4dd4b9d0d"
click at [636, 197] on select "Select One 2-4 Business Days 2 Day Next Business Day" at bounding box center [784, 213] width 298 height 31
click at [715, 273] on select "Select One Adan Arreola Adolfo Ordonez Adolfo Ordonez Alfonso Toro Alicia Monta…" at bounding box center [784, 265] width 298 height 31
select select "285674"
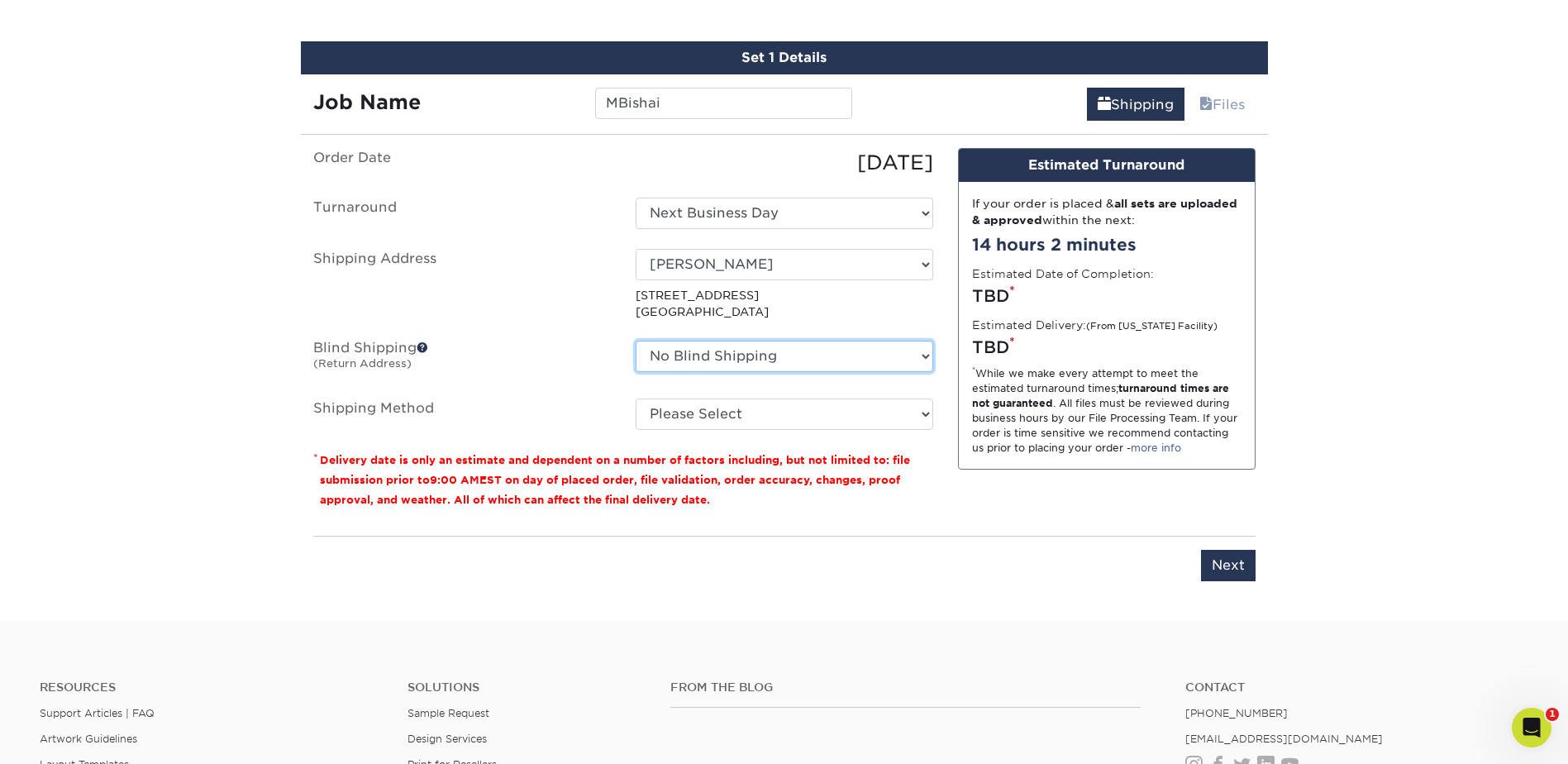
click at [762, 354] on select "No Blind Shipping Adan Arreola Adolfo Ordonez Adolfo Ordonez Alfonso Toro Alici…" at bounding box center [784, 356] width 298 height 31
select select "285674"
click at [636, 341] on select "No Blind Shipping Adan Arreola Adolfo Ordonez Adolfo Ordonez Alfonso Toro Alici…" at bounding box center [784, 356] width 298 height 31
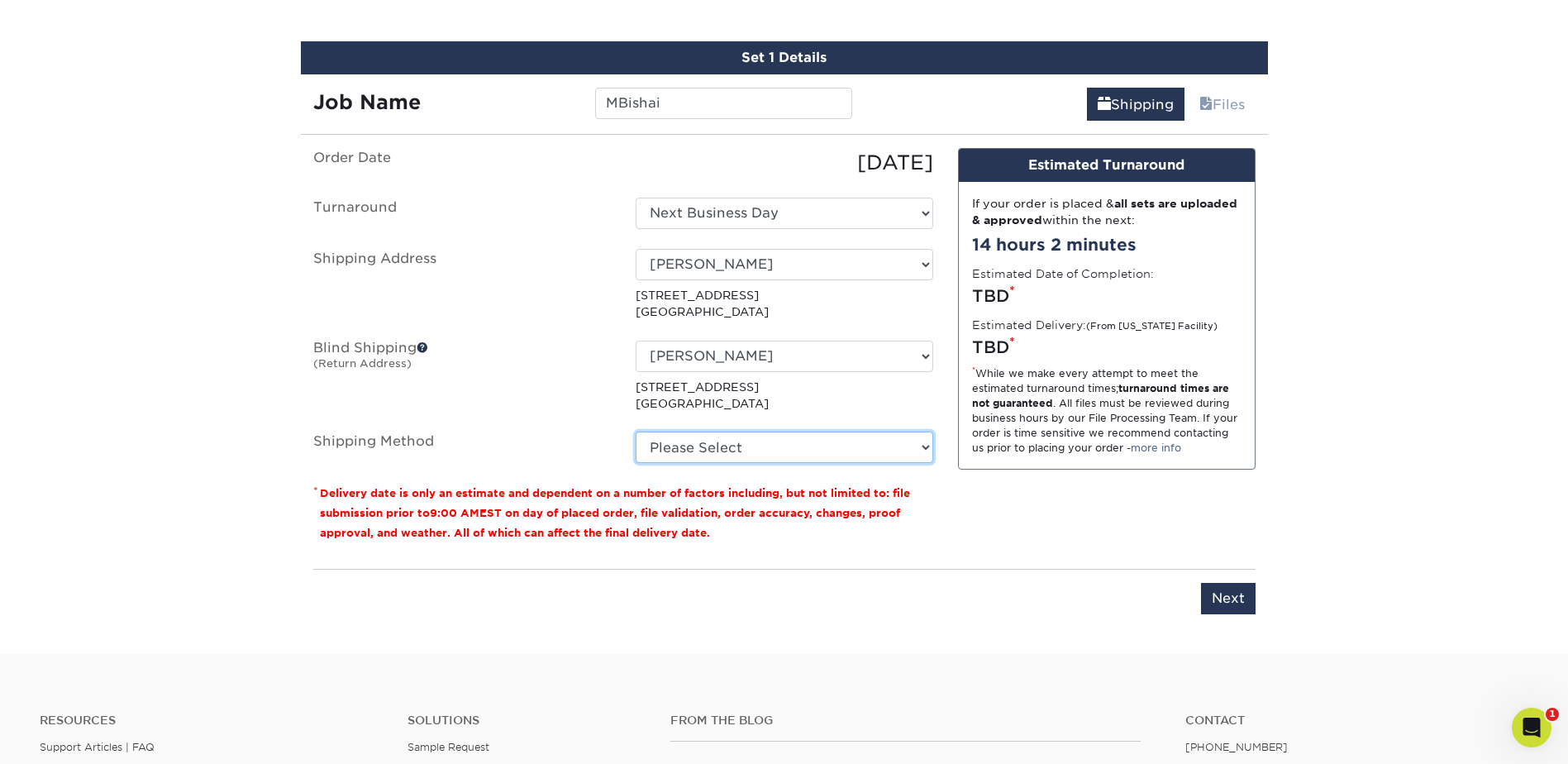
click at [768, 444] on select "Please Select Ground Shipping (+$7.84) 3 Day Shipping Service (+$20.04) 2 Day A…" at bounding box center [784, 447] width 298 height 31
select select "03"
click at [636, 431] on select "Please Select Ground Shipping (+$7.84) 3 Day Shipping Service (+$20.04) 2 Day A…" at bounding box center [784, 447] width 298 height 31
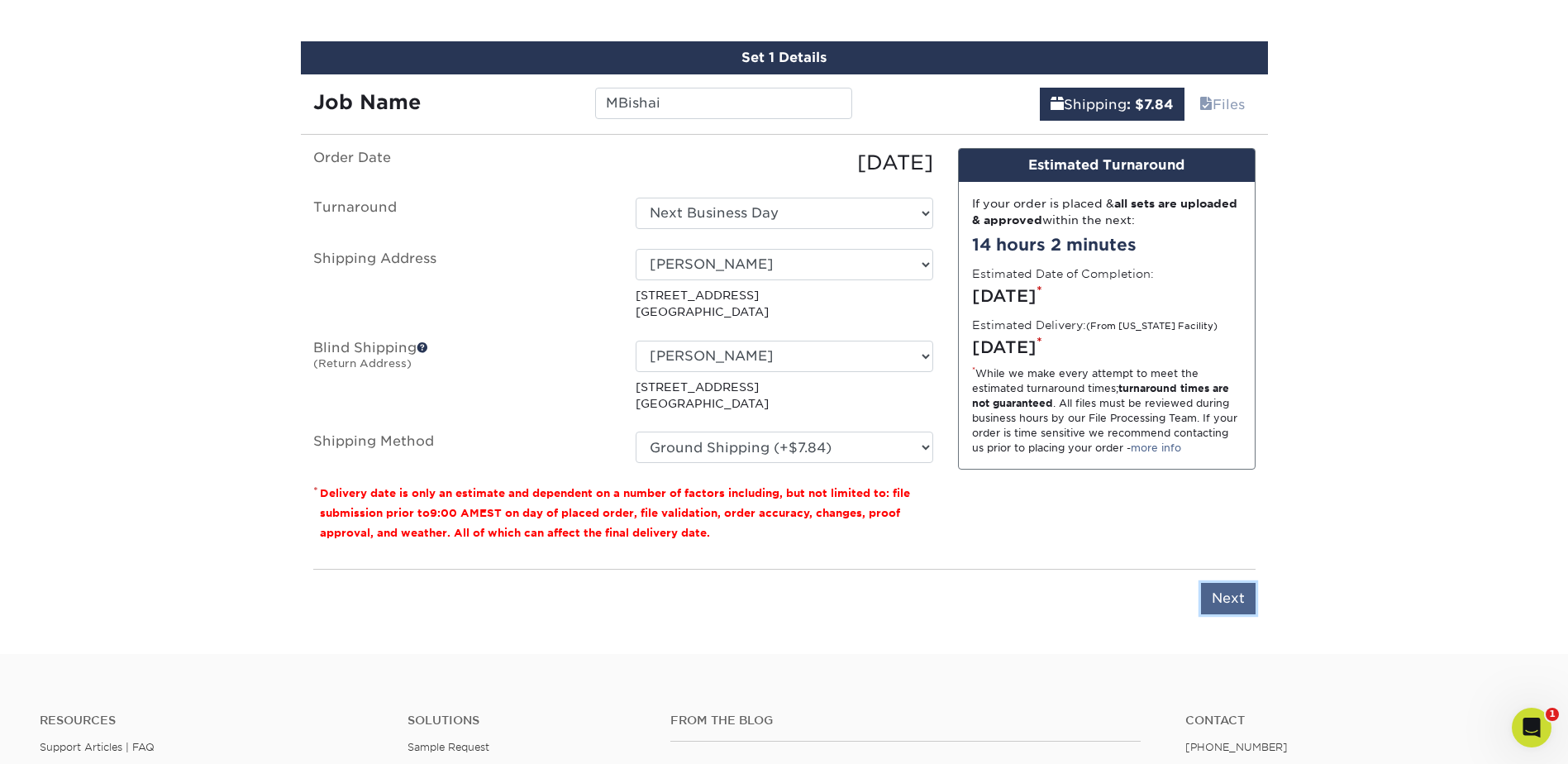
click at [1249, 607] on input "Next" at bounding box center [1228, 598] width 54 height 31
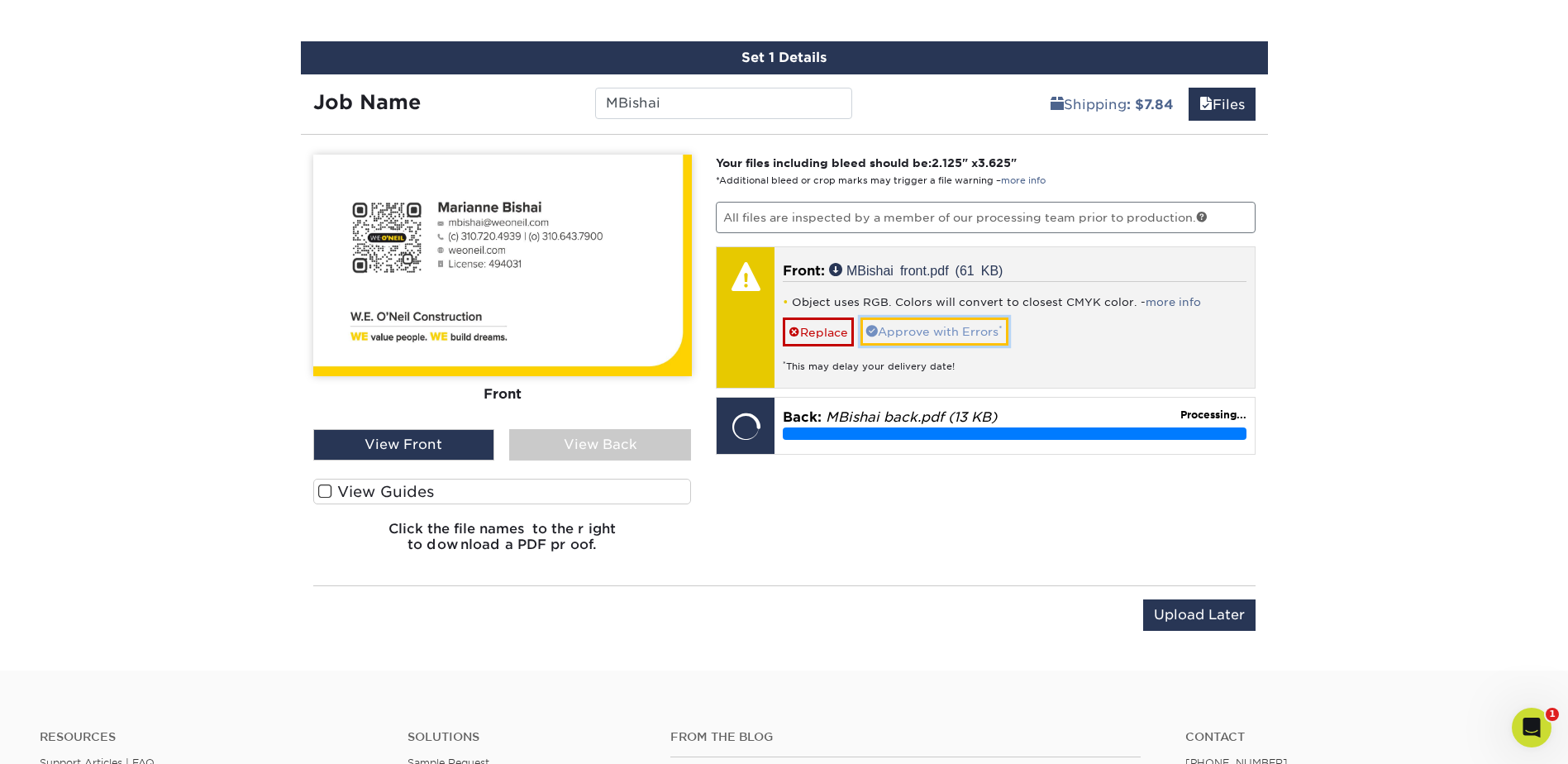
click at [919, 333] on link "Approve with Errors *" at bounding box center [934, 332] width 148 height 28
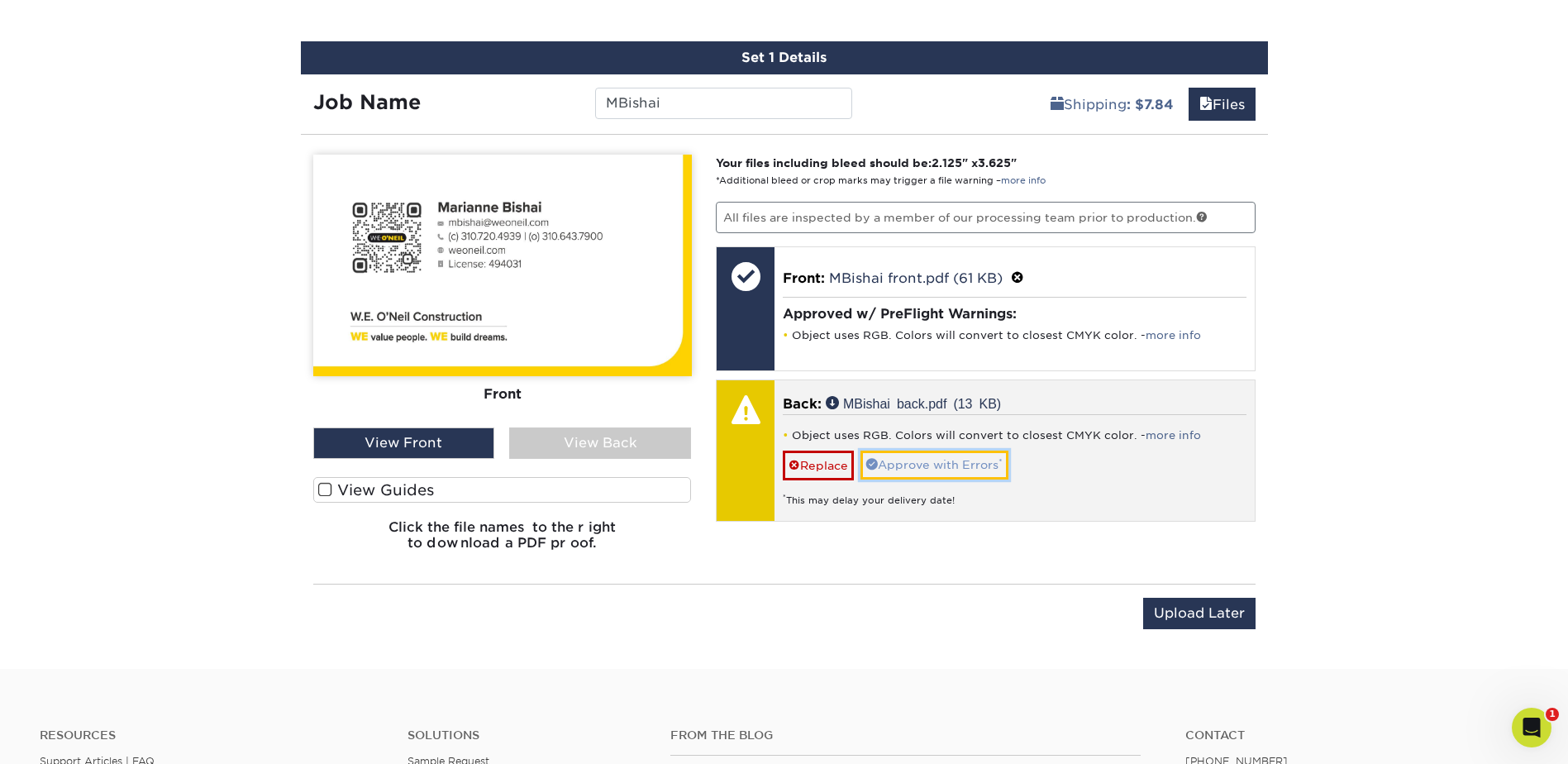
click at [966, 461] on link "Approve with Errors *" at bounding box center [934, 465] width 148 height 28
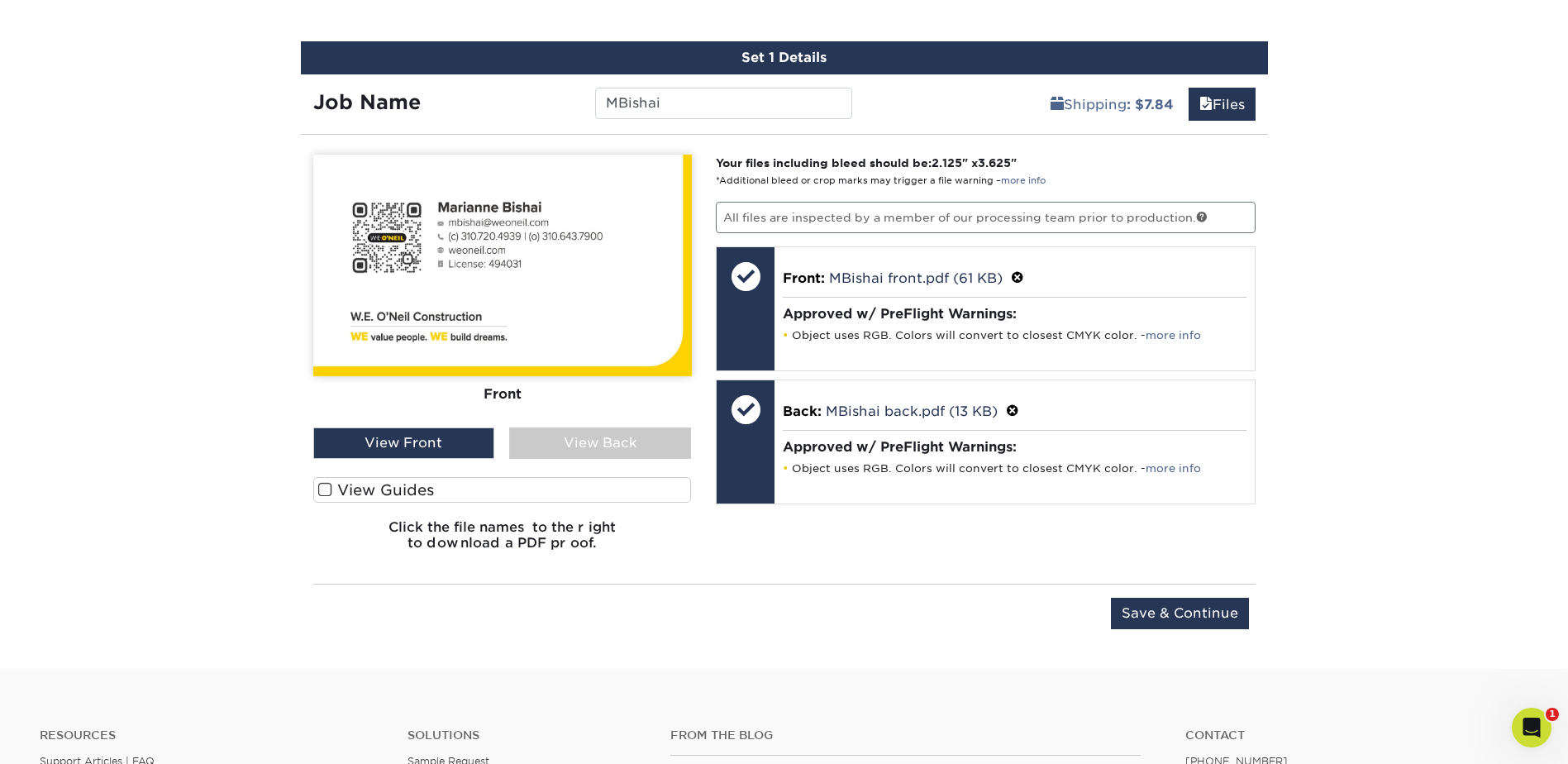
click at [597, 444] on div "View Back" at bounding box center [600, 443] width 182 height 31
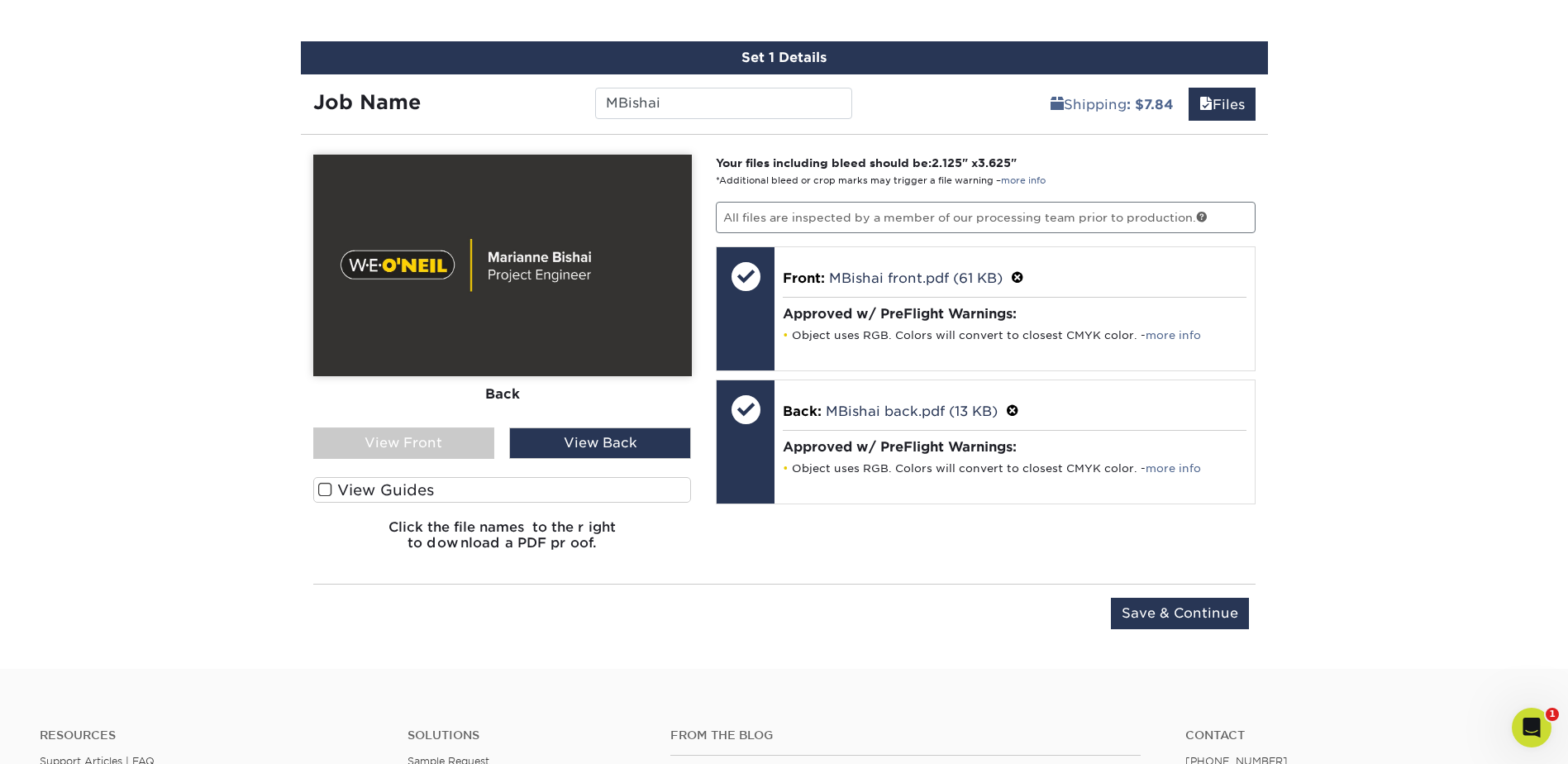
click at [453, 421] on div "Front Back" at bounding box center [503, 291] width 379 height 272
click at [443, 438] on div "View Front" at bounding box center [404, 443] width 182 height 31
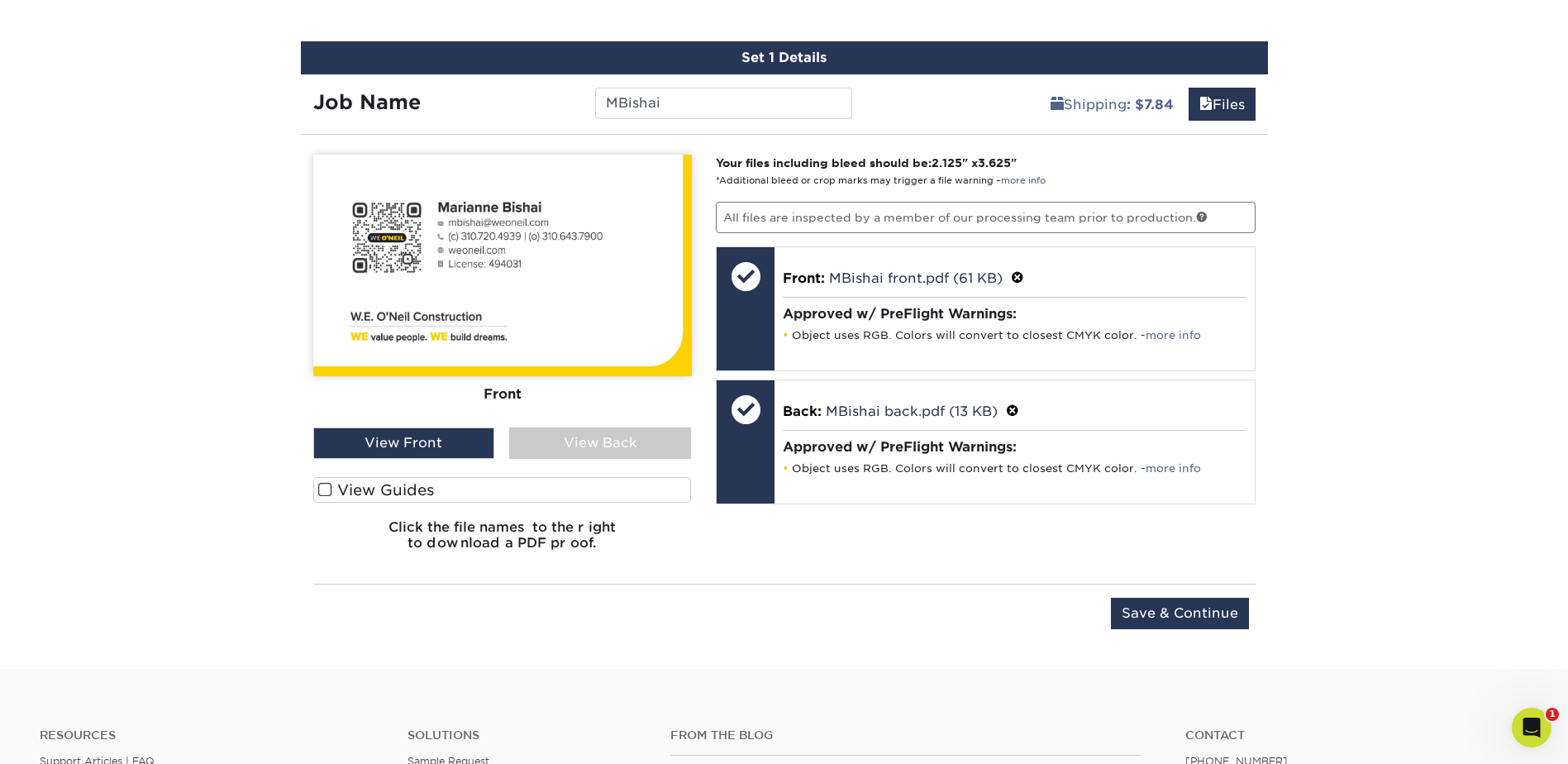
click at [586, 431] on div "View Back" at bounding box center [600, 443] width 182 height 31
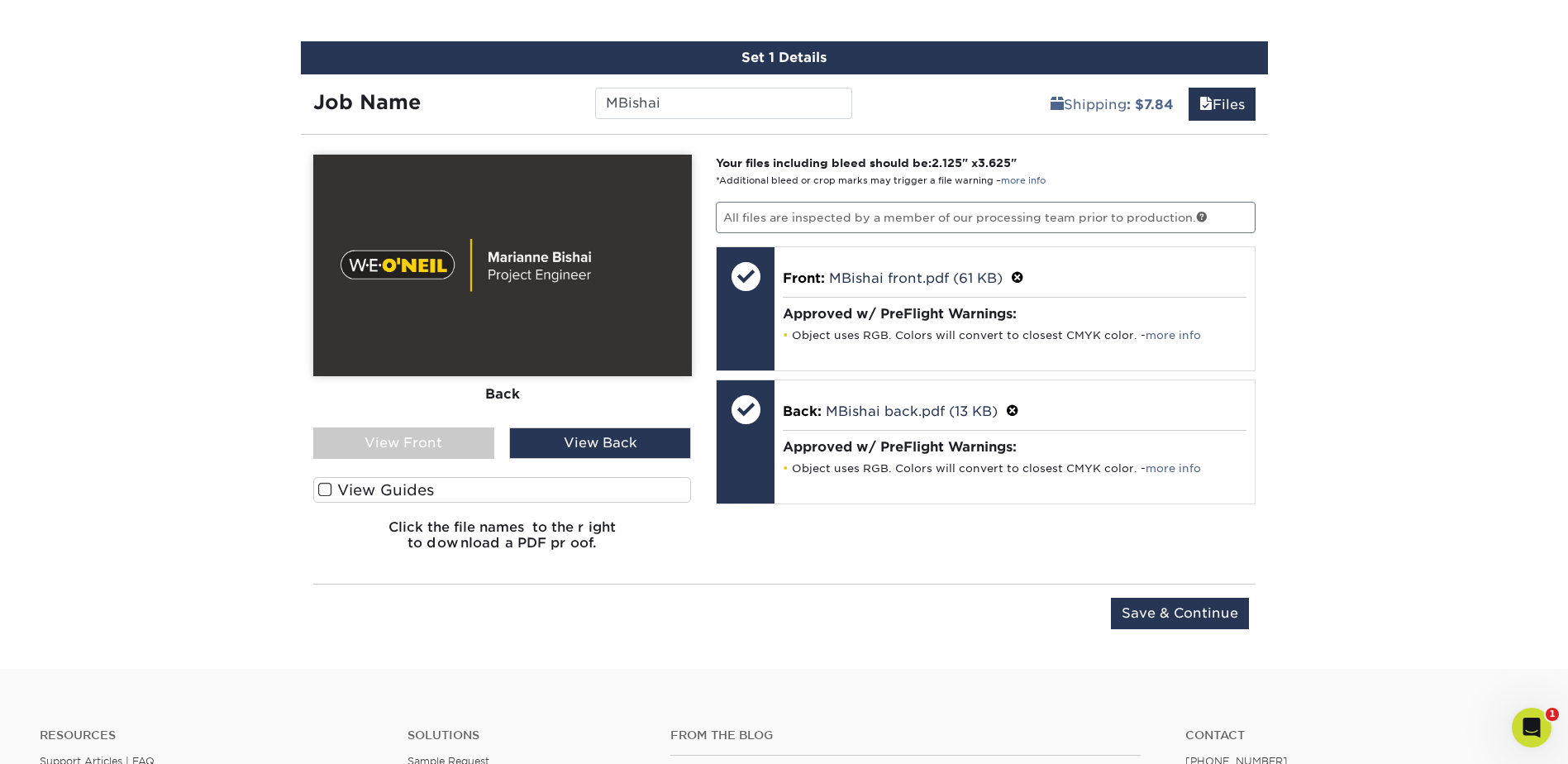
click at [478, 422] on div "Front Back" at bounding box center [503, 291] width 379 height 272
click at [450, 437] on div "View Front" at bounding box center [404, 443] width 182 height 31
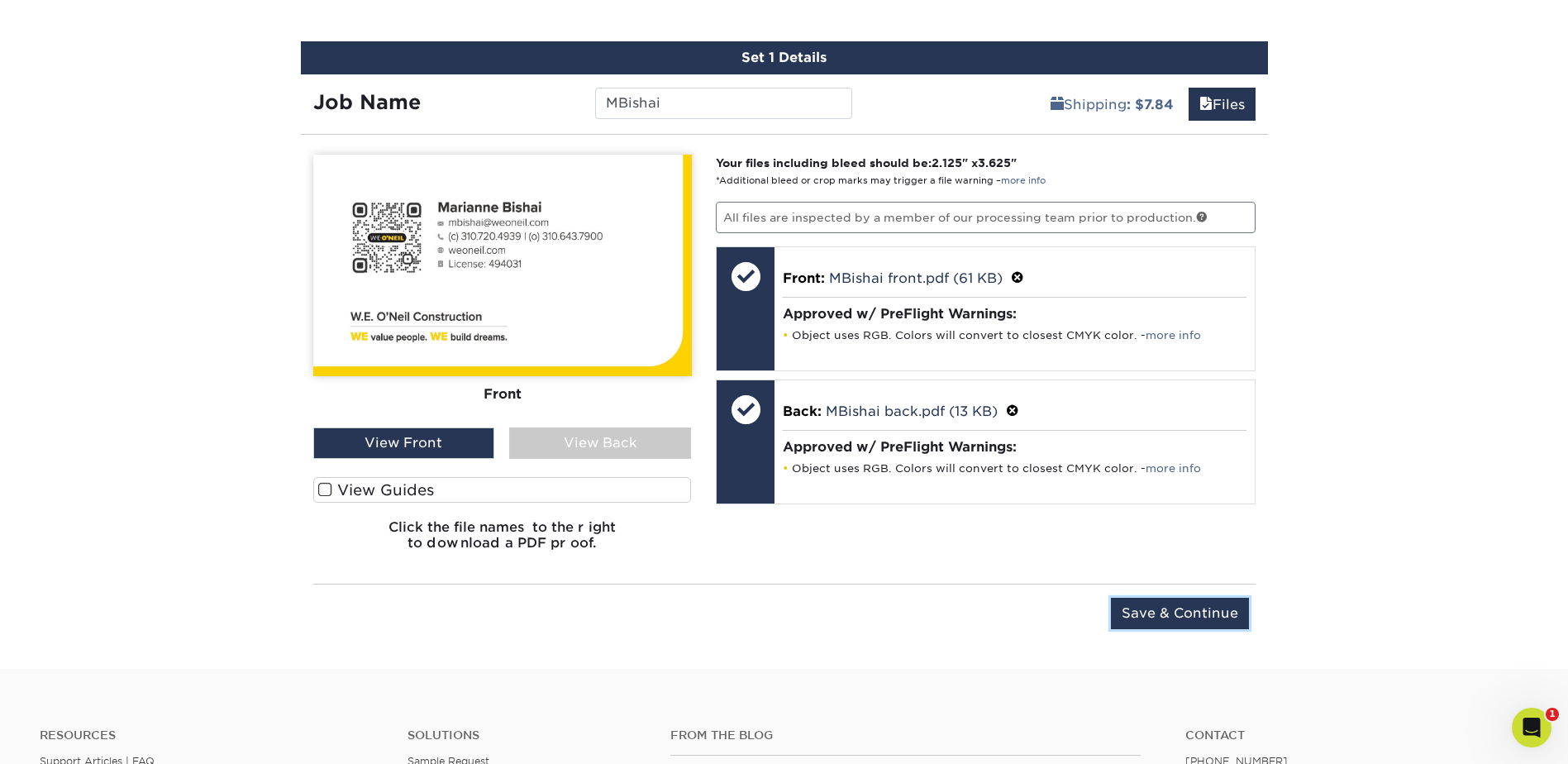
click at [1187, 610] on input "Save & Continue" at bounding box center [1179, 613] width 138 height 31
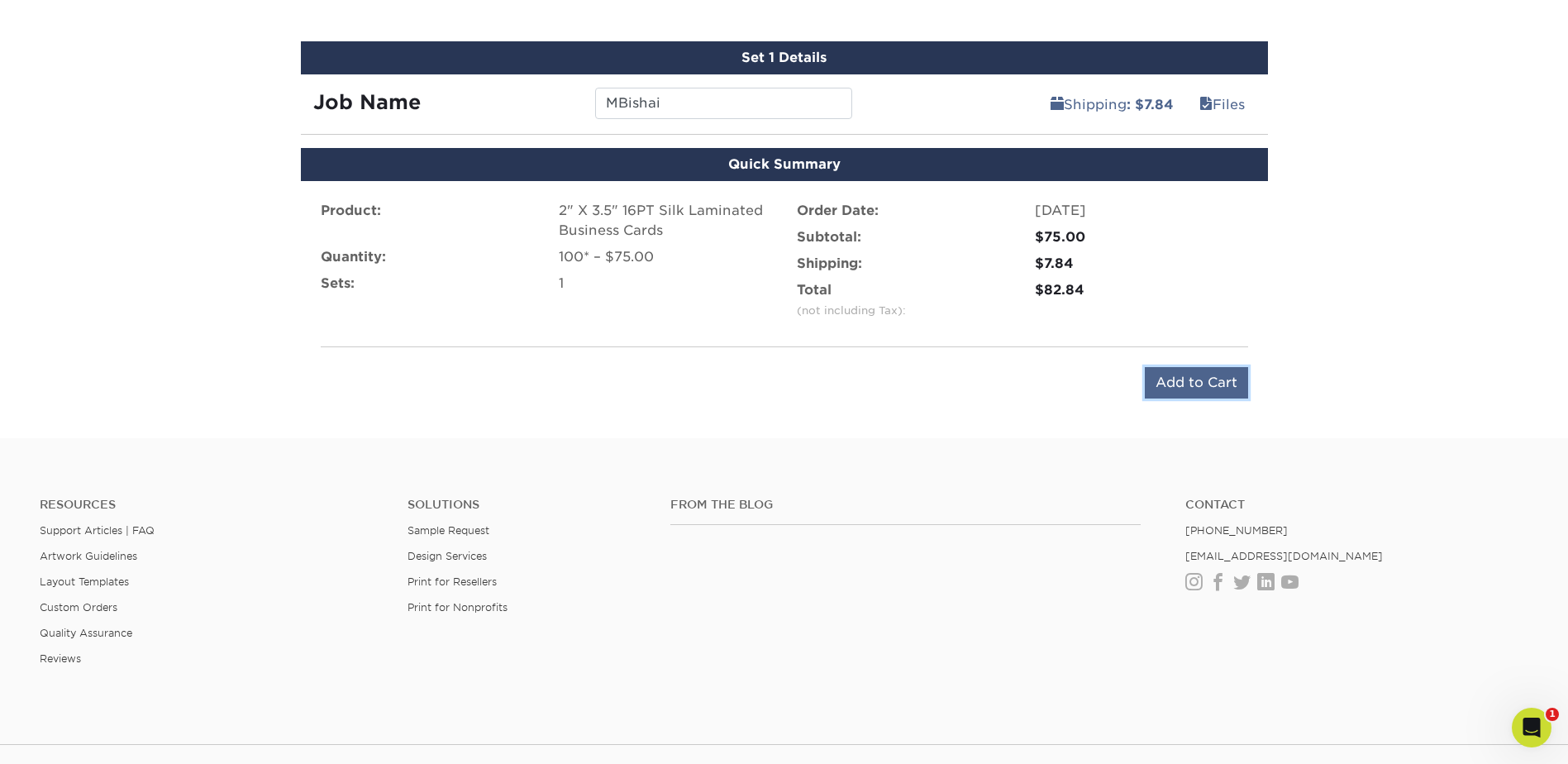
click at [1178, 382] on input "Add to Cart" at bounding box center [1196, 382] width 103 height 31
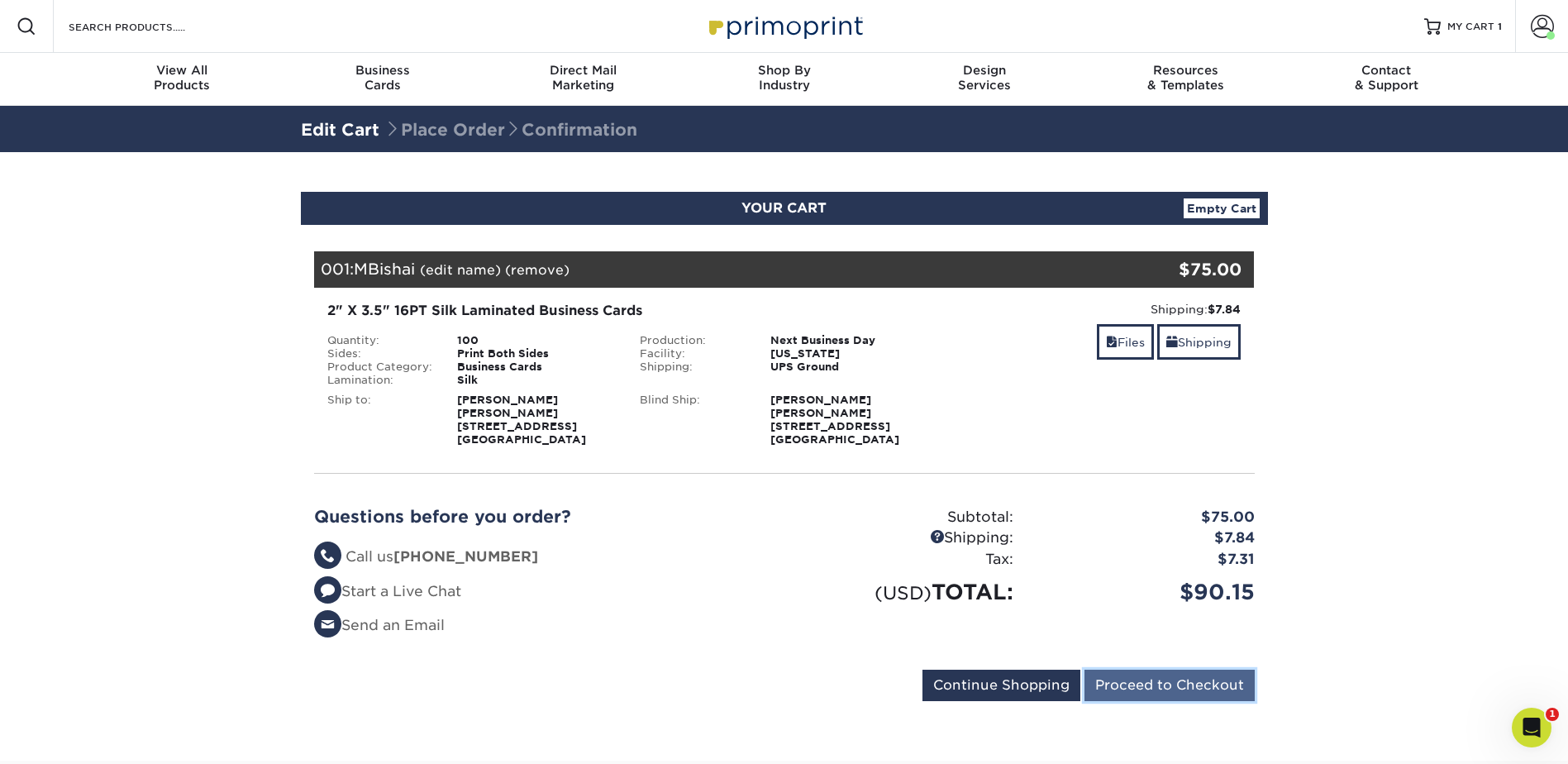
click at [1176, 691] on input "Proceed to Checkout" at bounding box center [1169, 685] width 170 height 31
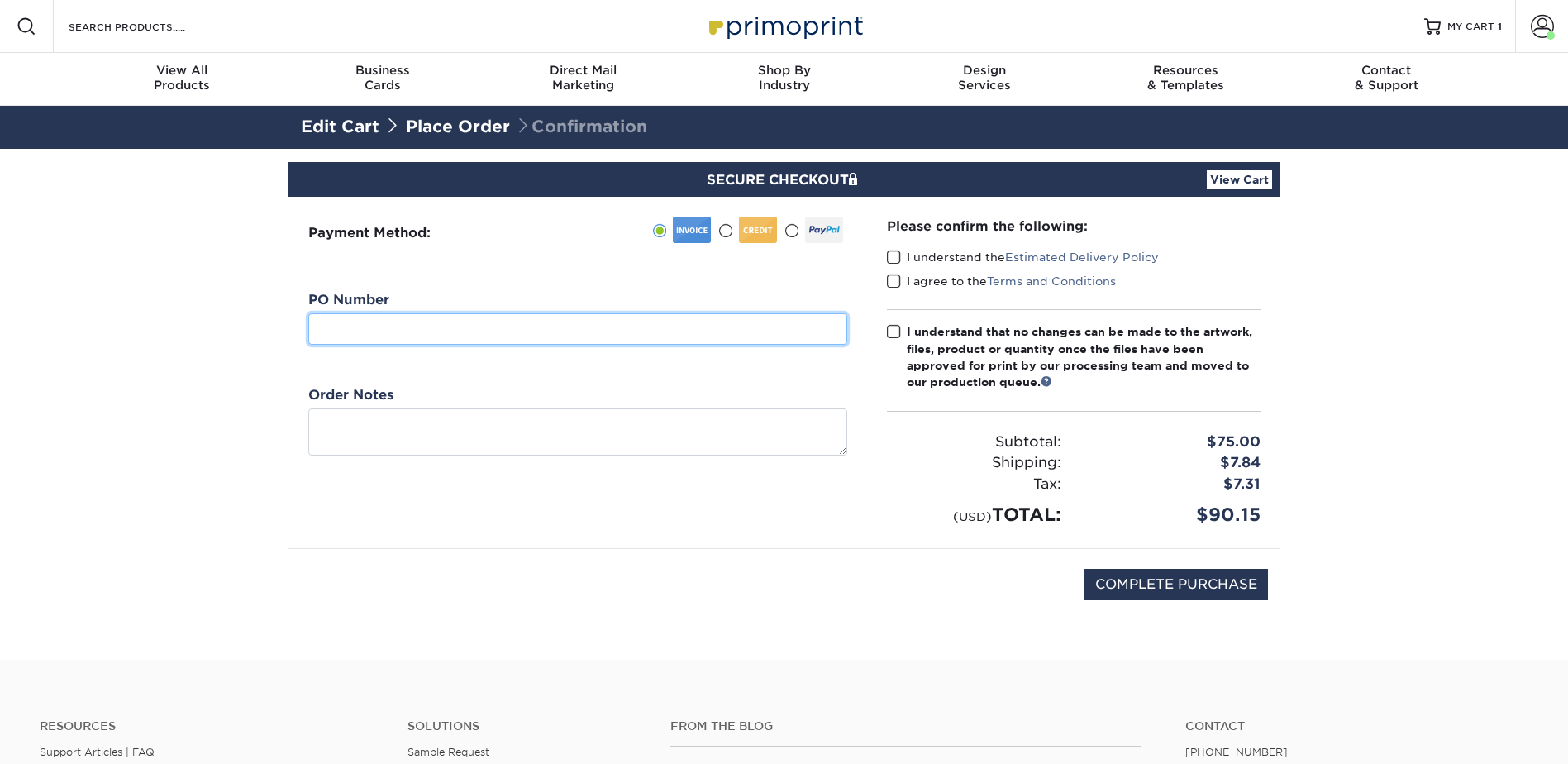
click at [480, 334] on input "text" at bounding box center [577, 329] width 539 height 31
type input "07"
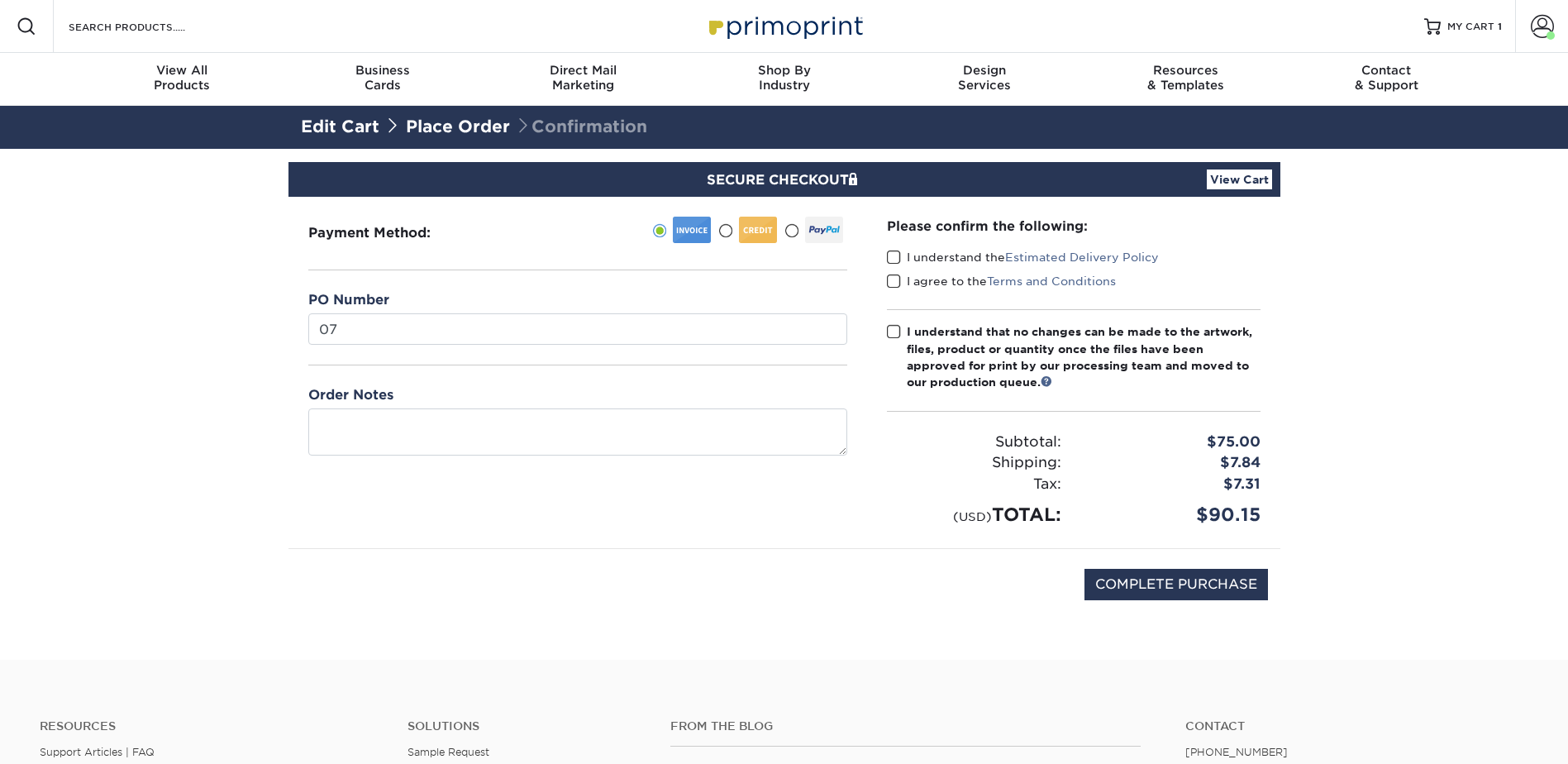
click at [898, 256] on span at bounding box center [894, 258] width 14 height 16
click at [0, 0] on input "I understand the Estimated Delivery Policy" at bounding box center [0, 0] width 0 height 0
click at [898, 280] on span at bounding box center [894, 281] width 14 height 16
click at [0, 0] on input "I agree to the Terms and Conditions" at bounding box center [0, 0] width 0 height 0
click at [900, 335] on span at bounding box center [894, 332] width 14 height 16
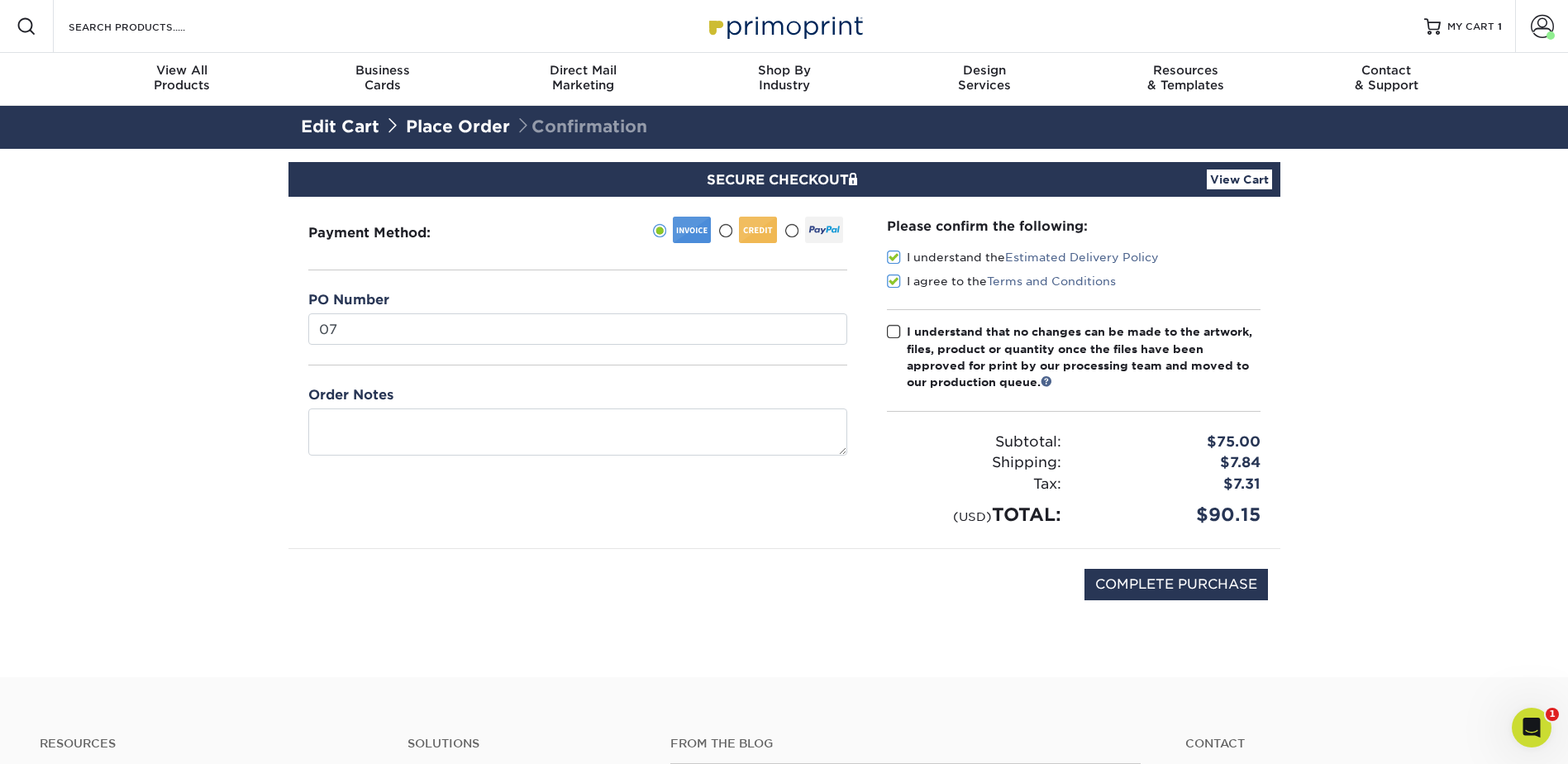
click at [0, 0] on input "I understand that no changes can be made to the artwork, files, product or quan…" at bounding box center [0, 0] width 0 height 0
click at [1158, 582] on input "COMPLETE PURCHASE" at bounding box center [1176, 584] width 183 height 31
type input "PROCESSING, PLEASE WAIT..."
